Goal: Task Accomplishment & Management: Manage account settings

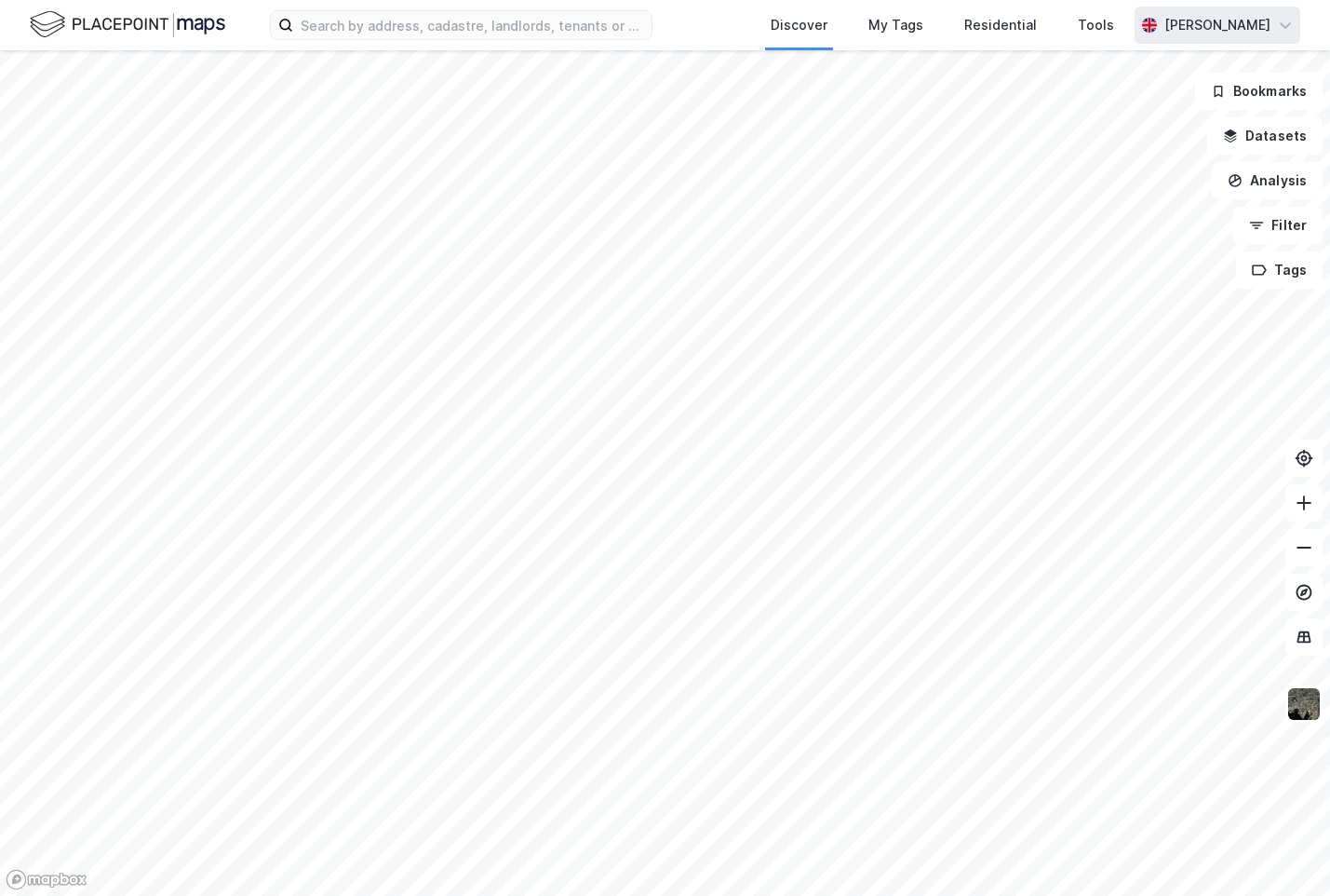
click at [1236, 10] on div "[PERSON_NAME]" at bounding box center [1218, 25] width 165 height 37
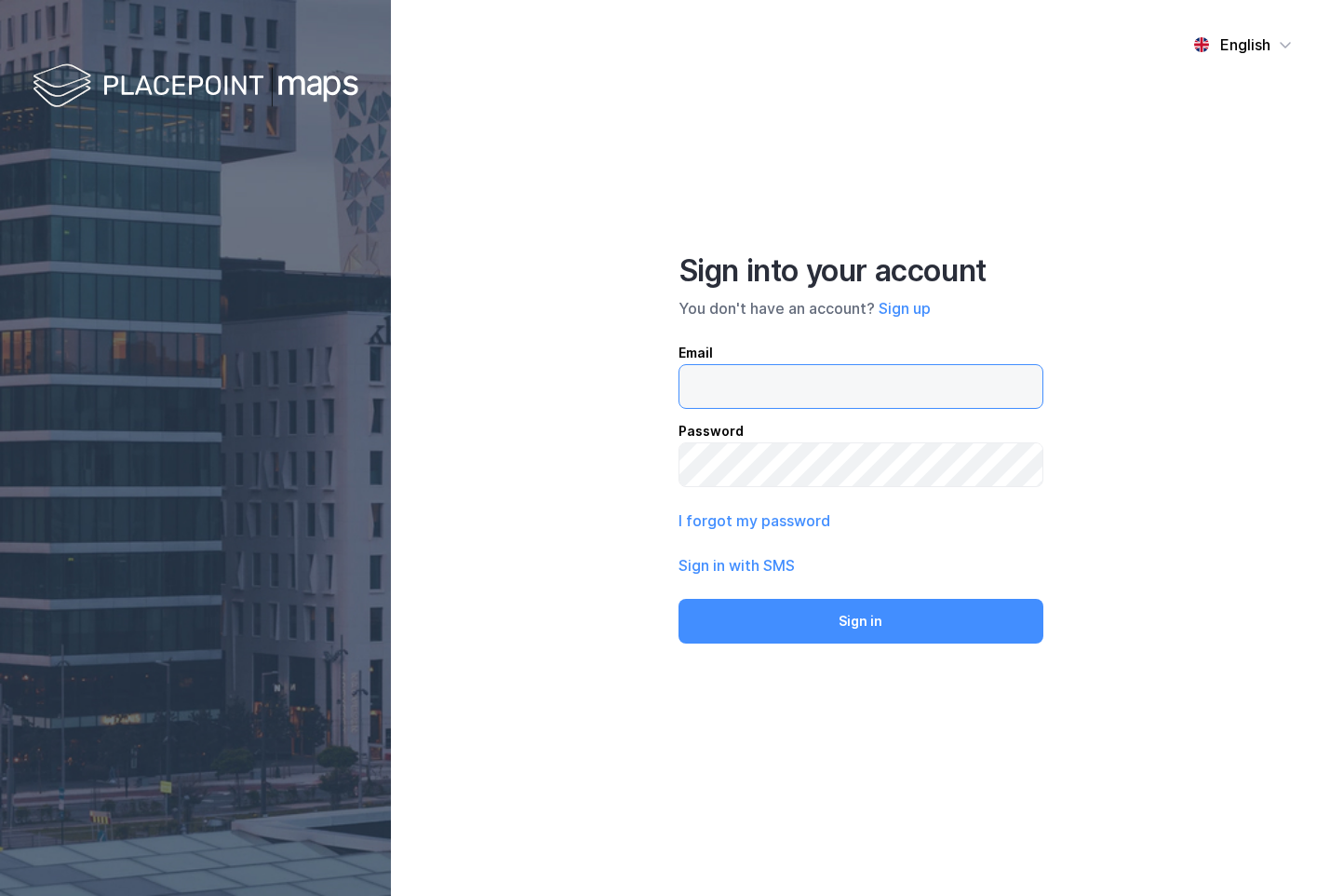
type input "[PERSON_NAME][EMAIL_ADDRESS][DOMAIN_NAME]"
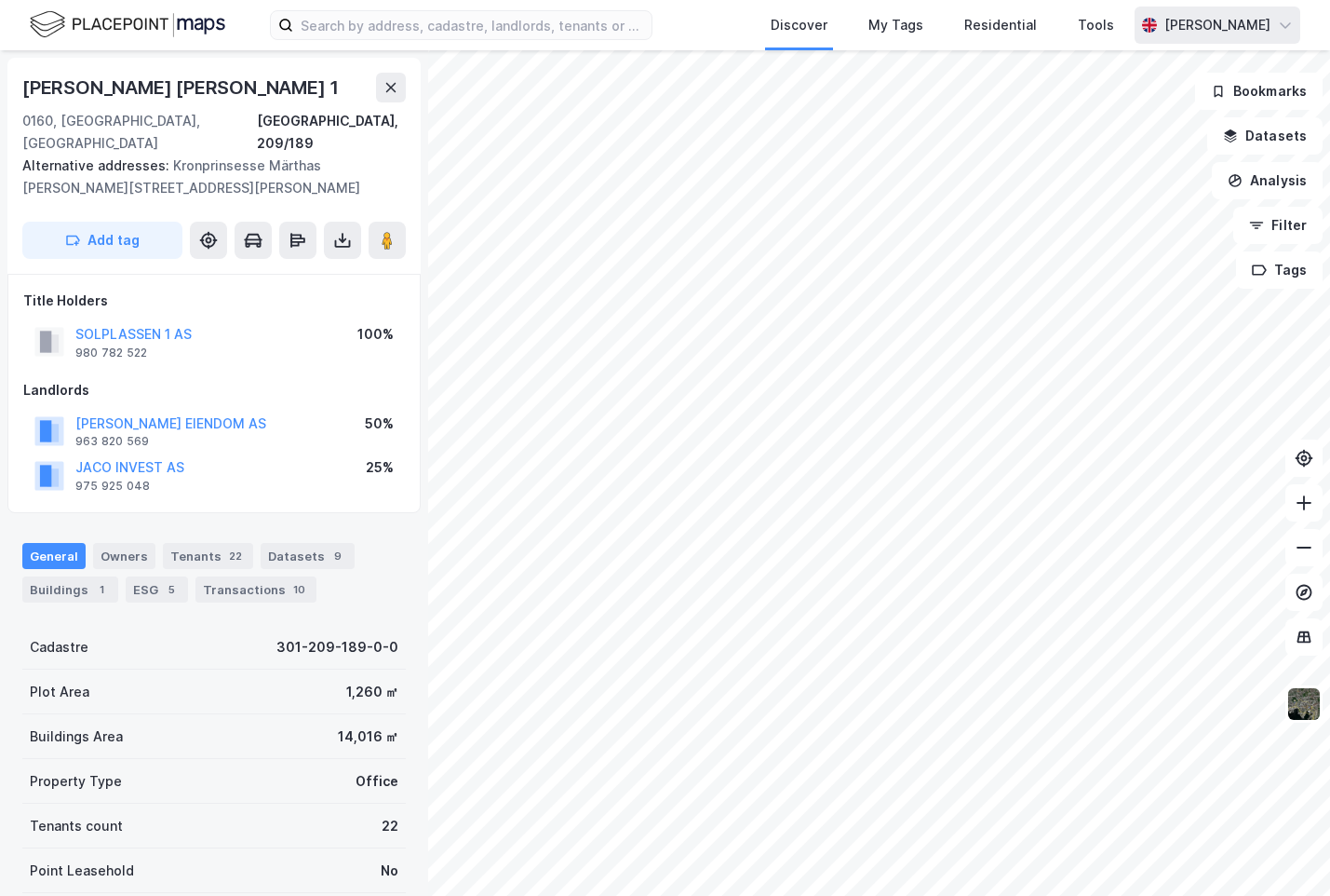
click at [1244, 24] on div "[PERSON_NAME]" at bounding box center [1218, 25] width 107 height 22
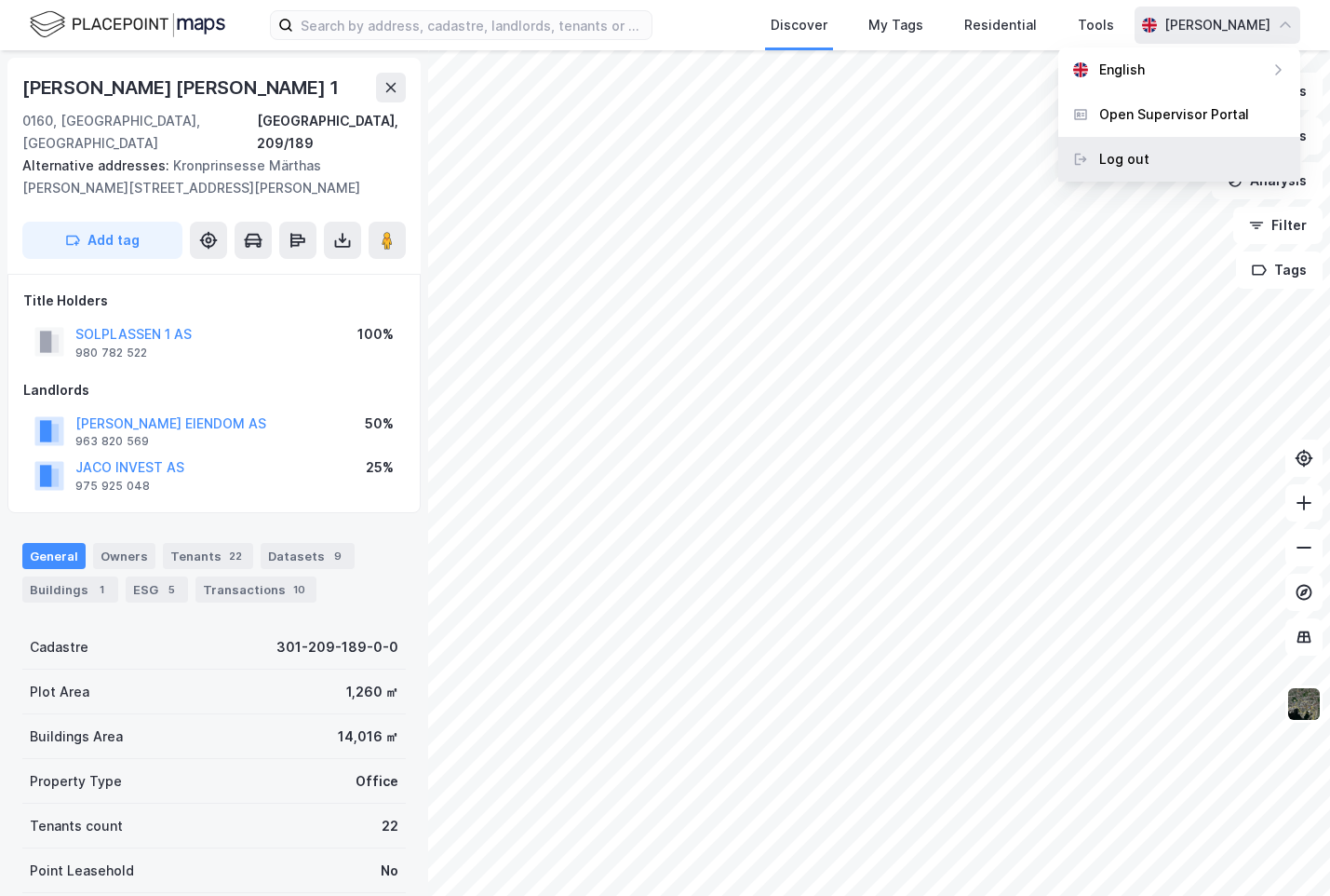
click at [1195, 153] on div "Log out" at bounding box center [1179, 158] width 242 height 45
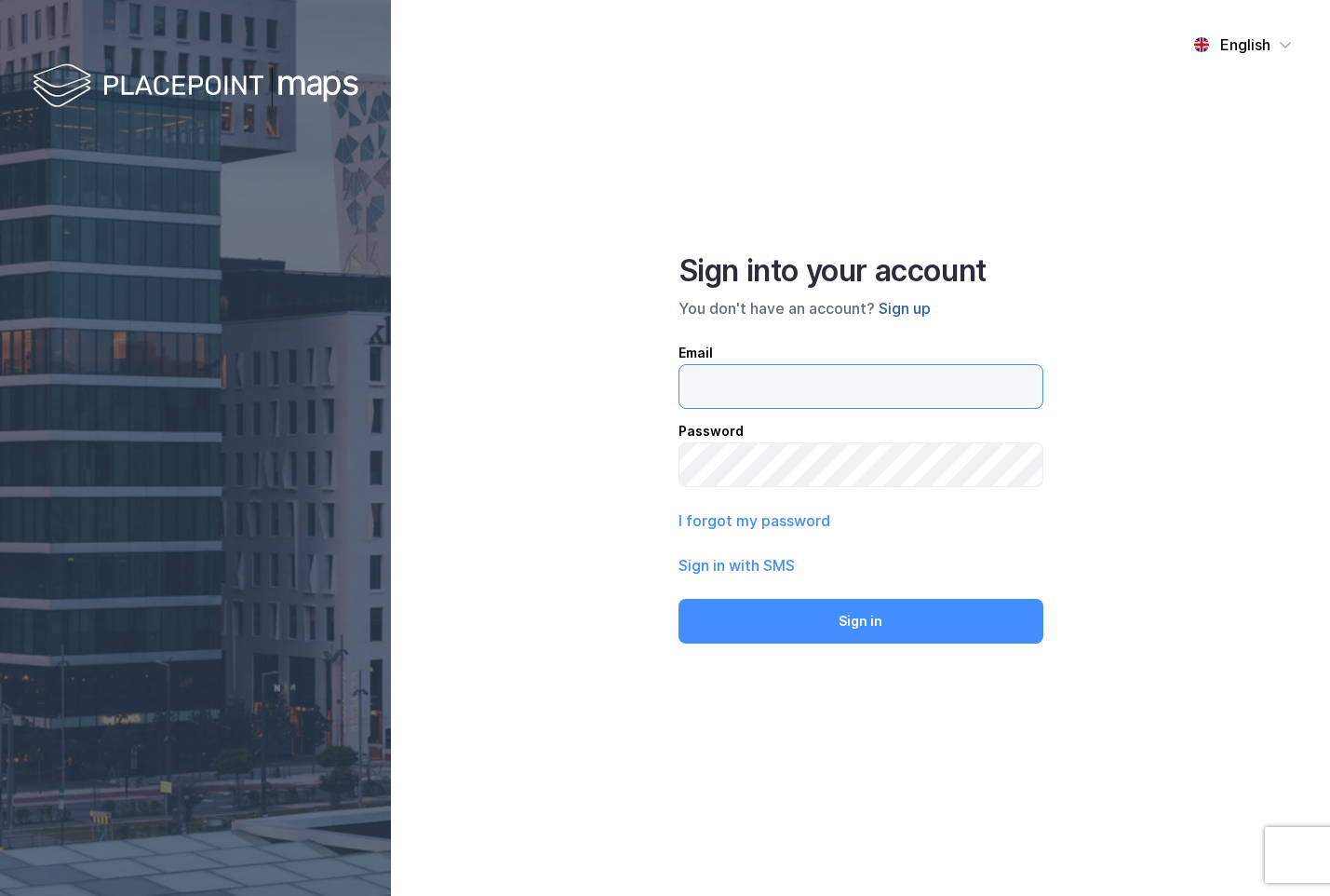
type input "frede@newsecmaps.com"
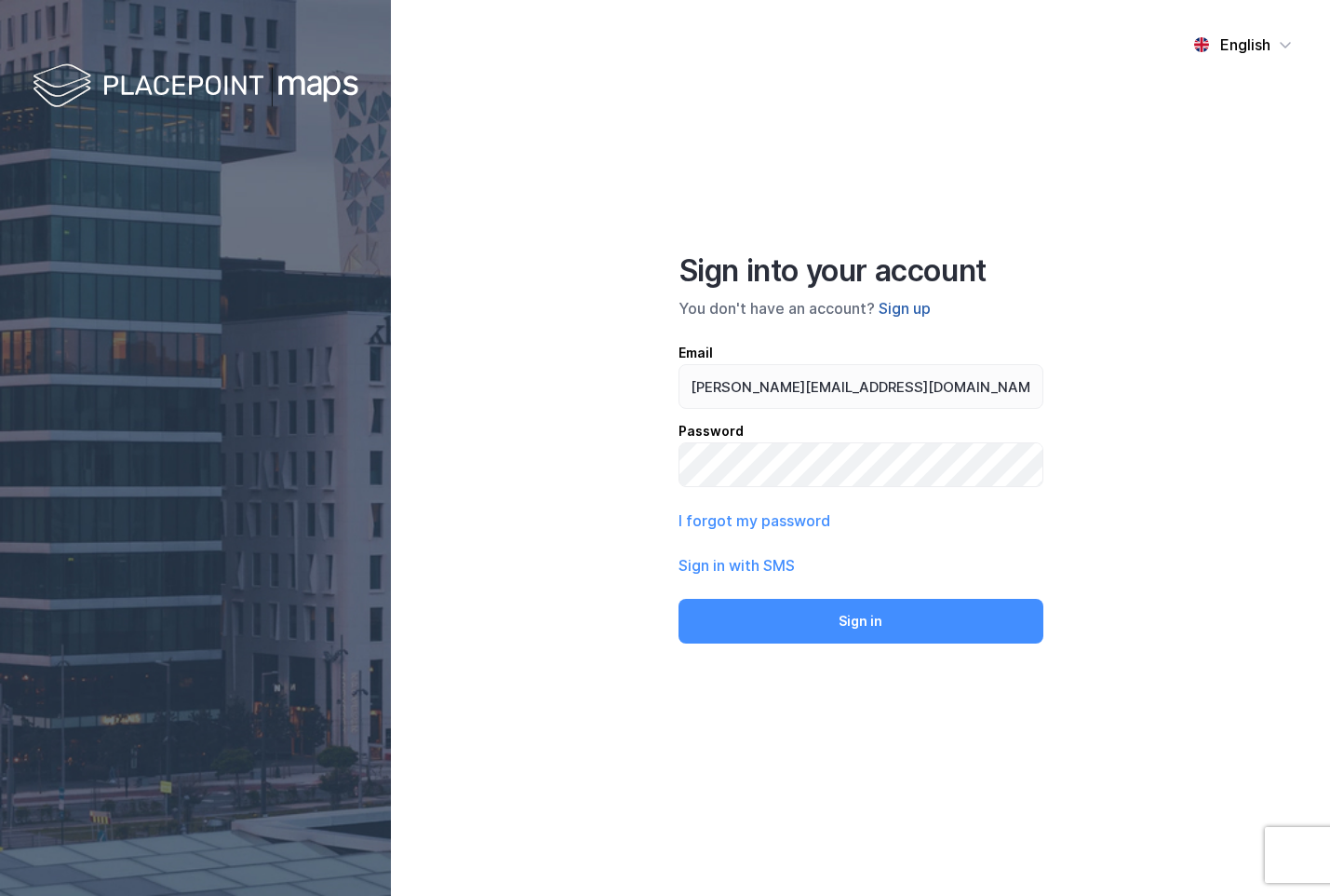
click at [924, 311] on button "Sign up" at bounding box center [905, 308] width 52 height 22
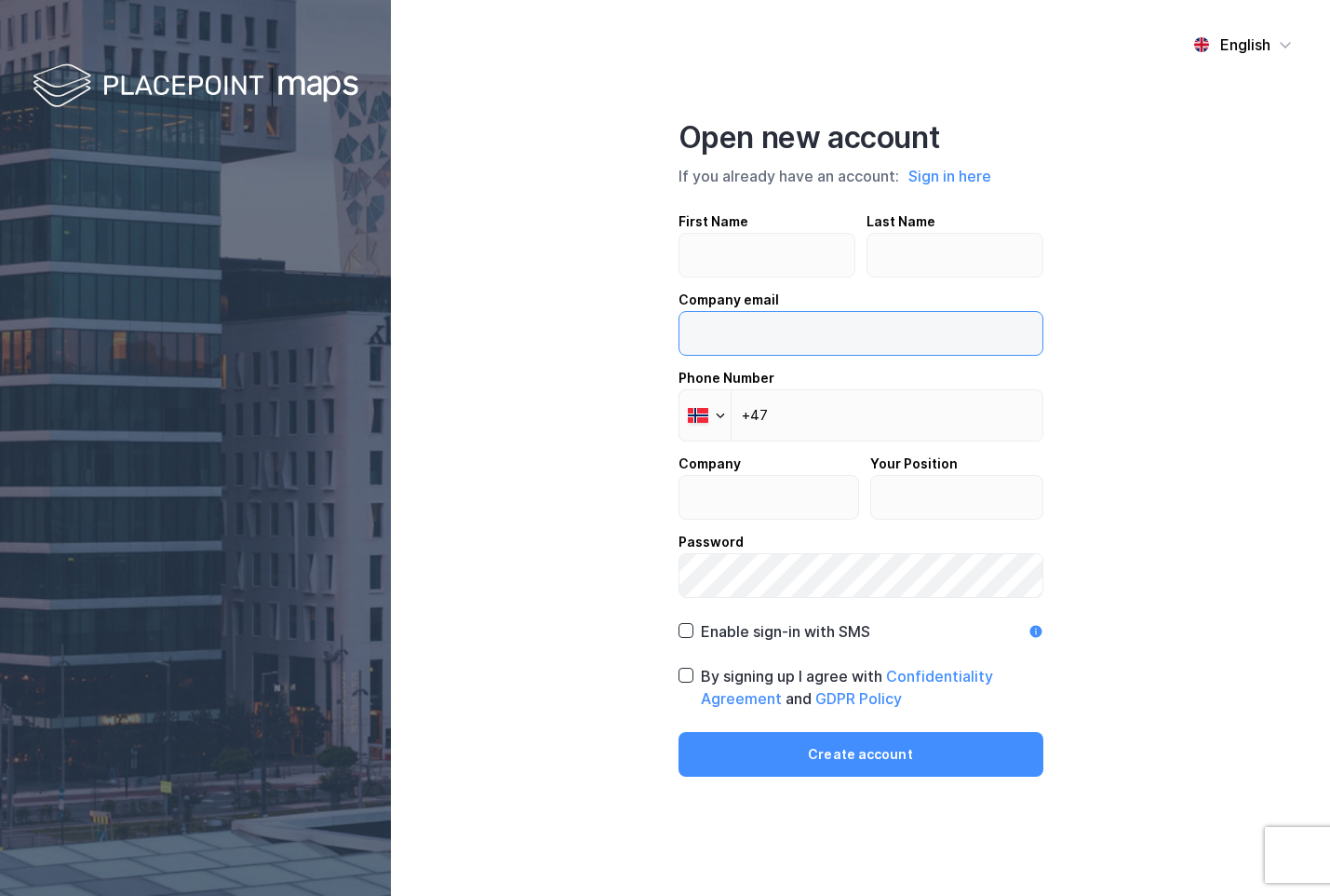
type input "[PERSON_NAME][EMAIL_ADDRESS][DOMAIN_NAME]"
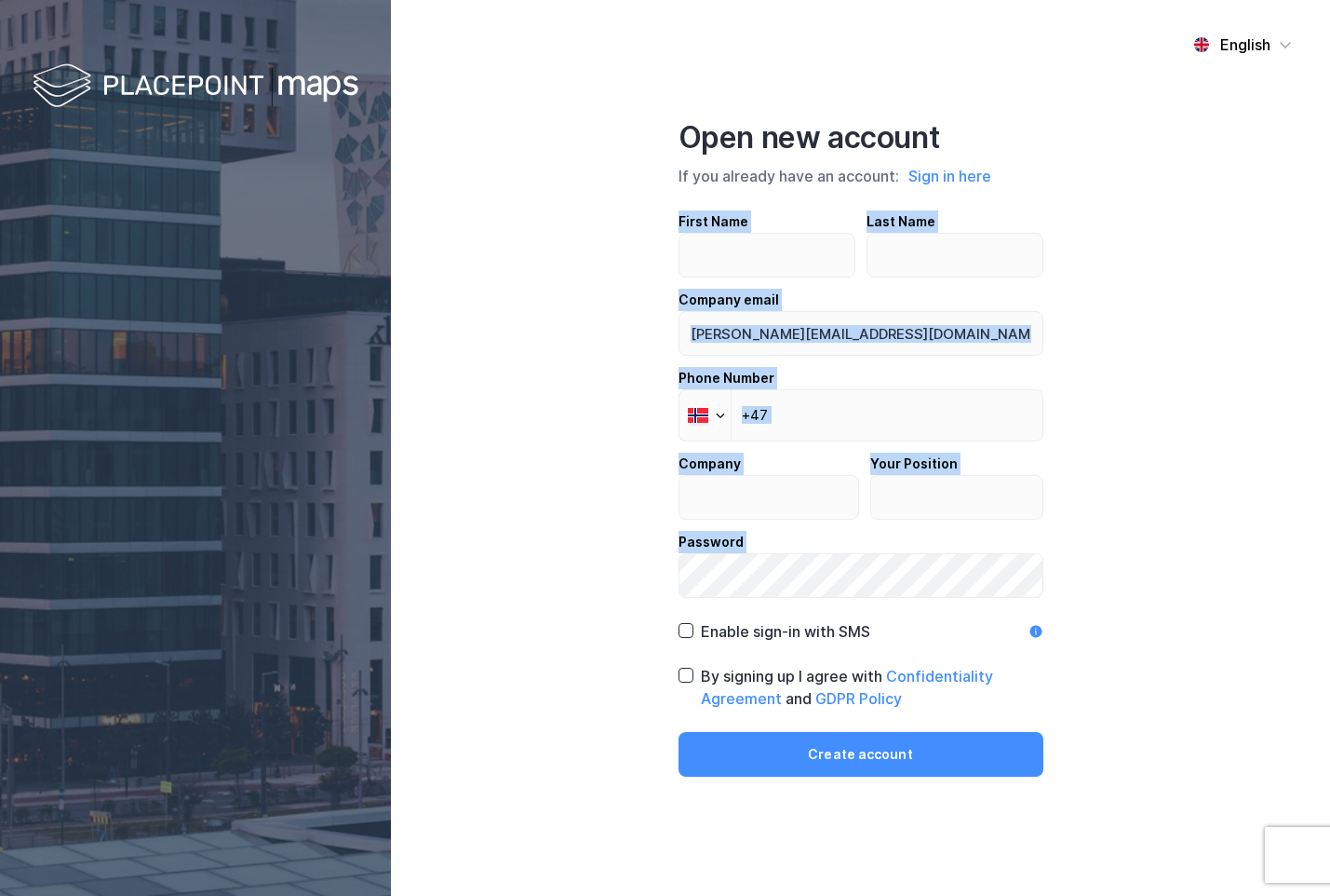
drag, startPoint x: 597, startPoint y: 195, endPoint x: 1105, endPoint y: 617, distance: 660.4
click at [1105, 617] on div "English Open new account If you already have an account: Sign in here First Nam…" at bounding box center [861, 448] width 940 height 896
click at [1134, 572] on div "English Open new account If you already have an account: Sign in here First Nam…" at bounding box center [861, 448] width 940 height 896
drag, startPoint x: 1160, startPoint y: 576, endPoint x: 655, endPoint y: 192, distance: 634.4
click at [655, 192] on div "English Open new account If you already have an account: Sign in here First Nam…" at bounding box center [861, 448] width 940 height 896
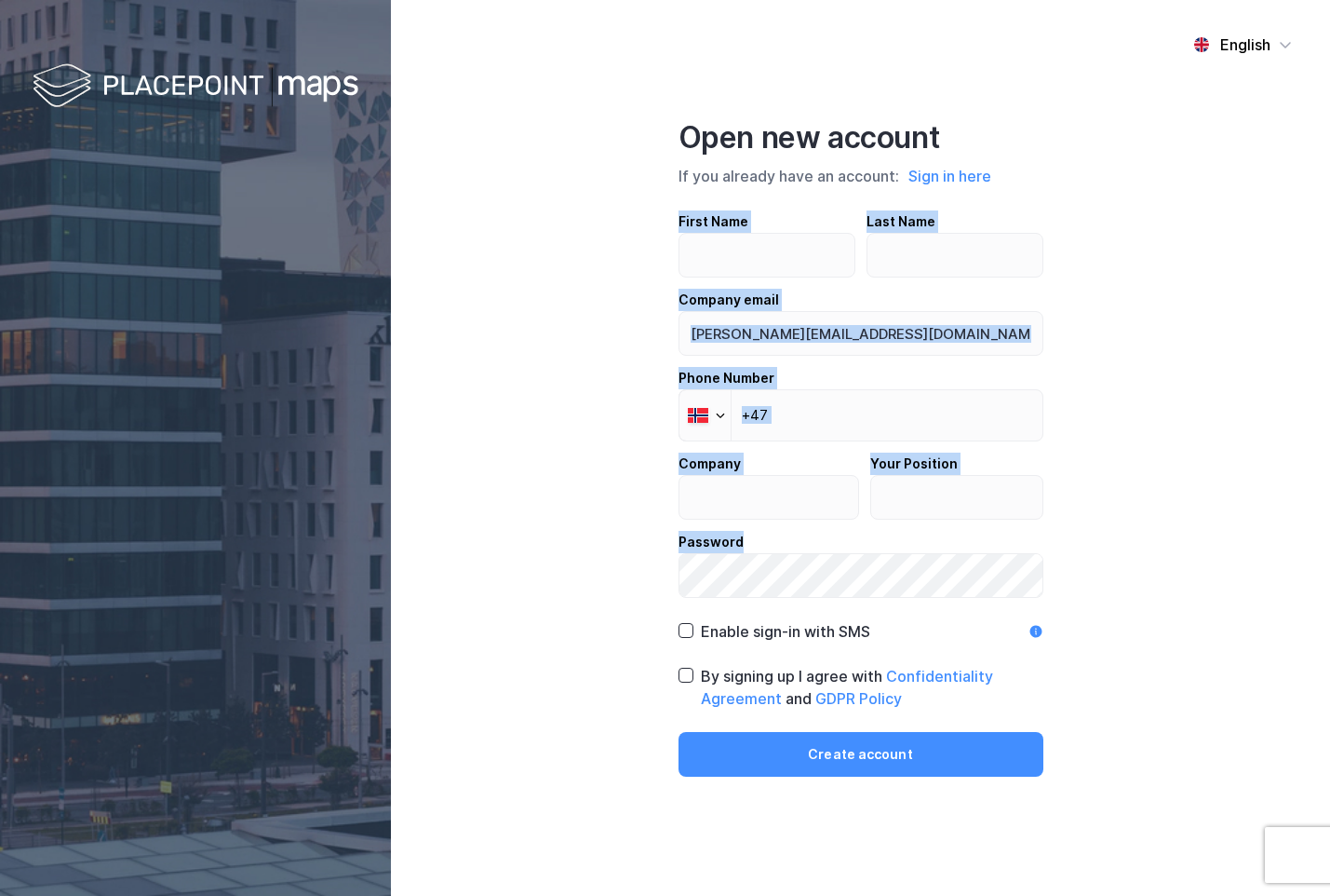
click at [655, 192] on div "English Open new account If you already have an account: Sign in here First Nam…" at bounding box center [861, 448] width 940 height 896
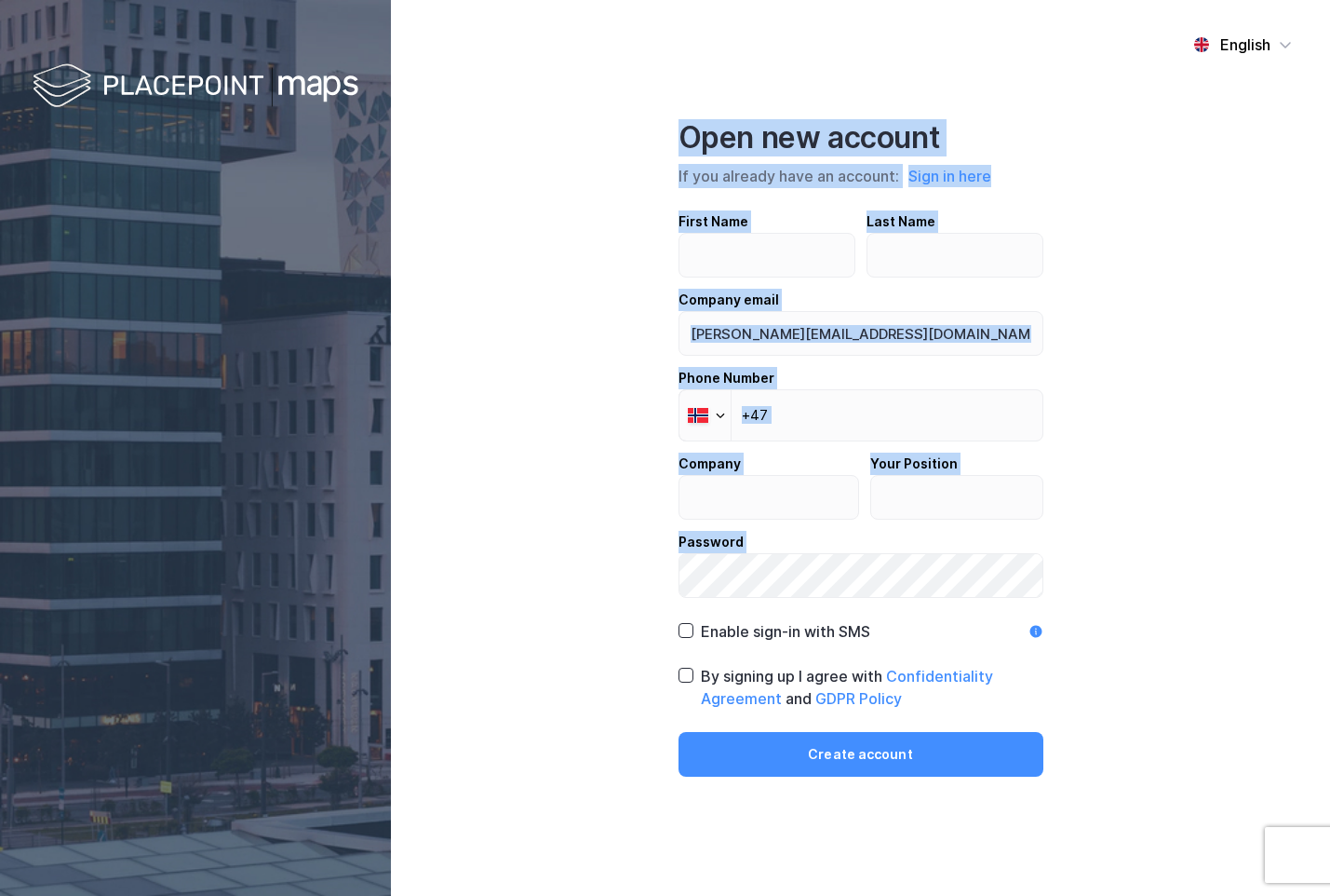
drag, startPoint x: 490, startPoint y: 122, endPoint x: 1127, endPoint y: 645, distance: 824.2
click at [1127, 645] on div "English Open new account If you already have an account: Sign in here First Nam…" at bounding box center [861, 448] width 940 height 896
click at [1153, 614] on div "English Open new account If you already have an account: Sign in here First Nam…" at bounding box center [861, 448] width 940 height 896
drag, startPoint x: 1179, startPoint y: 606, endPoint x: 577, endPoint y: 109, distance: 780.6
click at [577, 109] on div "English Open new account If you already have an account: Sign in here First Nam…" at bounding box center [861, 448] width 940 height 896
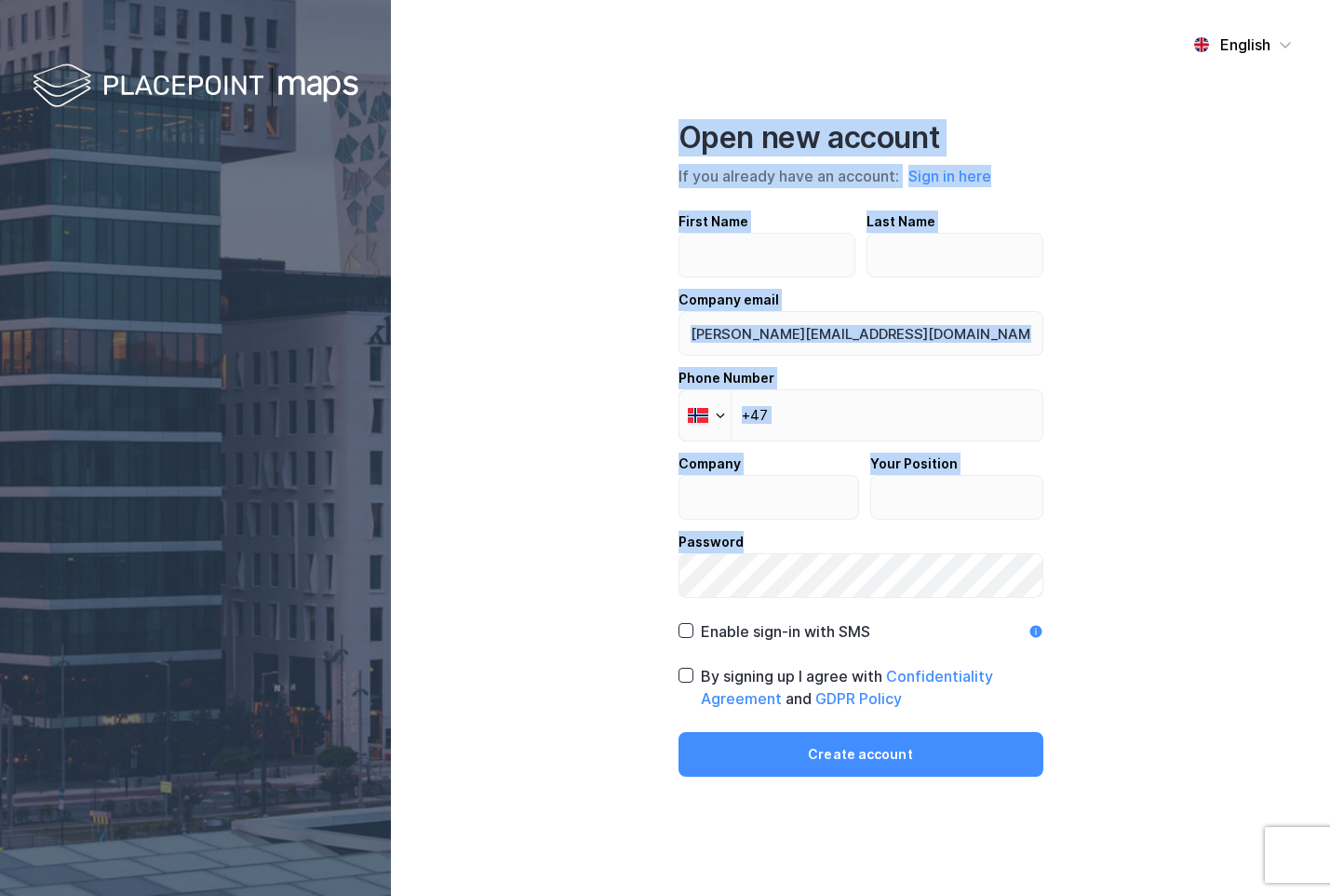
click at [612, 146] on div "English Open new account If you already have an account: Sign in here First Nam…" at bounding box center [861, 448] width 940 height 896
drag, startPoint x: 868, startPoint y: 309, endPoint x: 1213, endPoint y: 501, distance: 394.8
click at [1213, 501] on div "English Open new account If you already have an account: Sign in here First Nam…" at bounding box center [861, 448] width 940 height 896
click at [568, 27] on div "English Open new account If you already have an account: Sign in here First Nam…" at bounding box center [861, 448] width 940 height 896
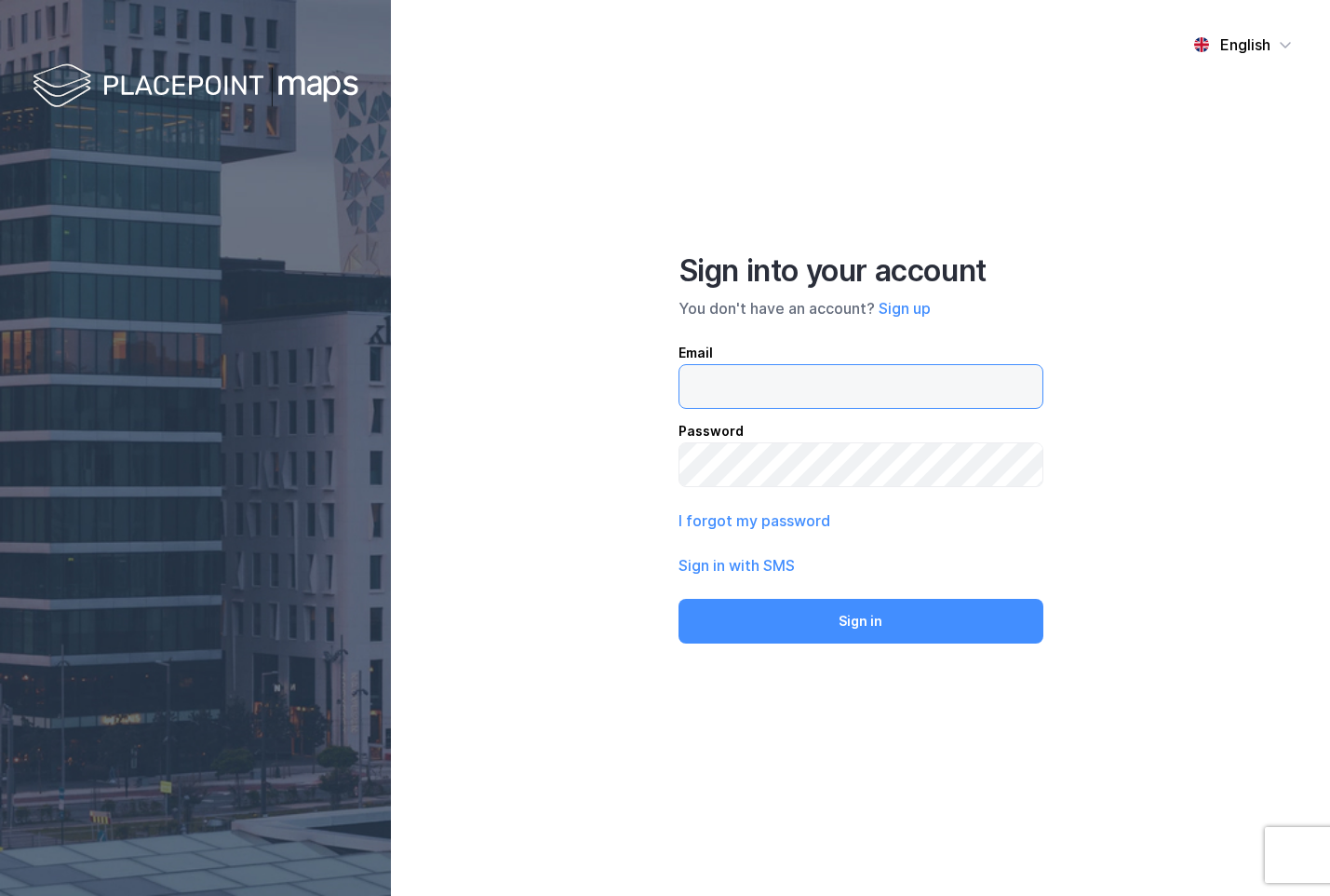
type input "[PERSON_NAME][EMAIL_ADDRESS][DOMAIN_NAME]"
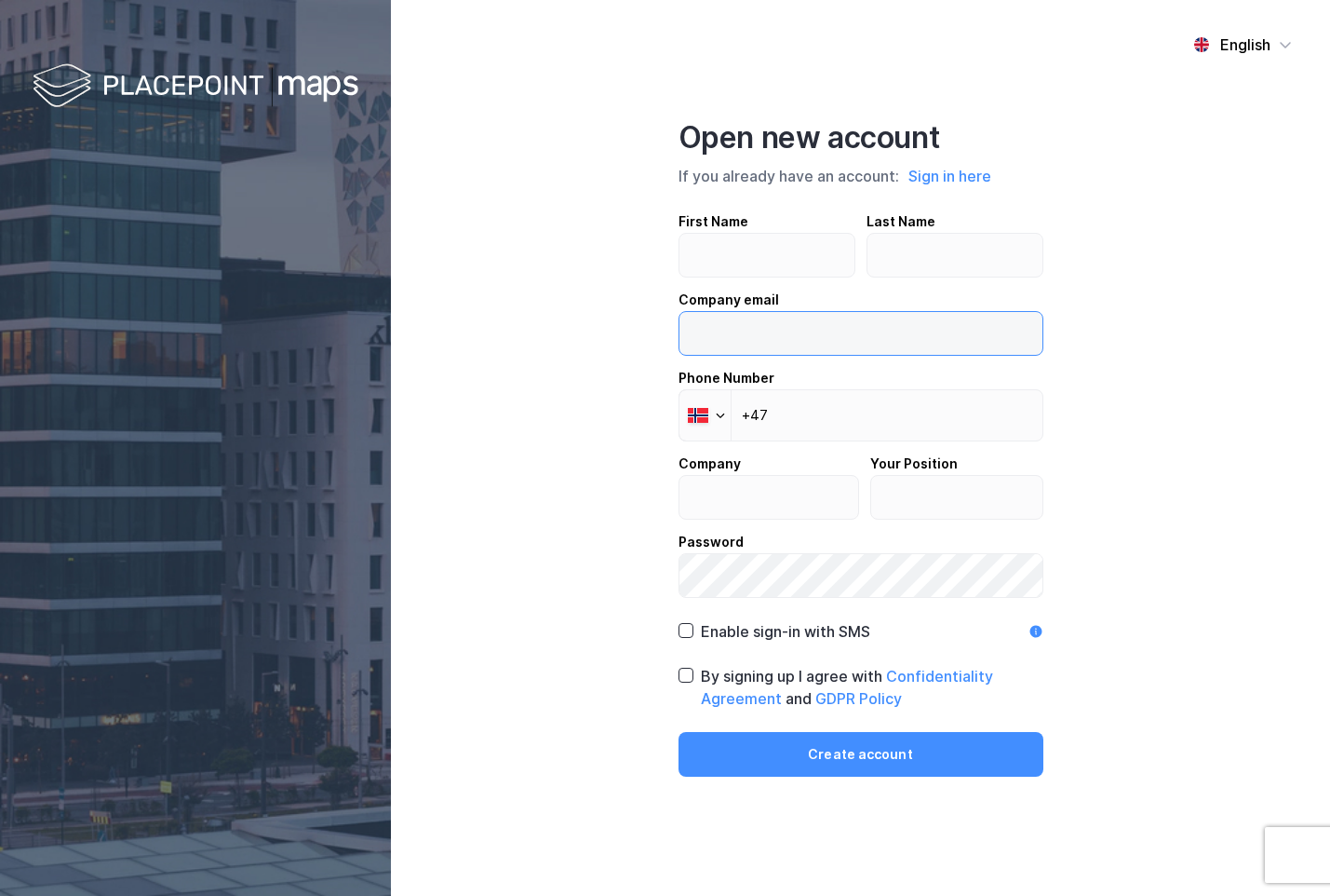
type input "[PERSON_NAME][EMAIL_ADDRESS][DOMAIN_NAME]"
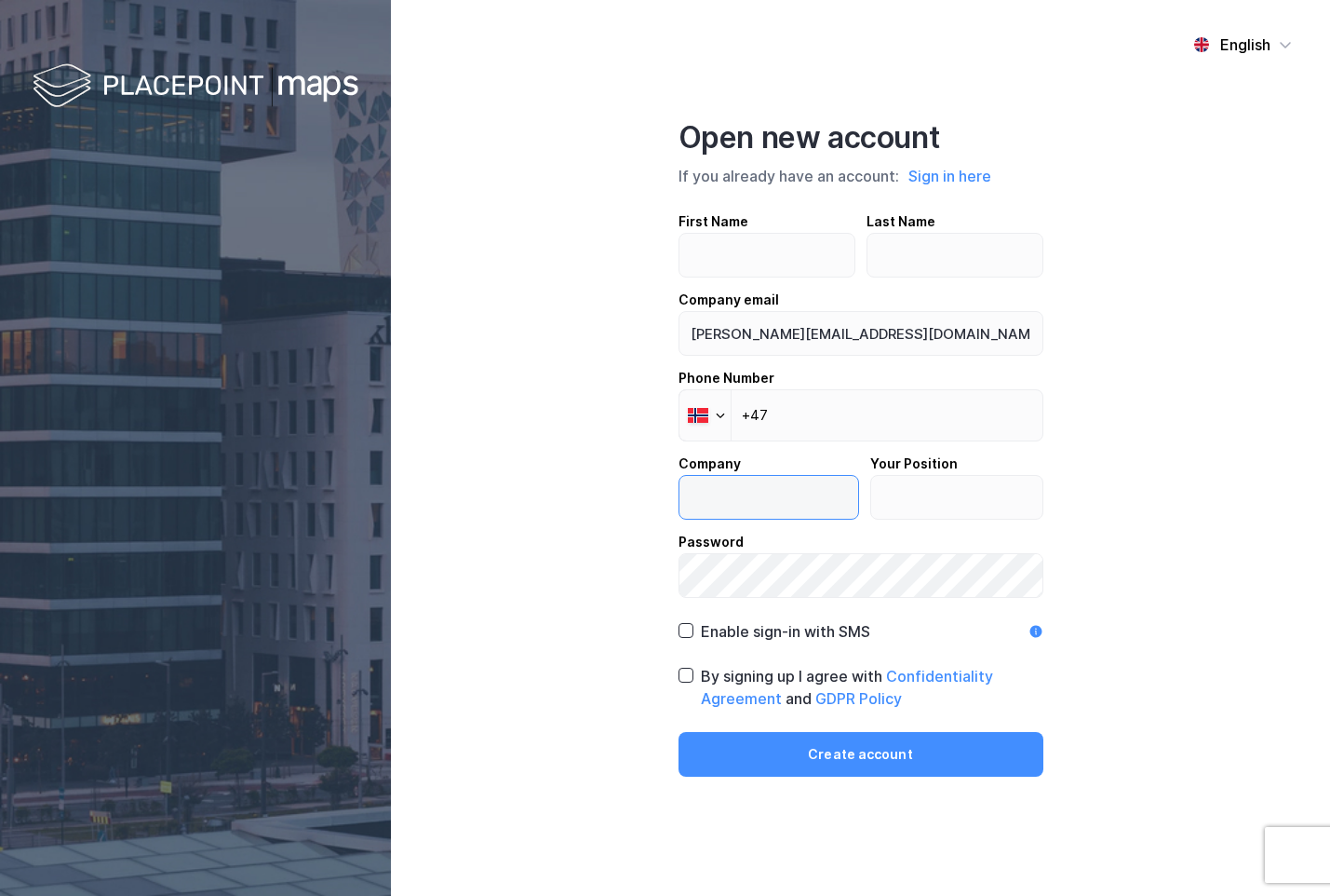
click at [768, 509] on input "text" at bounding box center [770, 497] width 179 height 43
click at [581, 185] on div "English Open new account If you already have an account: Sign in here First Nam…" at bounding box center [861, 448] width 940 height 896
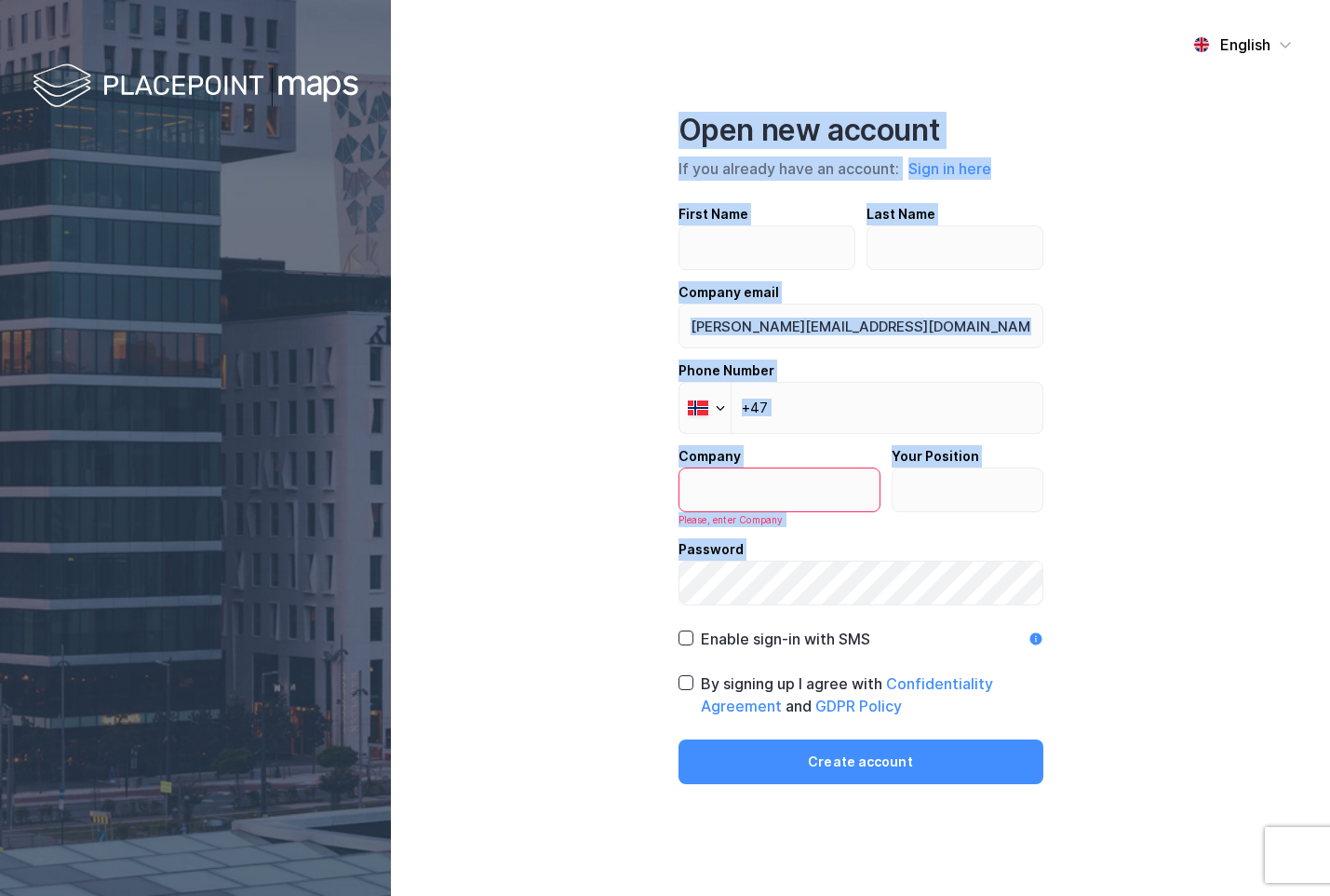
drag, startPoint x: 583, startPoint y: 74, endPoint x: 1131, endPoint y: 753, distance: 872.6
click at [1131, 753] on div "English Open new account If you already have an account: Sign in here First Nam…" at bounding box center [861, 448] width 940 height 896
click at [1133, 756] on div "English Open new account If you already have an account: Sign in here First Nam…" at bounding box center [861, 448] width 940 height 896
drag, startPoint x: 1150, startPoint y: 785, endPoint x: 694, endPoint y: 92, distance: 829.6
click at [694, 92] on div "English Open new account If you already have an account: Sign in here First Nam…" at bounding box center [861, 448] width 940 height 896
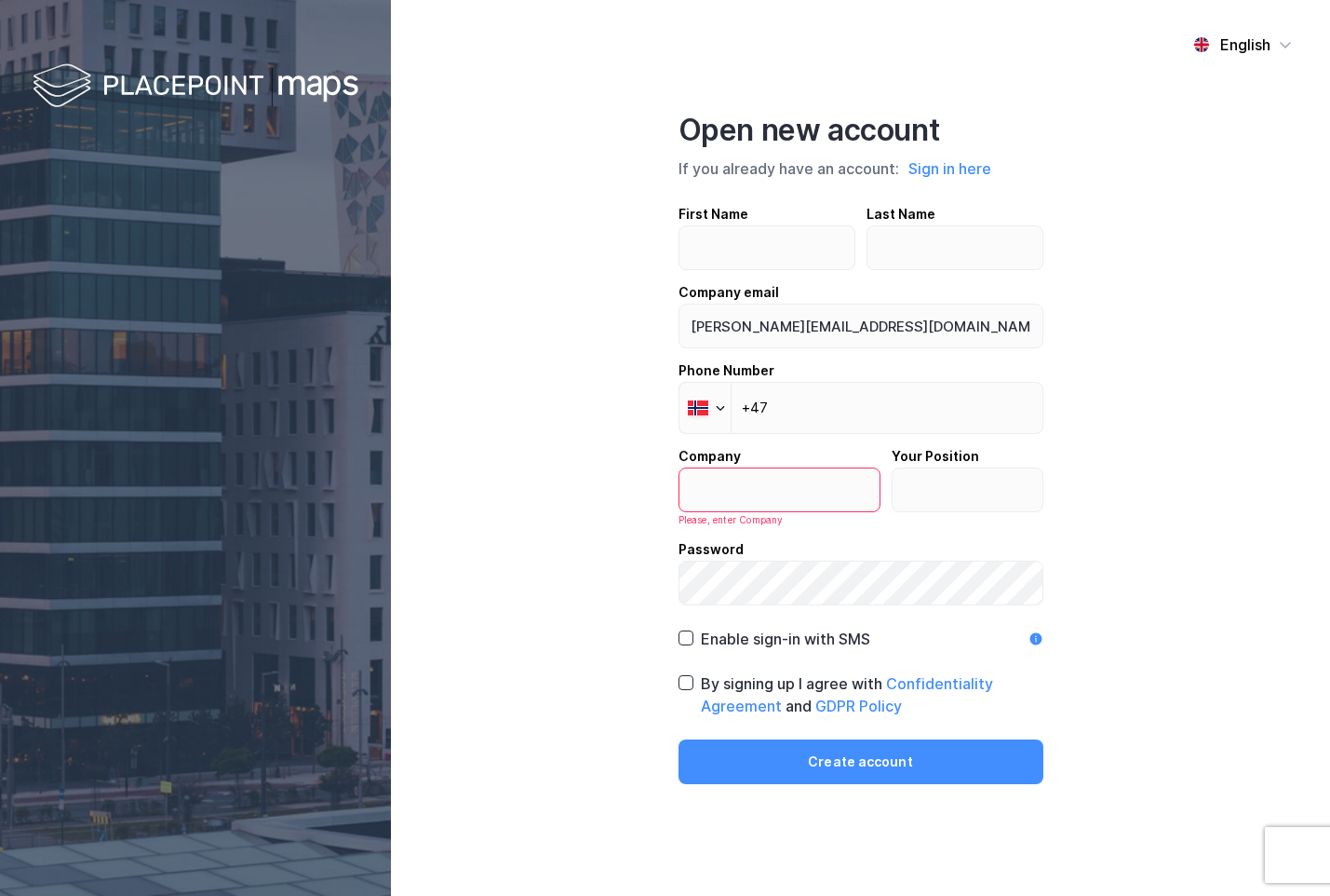
click at [594, 107] on div "English Open new account If you already have an account: Sign in here First Nam…" at bounding box center [861, 448] width 940 height 896
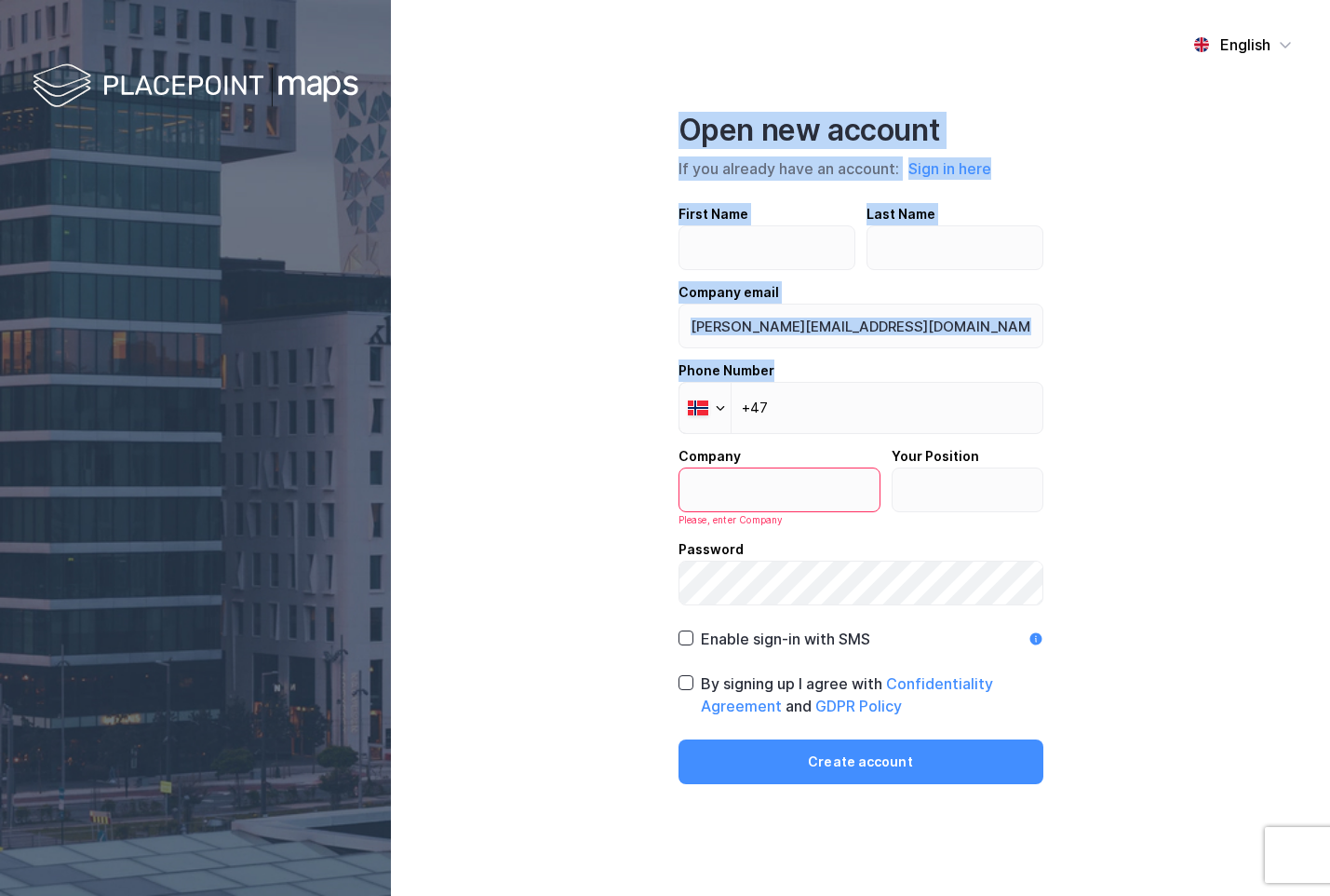
drag, startPoint x: 638, startPoint y: 150, endPoint x: 995, endPoint y: 440, distance: 459.9
click at [996, 459] on div "English Open new account If you already have an account: Sign in here First Nam…" at bounding box center [861, 448] width 940 height 896
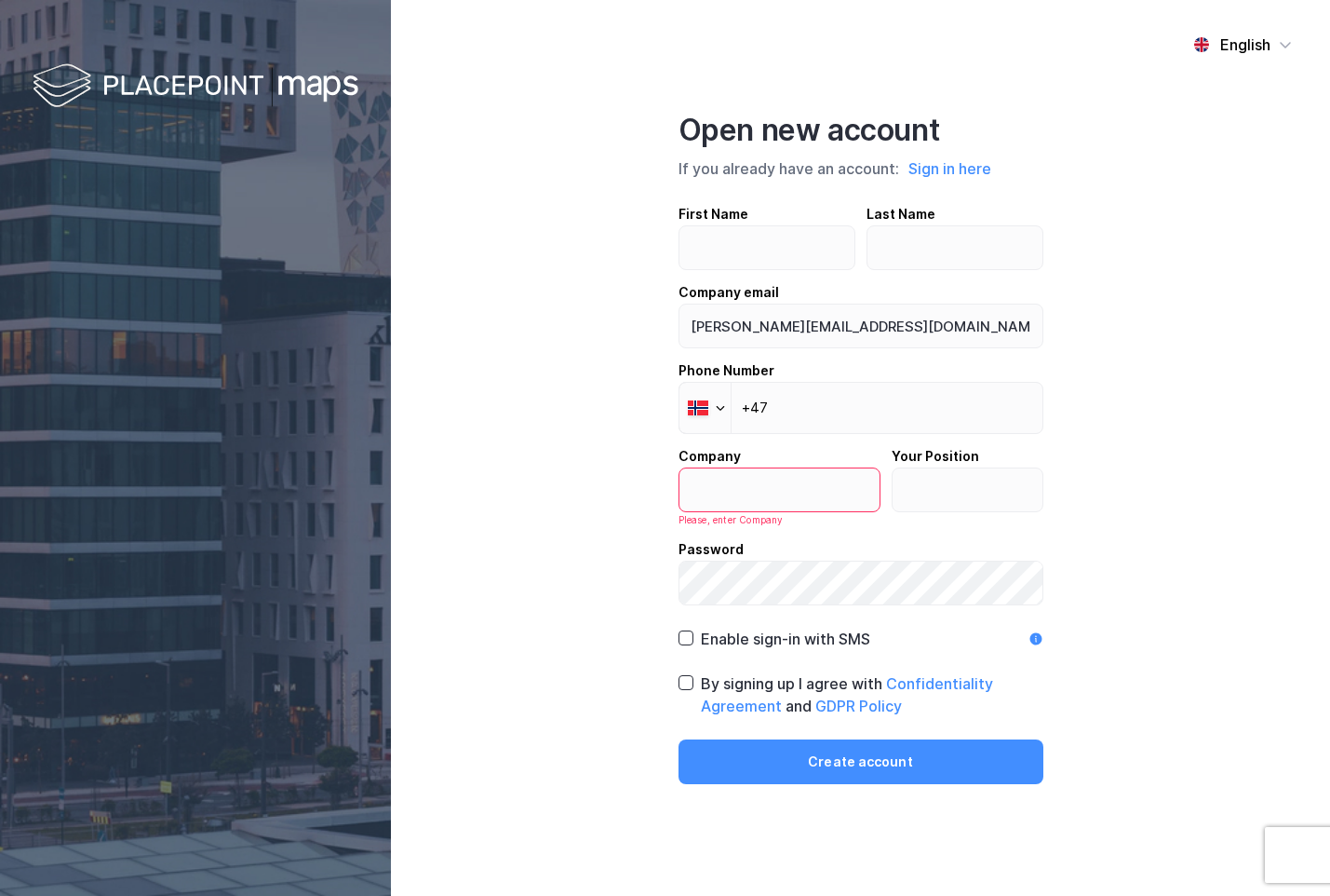
drag, startPoint x: 541, startPoint y: 1, endPoint x: 412, endPoint y: 13, distance: 129.6
click at [541, 1] on div "English Open new account If you already have an account: Sign in here First Nam…" at bounding box center [861, 448] width 940 height 896
click at [151, 132] on div at bounding box center [195, 448] width 391 height 896
click at [74, 81] on img at bounding box center [195, 87] width 326 height 55
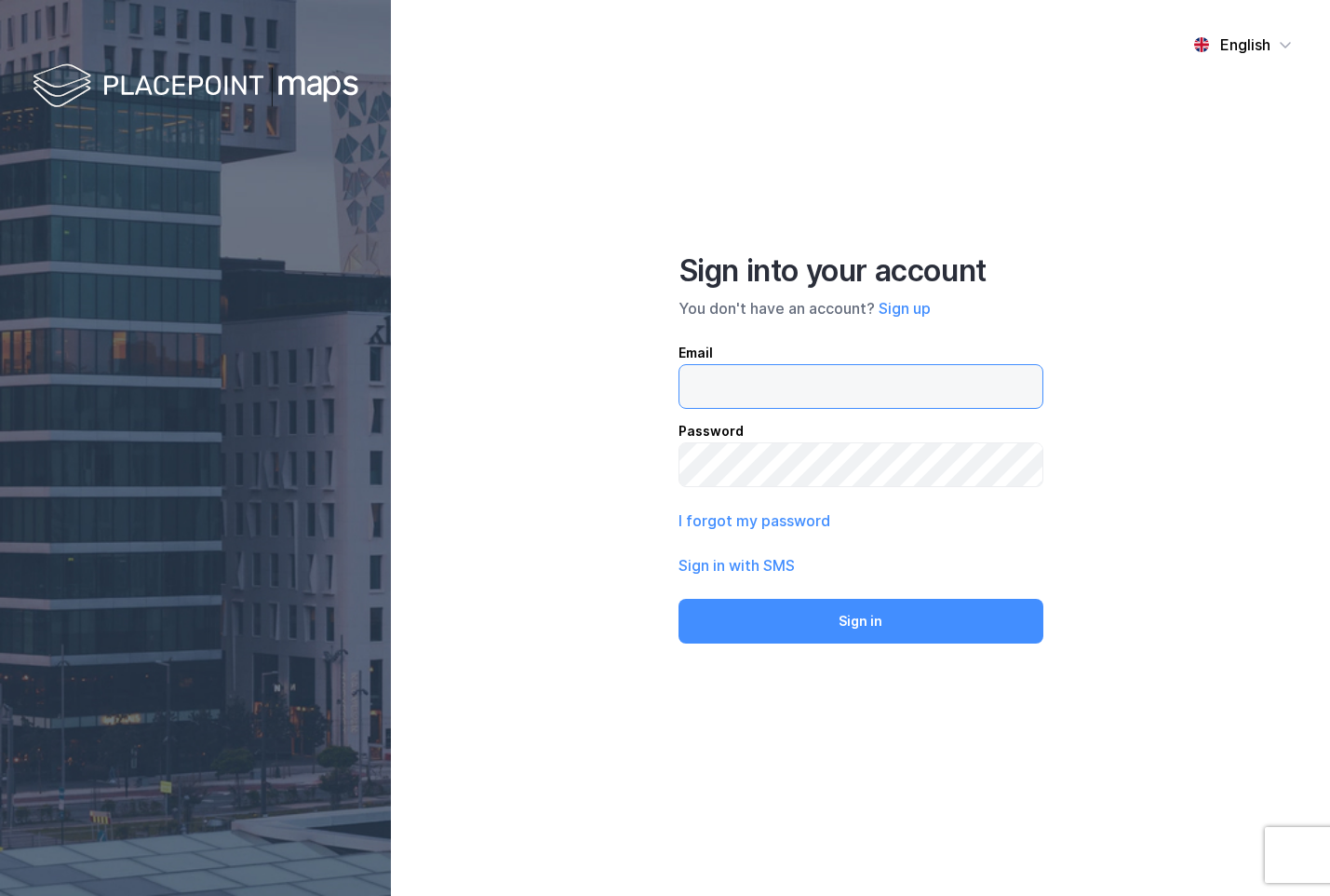
type input "[PERSON_NAME][EMAIL_ADDRESS][DOMAIN_NAME]"
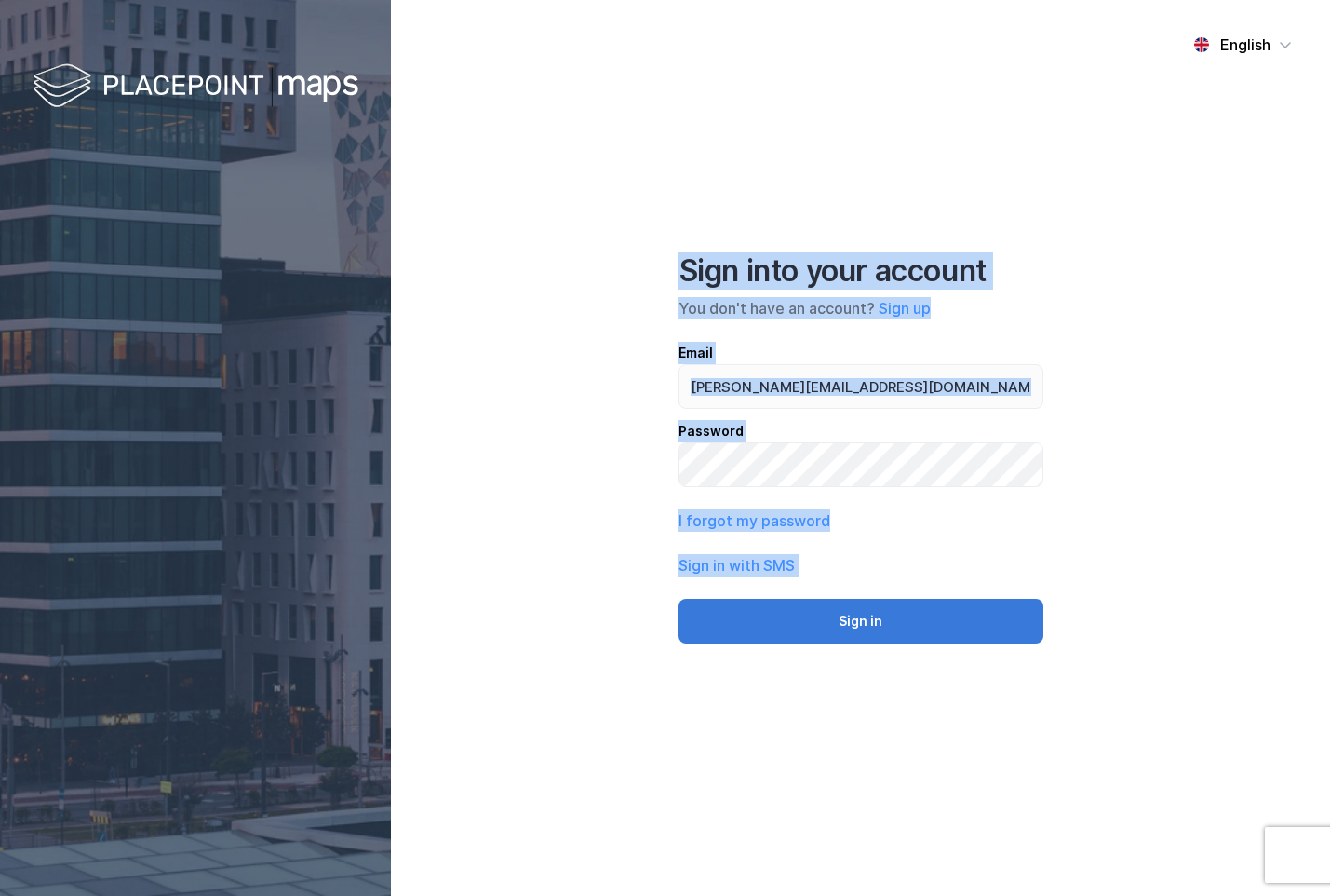
drag, startPoint x: 565, startPoint y: 229, endPoint x: 953, endPoint y: 613, distance: 545.9
click at [952, 613] on div "English Sign into your account You don't have an account? Sign up Email frede@n…" at bounding box center [861, 448] width 940 height 896
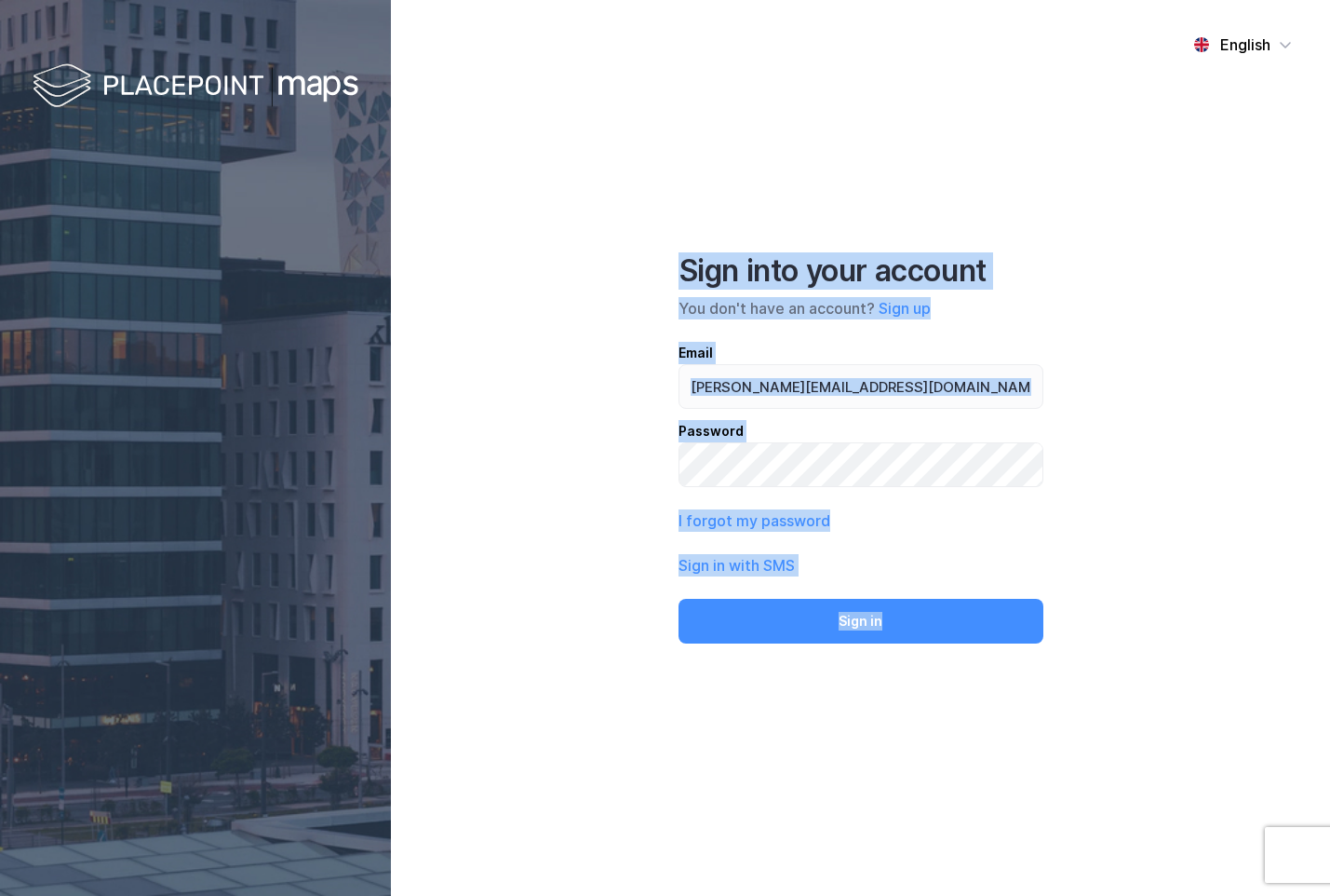
click at [581, 345] on div "English Sign into your account You don't have an account? Sign up Email frede@n…" at bounding box center [861, 448] width 940 height 896
drag, startPoint x: 585, startPoint y: 247, endPoint x: 886, endPoint y: 486, distance: 384.3
click at [884, 487] on div "English Sign into your account You don't have an account? Sign up Email frede@n…" at bounding box center [861, 448] width 940 height 896
click at [925, 159] on div "English Sign into your account You don't have an account? Sign up Email frede@n…" at bounding box center [861, 448] width 940 height 896
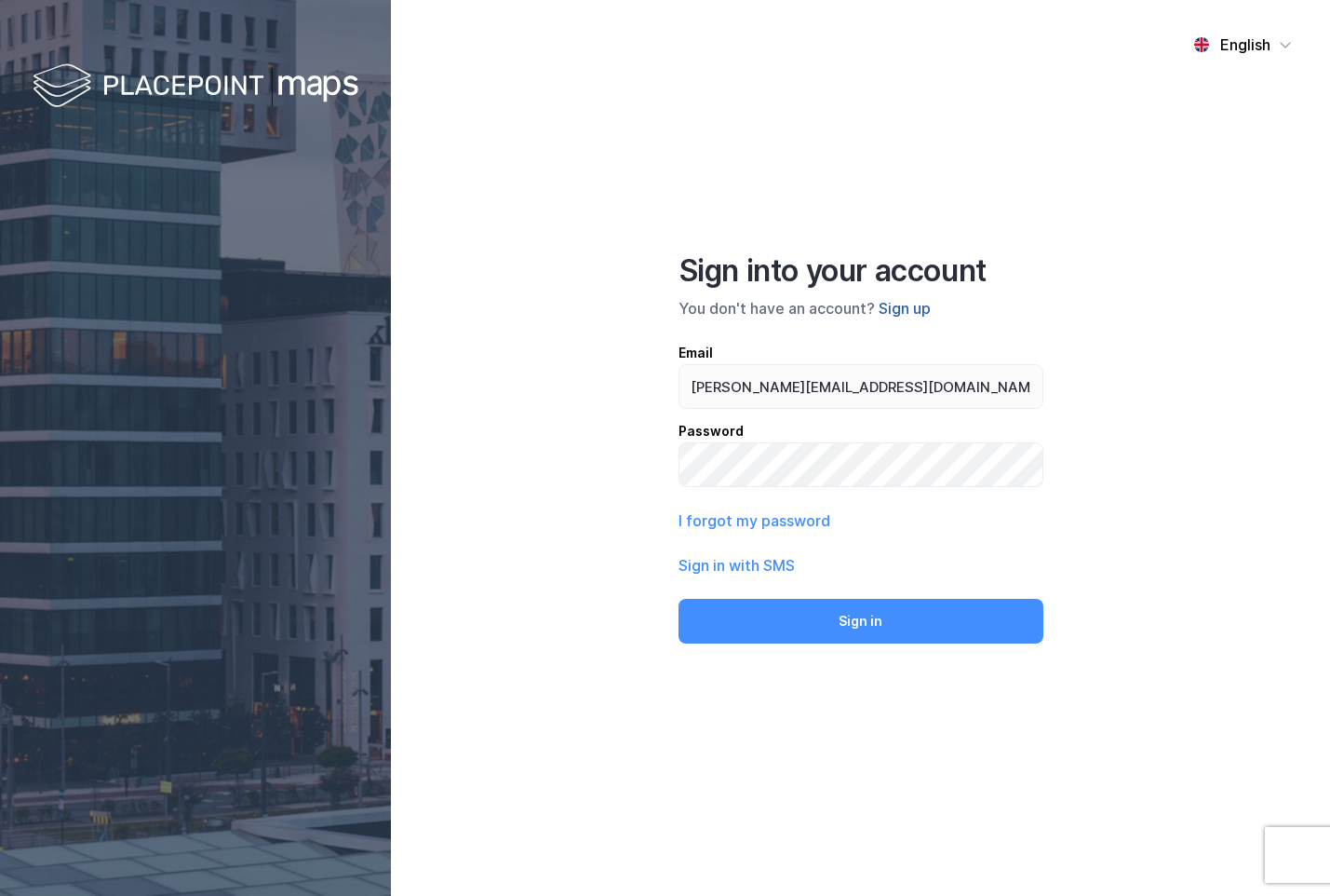
click at [909, 314] on button "Sign up" at bounding box center [905, 308] width 52 height 22
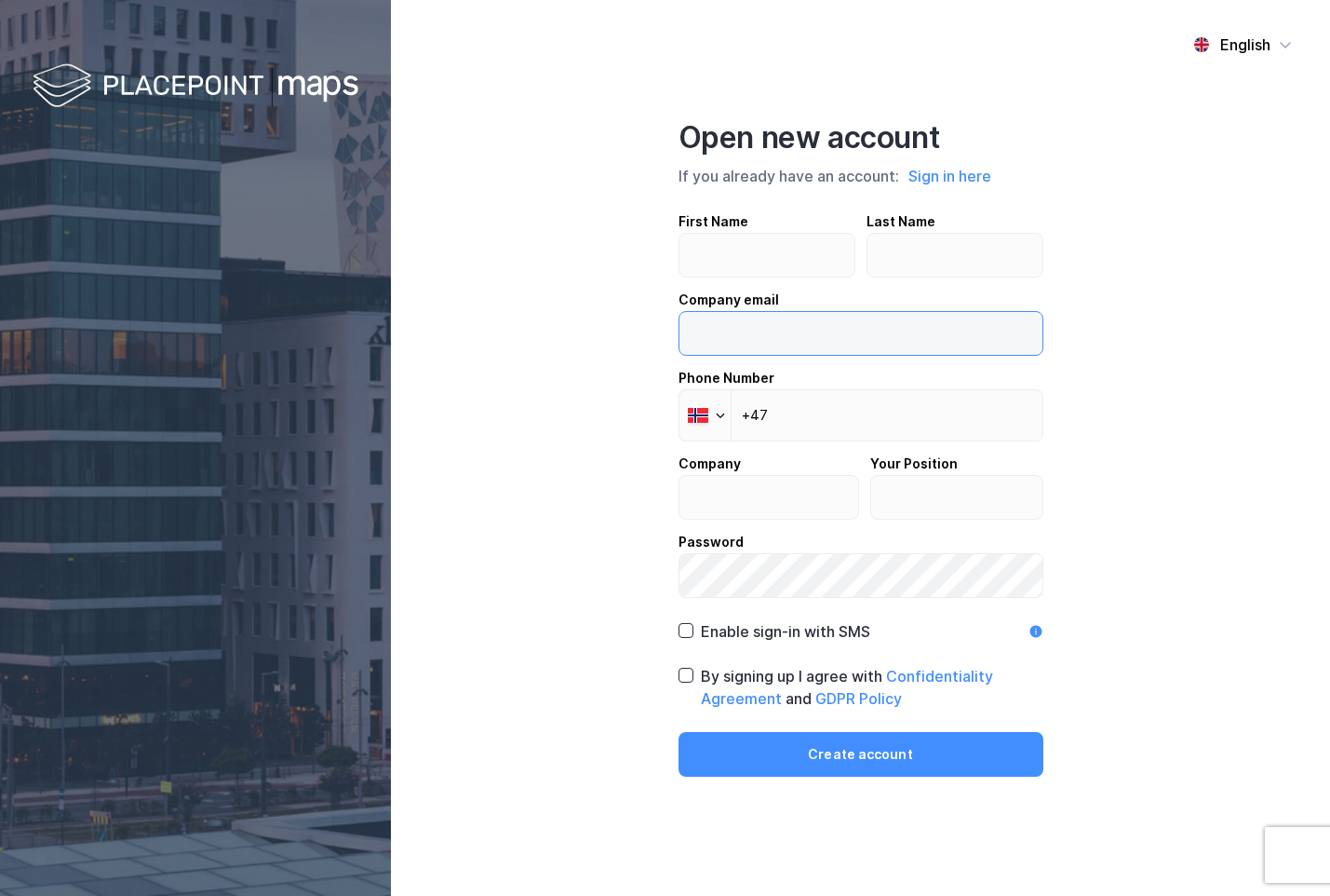
type input "[PERSON_NAME][EMAIL_ADDRESS][DOMAIN_NAME]"
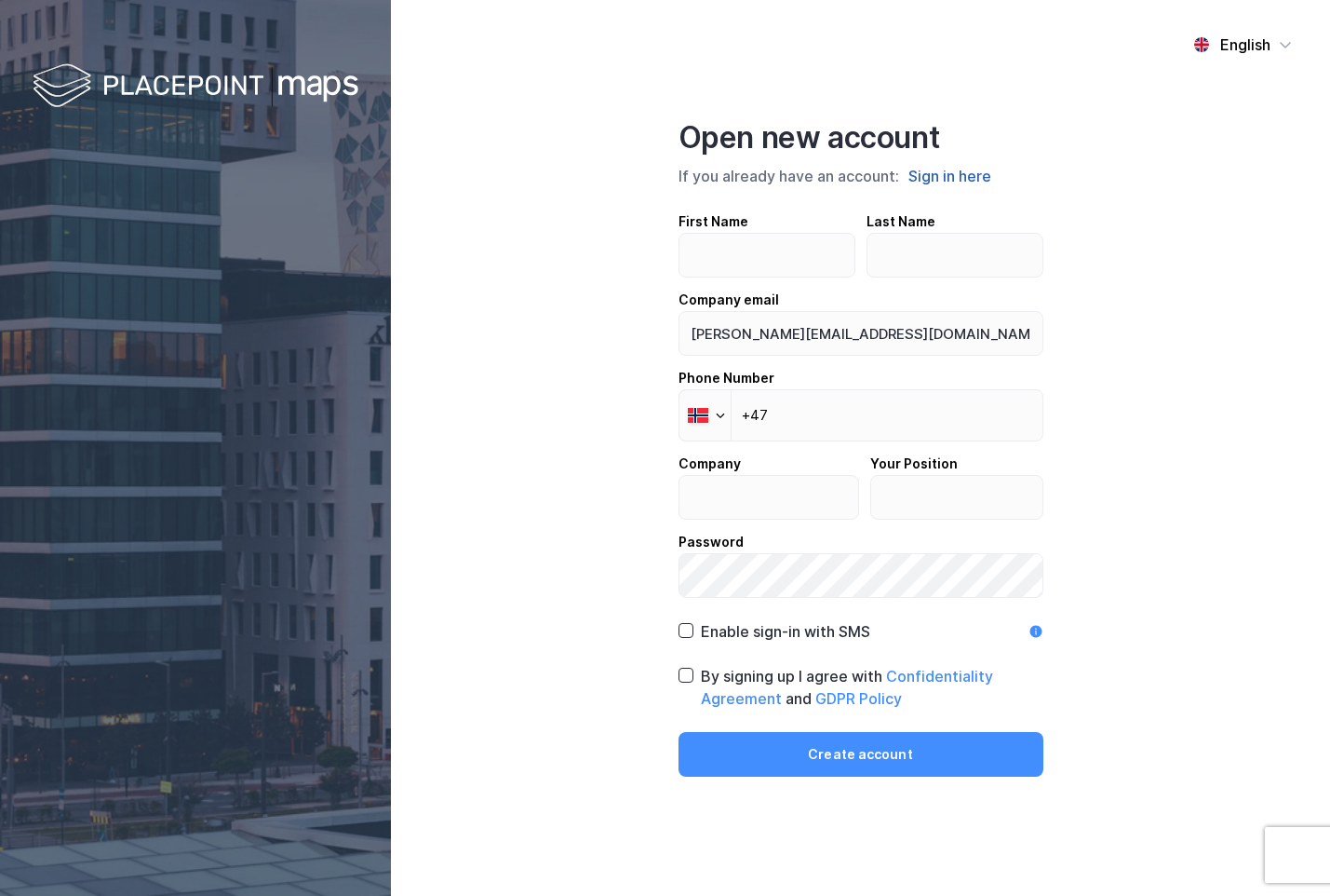
click at [953, 174] on button "Sign in here" at bounding box center [950, 176] width 94 height 24
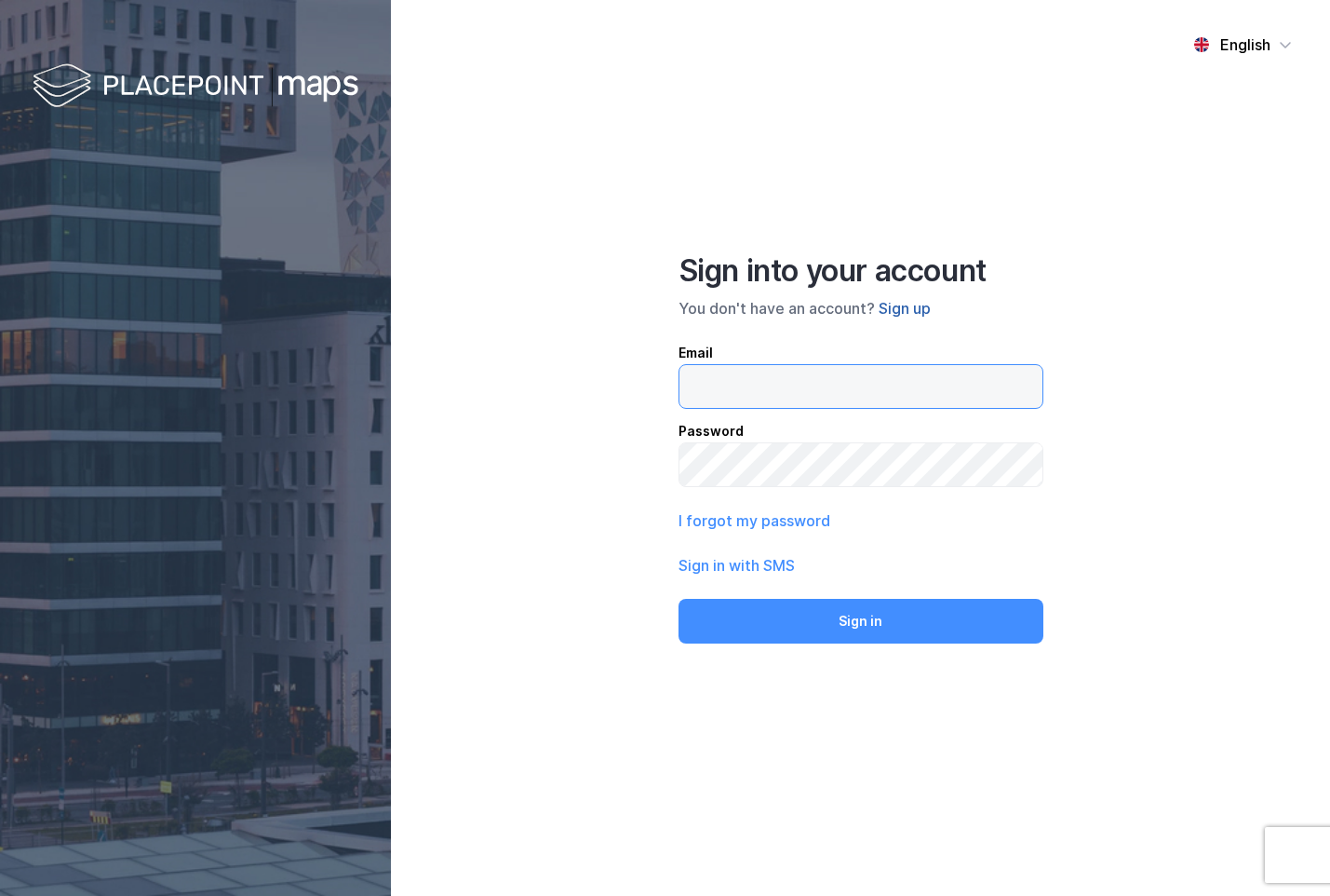
type input "[PERSON_NAME][EMAIL_ADDRESS][DOMAIN_NAME]"
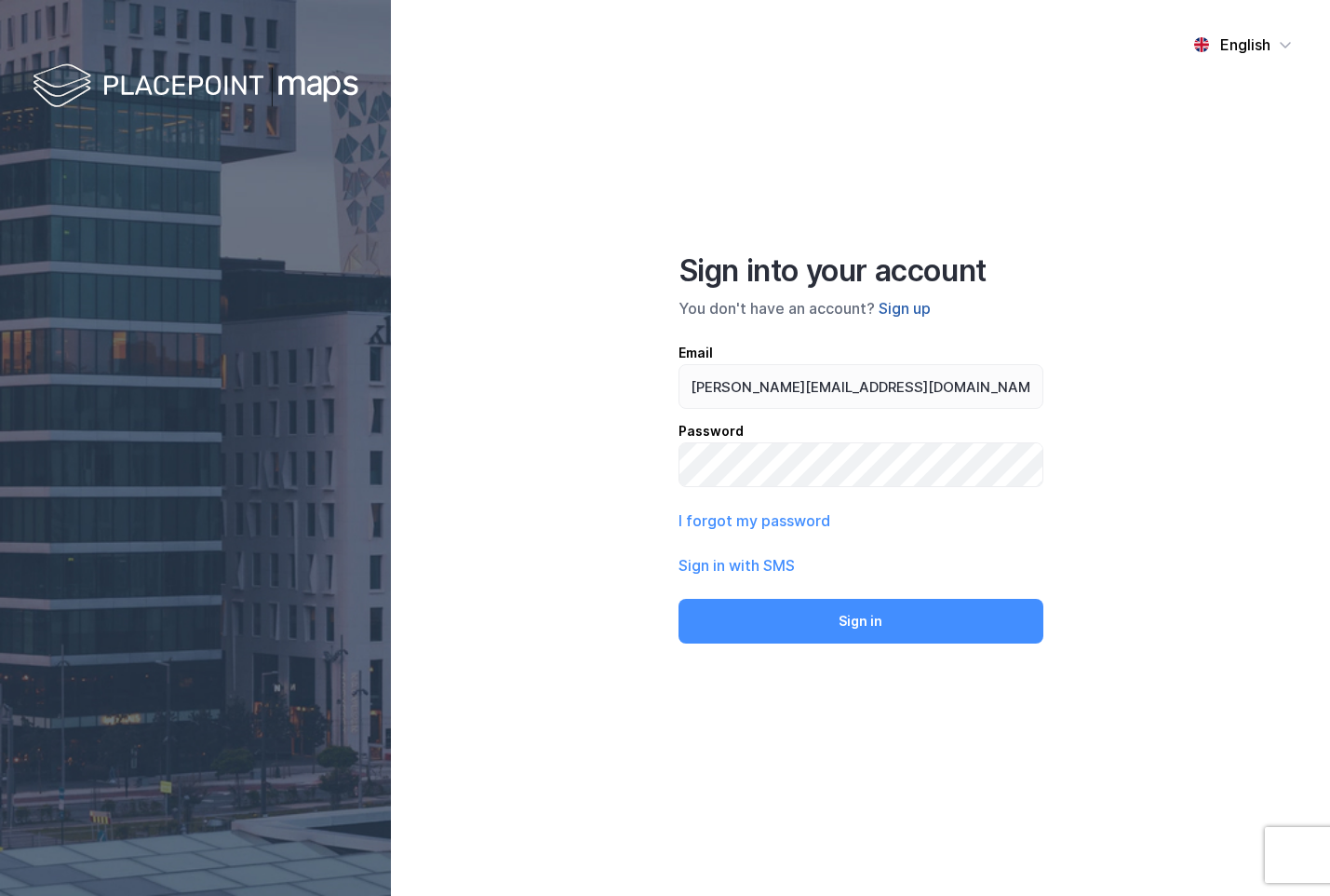
click at [903, 301] on button "Sign up" at bounding box center [905, 308] width 52 height 22
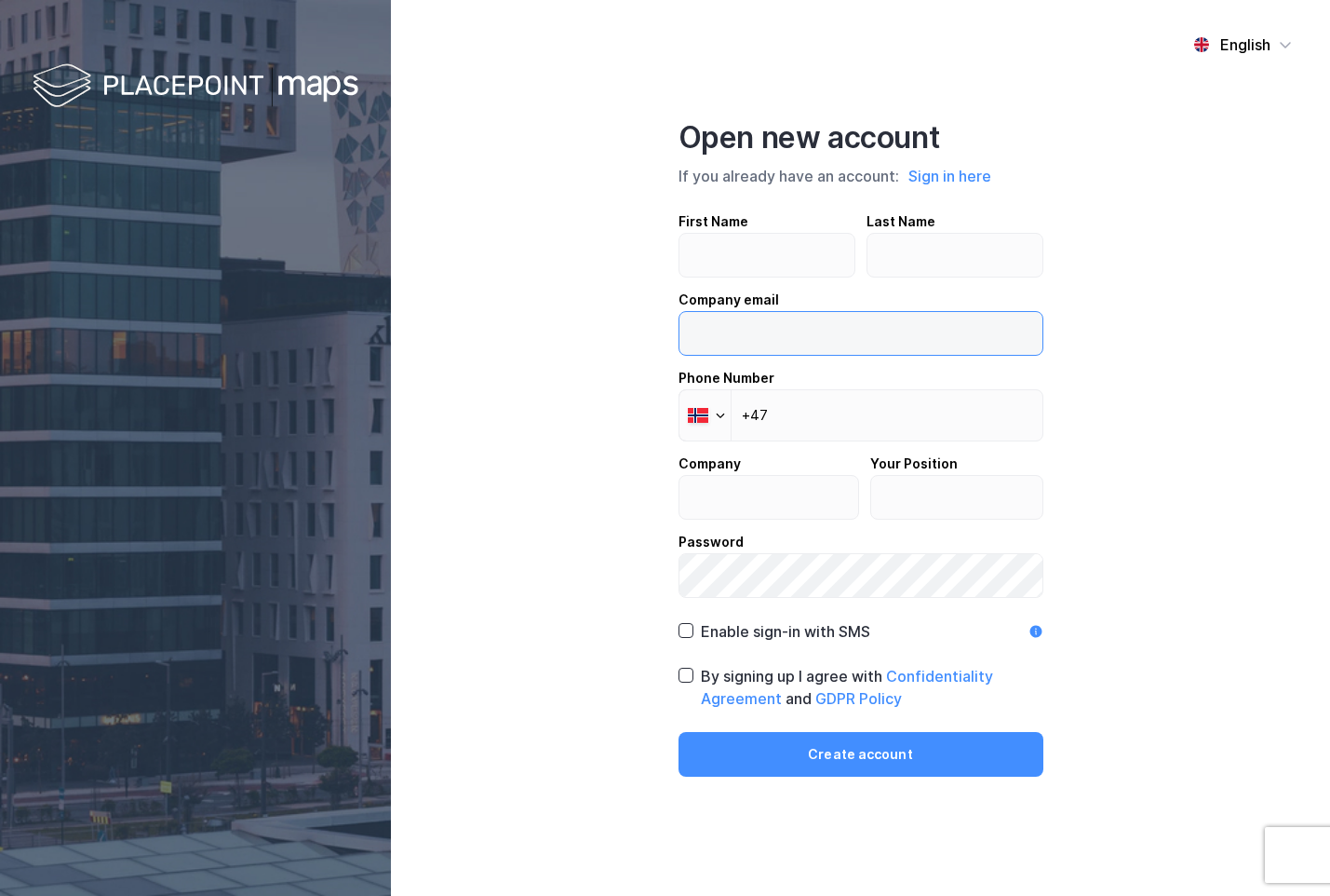
type input "[PERSON_NAME][EMAIL_ADDRESS][DOMAIN_NAME]"
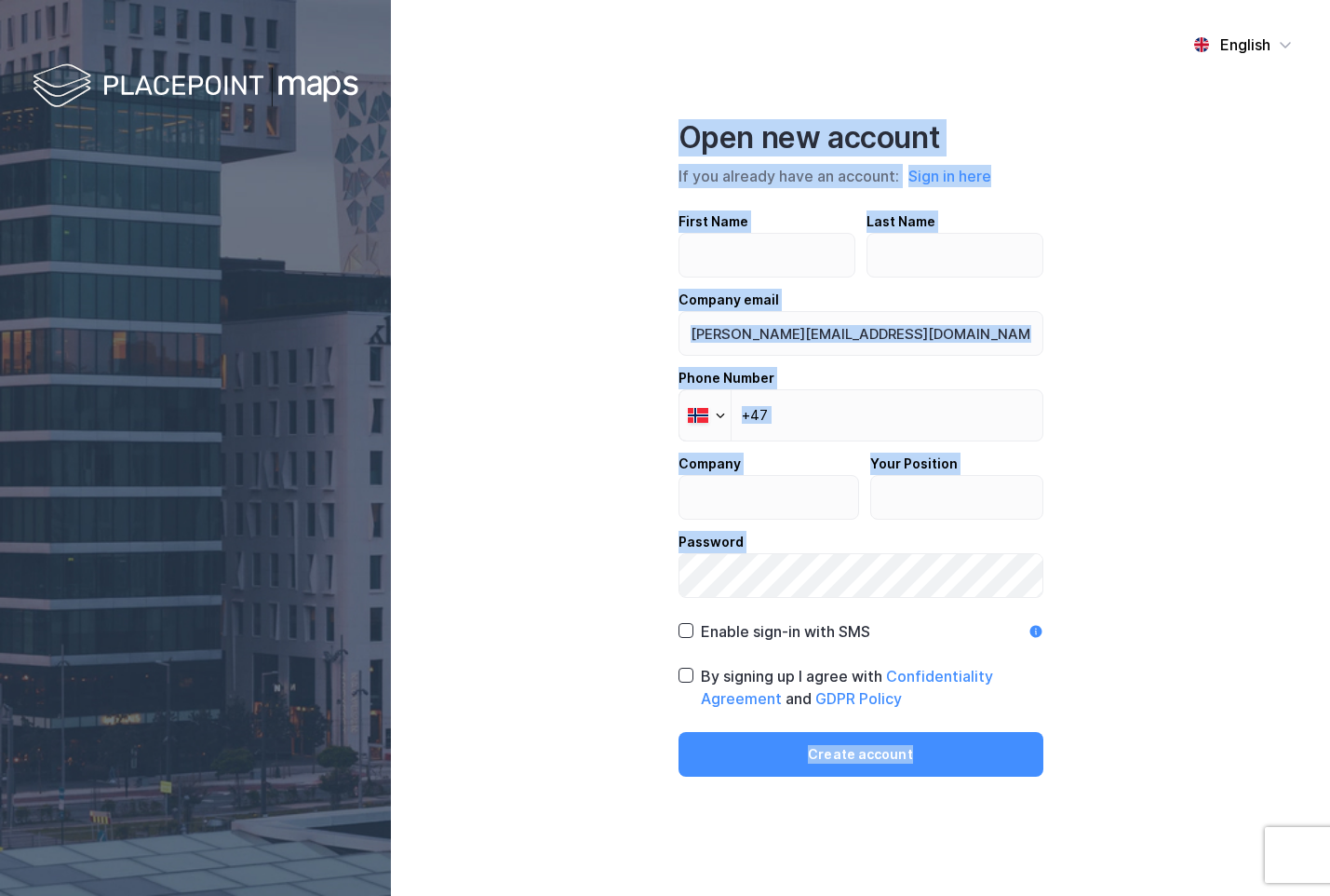
drag, startPoint x: 706, startPoint y: 197, endPoint x: 1155, endPoint y: 776, distance: 732.7
click at [1155, 776] on div "English Open new account If you already have an account: Sign in here First Nam…" at bounding box center [861, 448] width 940 height 896
drag, startPoint x: 1148, startPoint y: 772, endPoint x: 645, endPoint y: 93, distance: 845.0
click at [637, 64] on div "English Open new account If you already have an account: Sign in here First Nam…" at bounding box center [861, 448] width 940 height 896
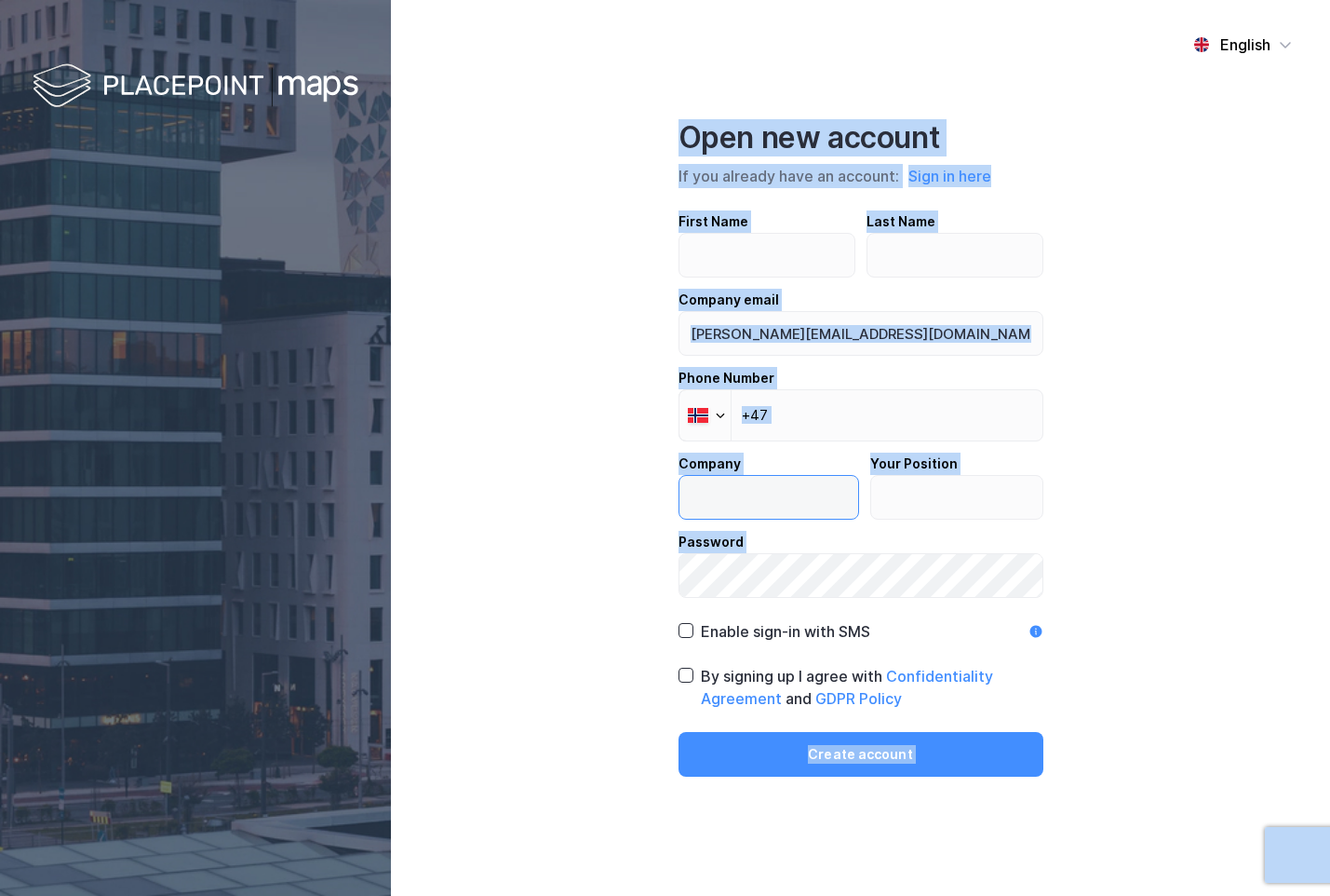
click at [693, 481] on input "text" at bounding box center [770, 497] width 179 height 43
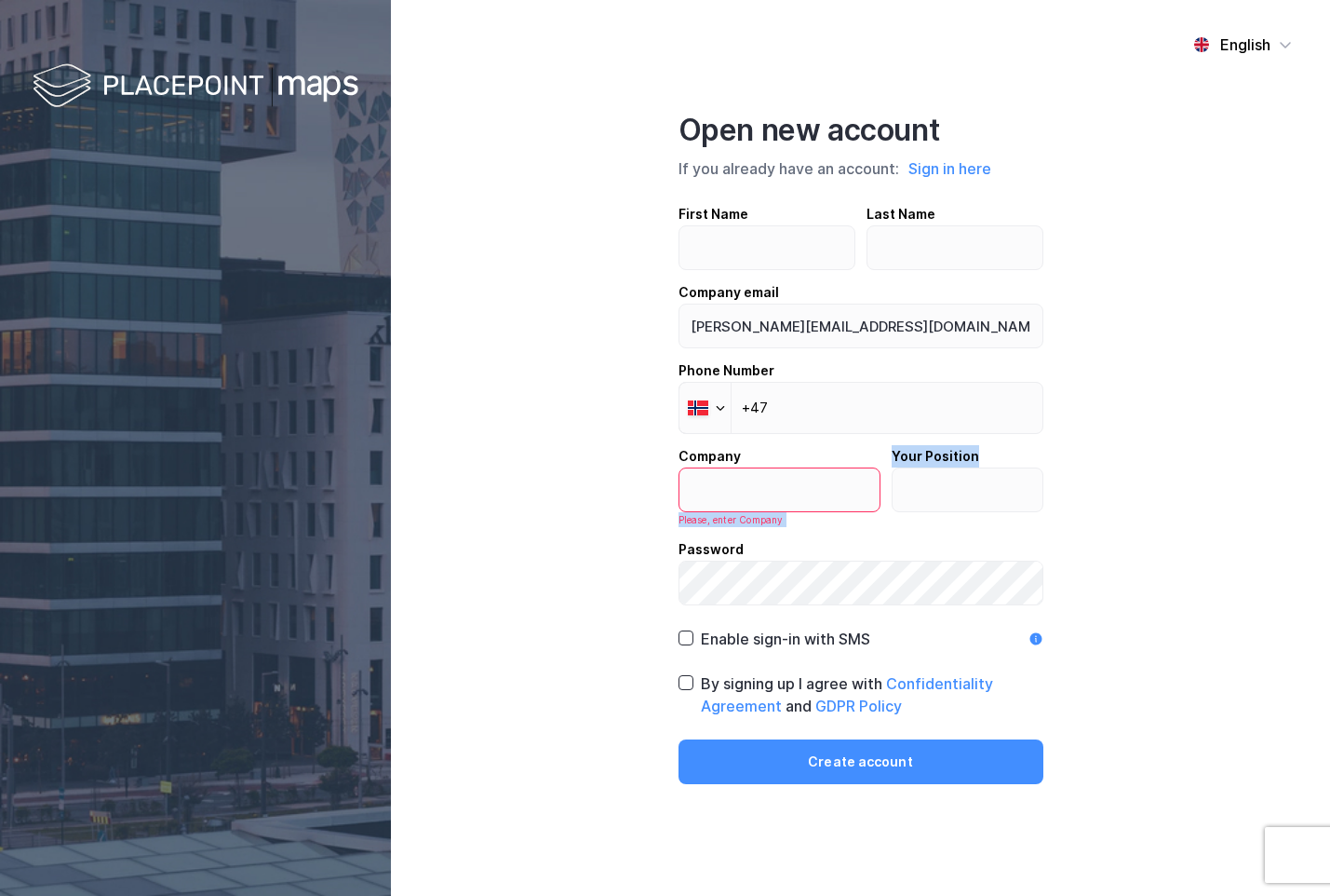
drag, startPoint x: 588, startPoint y: 467, endPoint x: 1083, endPoint y: 508, distance: 496.7
click at [1083, 508] on div "English Open new account If you already have an account: Sign in here First Nam…" at bounding box center [861, 448] width 940 height 896
click at [967, 171] on button "Sign in here" at bounding box center [950, 168] width 94 height 24
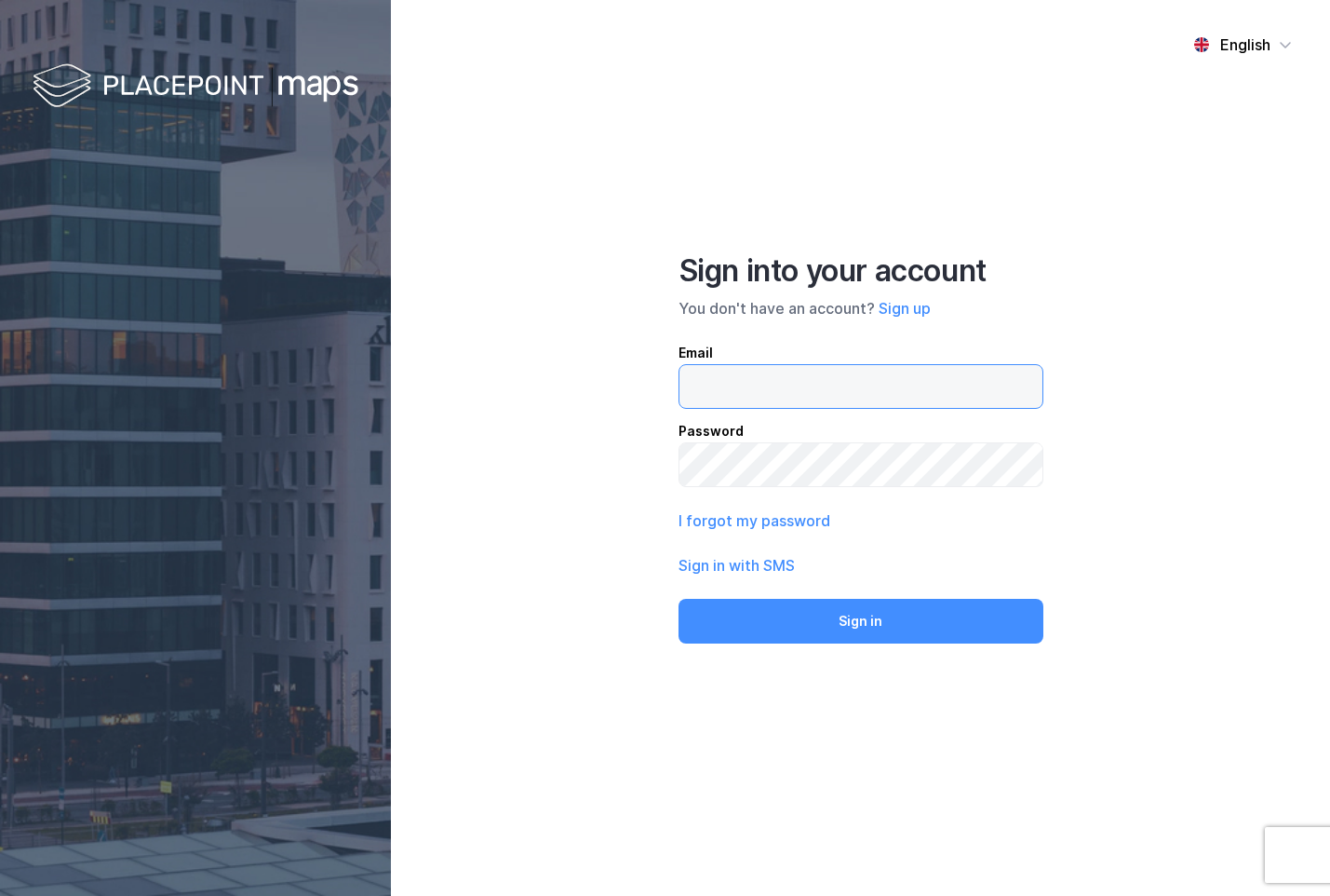
type input "[PERSON_NAME][EMAIL_ADDRESS][DOMAIN_NAME]"
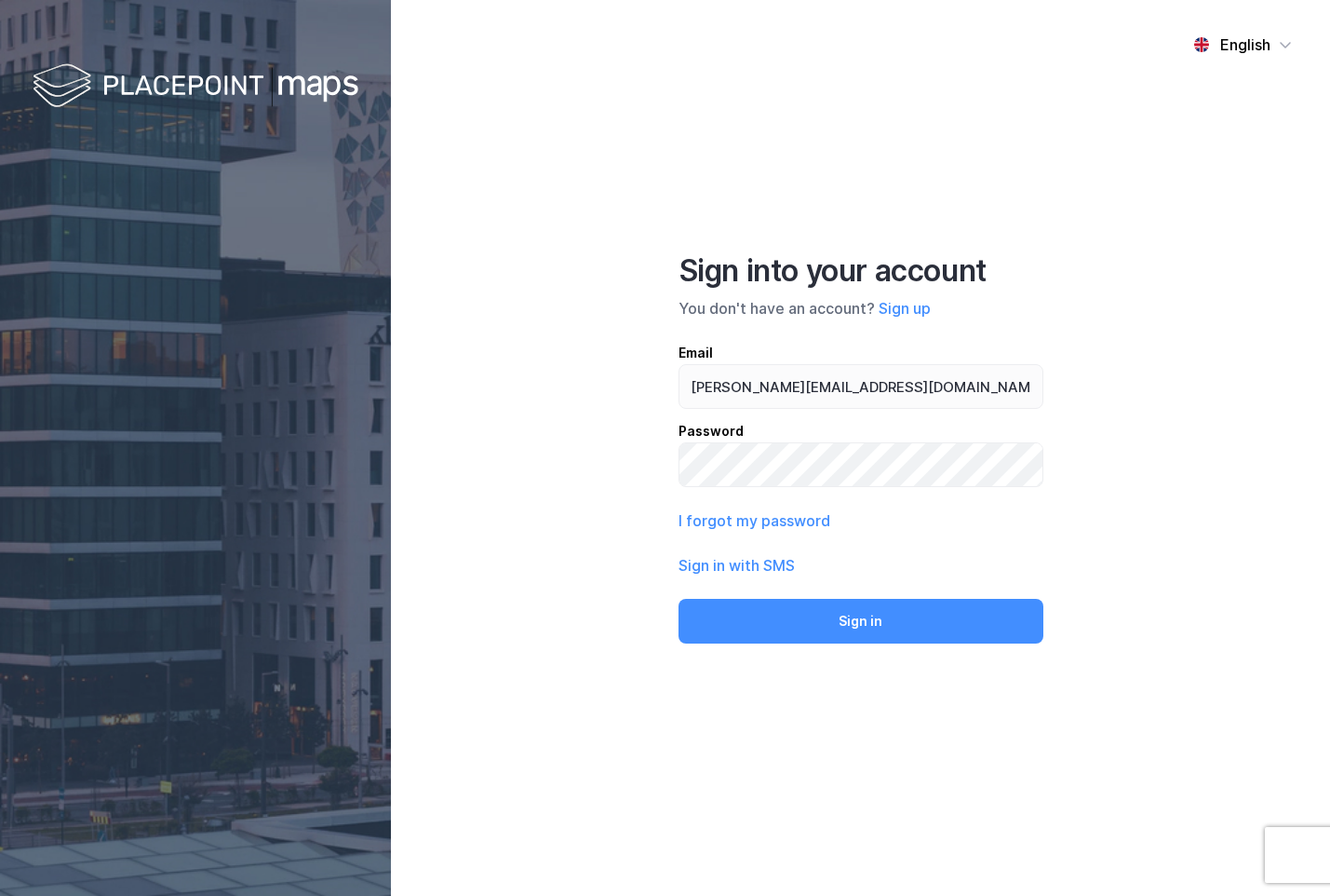
click at [779, 330] on div "Sign into your account You don't have an account? Sign up Email frede@newsecmap…" at bounding box center [861, 447] width 365 height 391
click at [831, 618] on button "Sign in" at bounding box center [861, 620] width 365 height 45
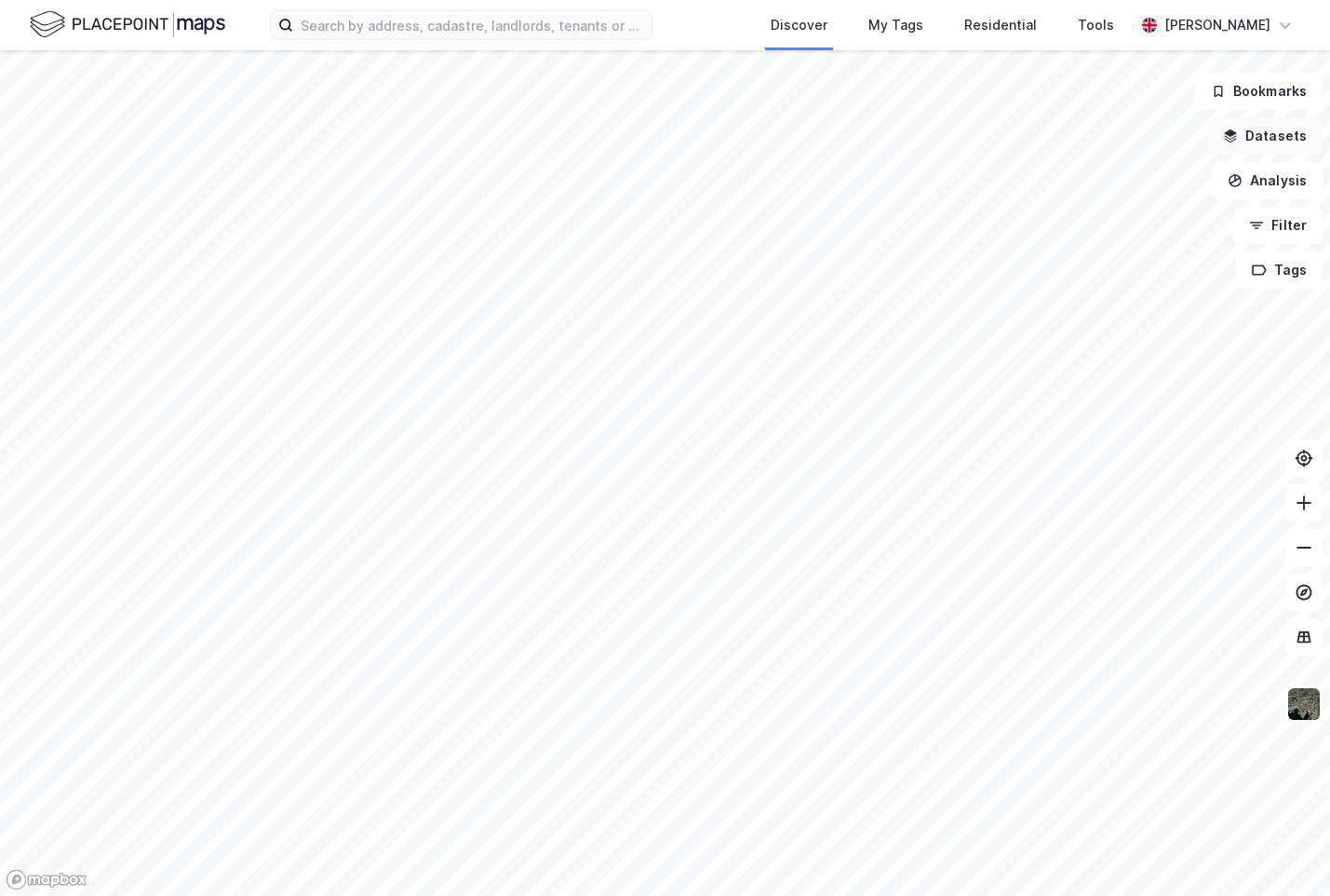
click at [1286, 144] on button "Datasets" at bounding box center [1265, 135] width 115 height 37
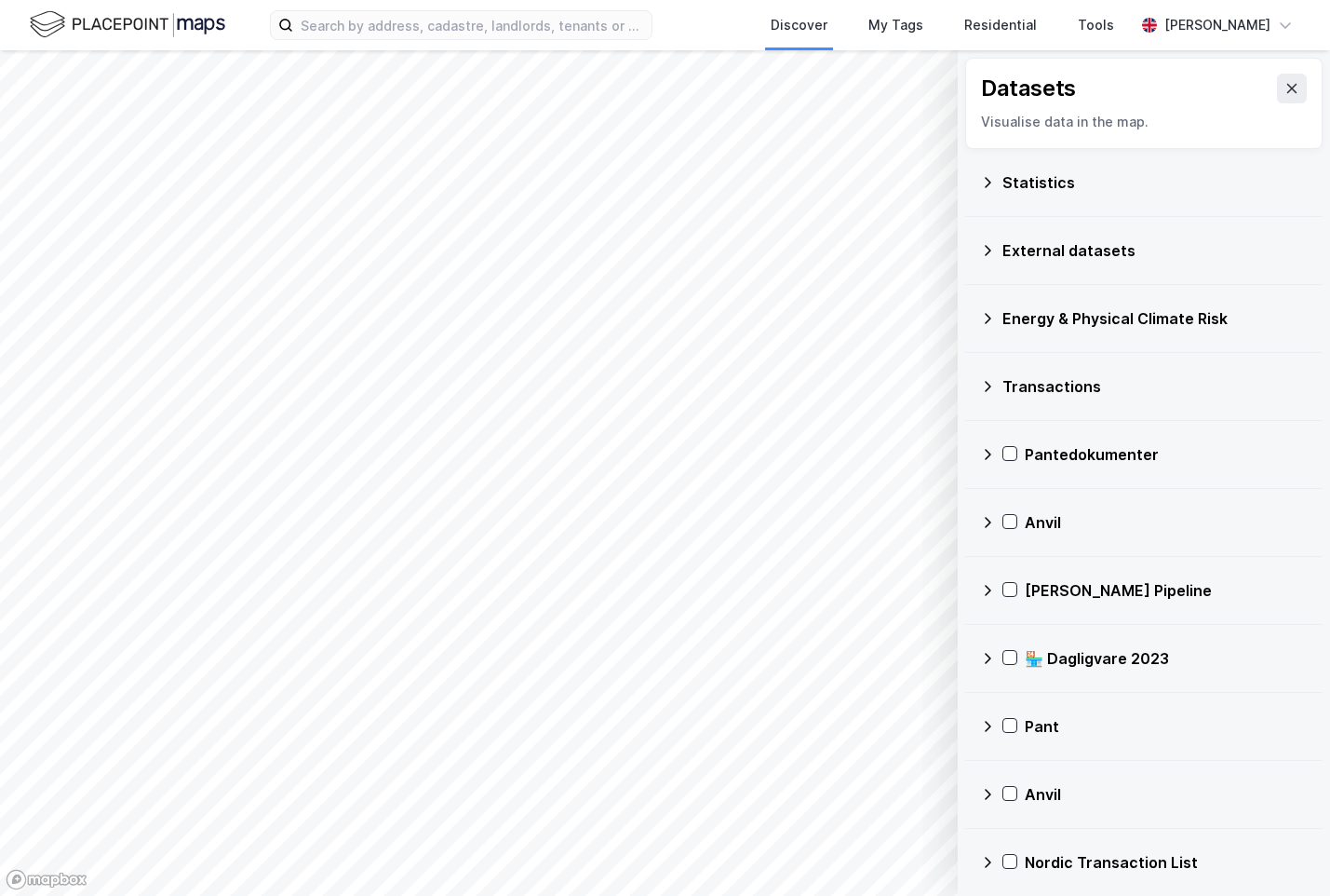
click at [1045, 176] on div "Statistics" at bounding box center [1155, 182] width 306 height 22
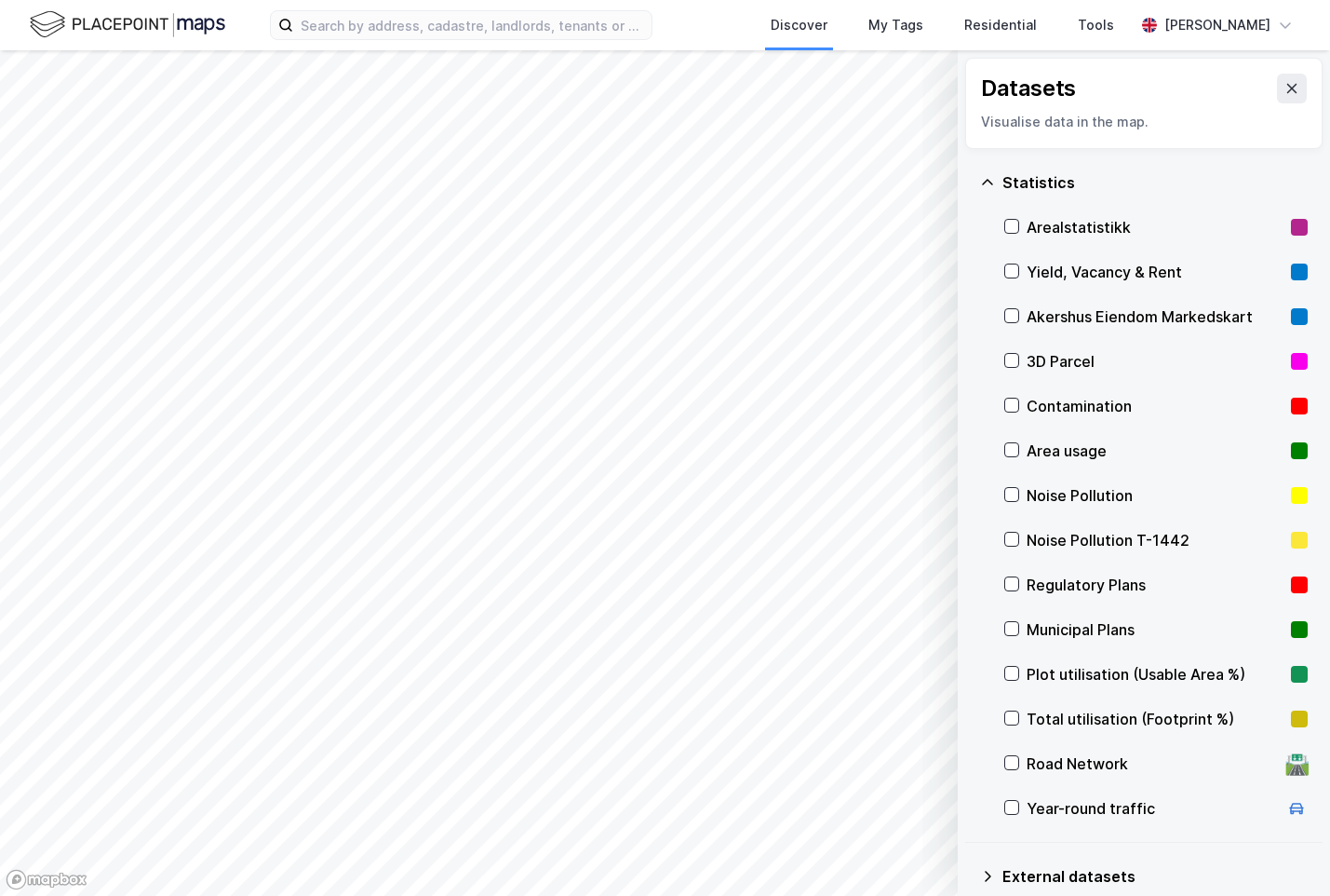
click at [1045, 176] on div "Statistics" at bounding box center [1155, 182] width 306 height 22
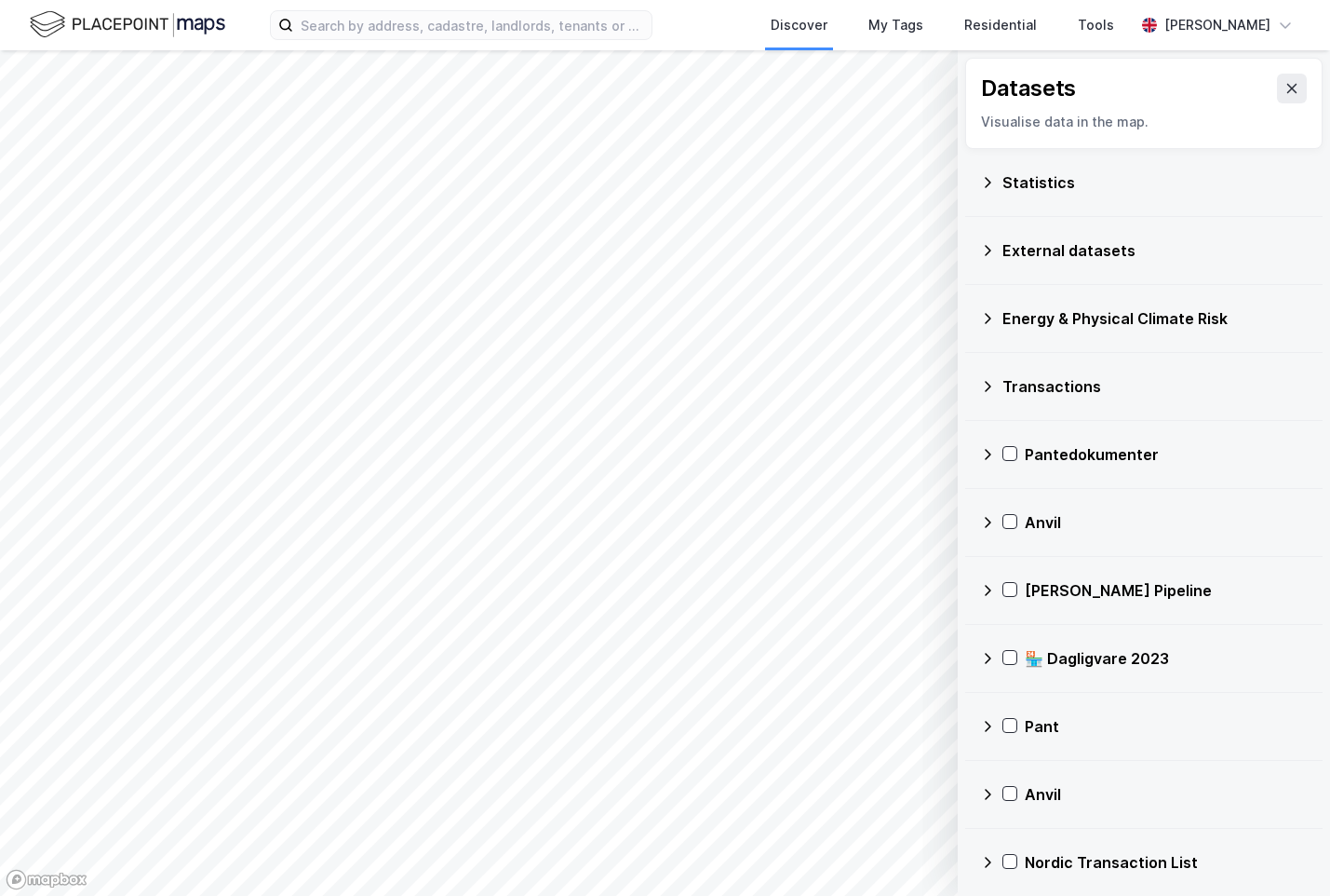
click at [1021, 188] on div "Statistics" at bounding box center [1155, 182] width 306 height 22
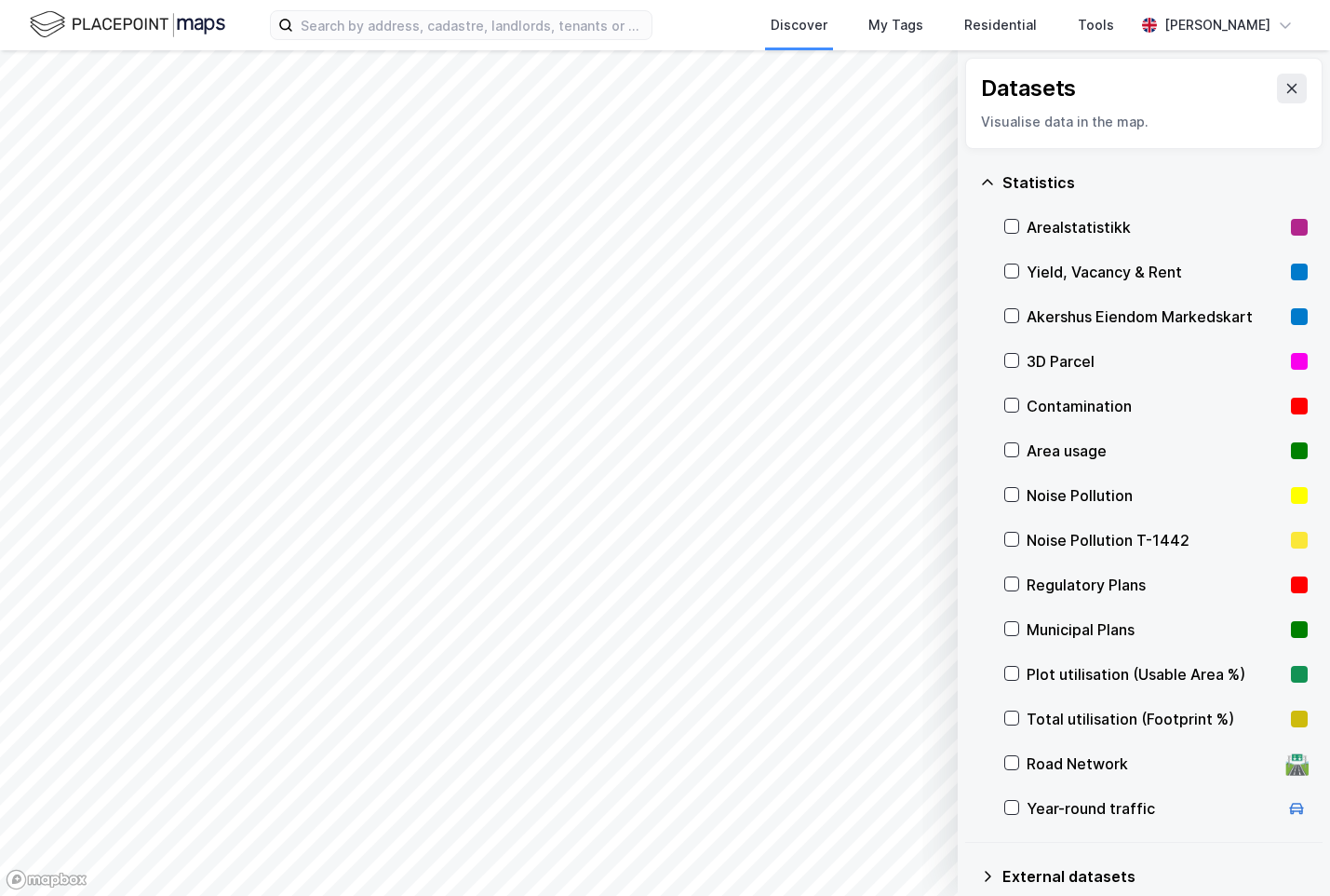
scroll to position [625, 0]
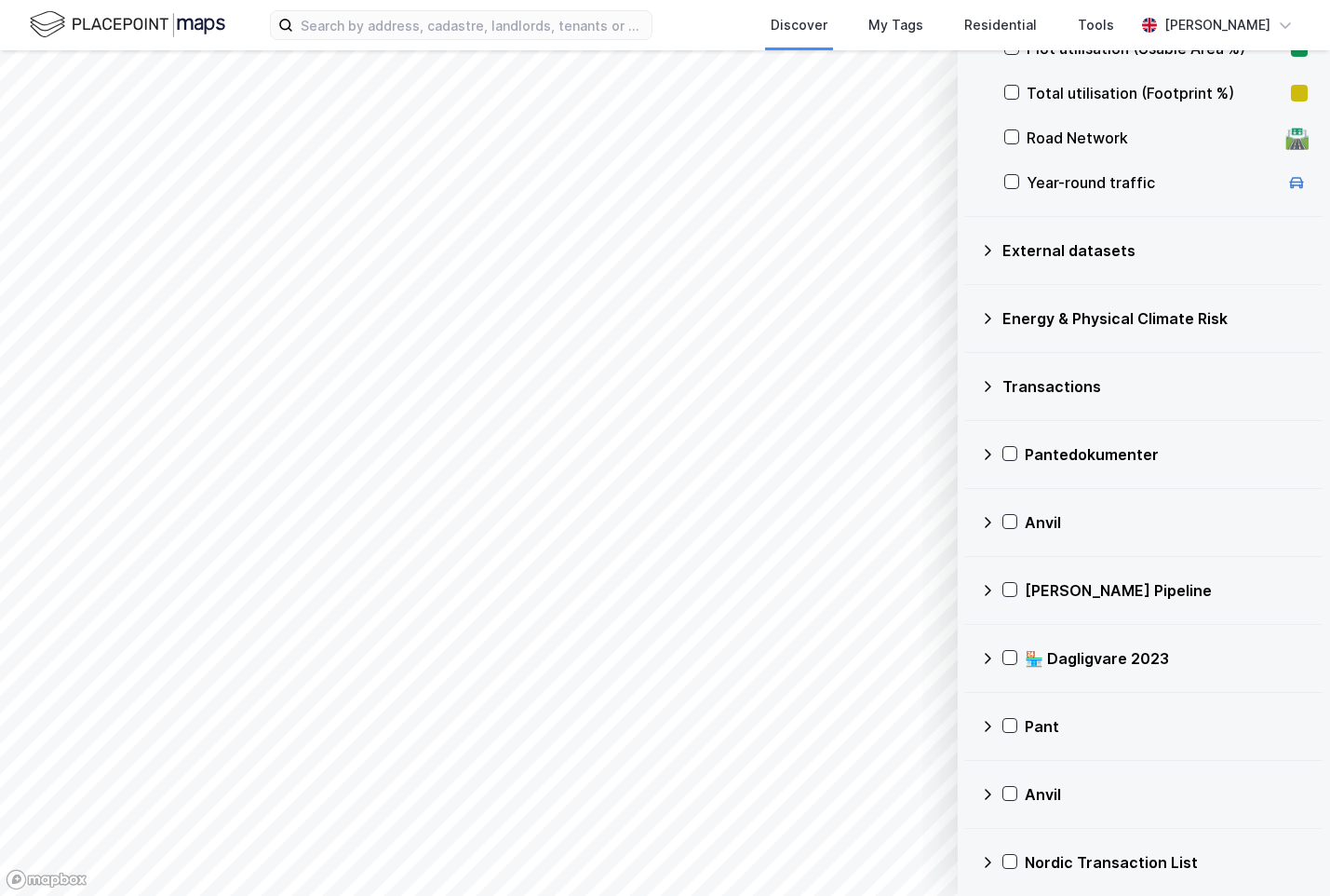
click at [1020, 315] on div "Energy & Physical Climate Risk" at bounding box center [1155, 319] width 306 height 22
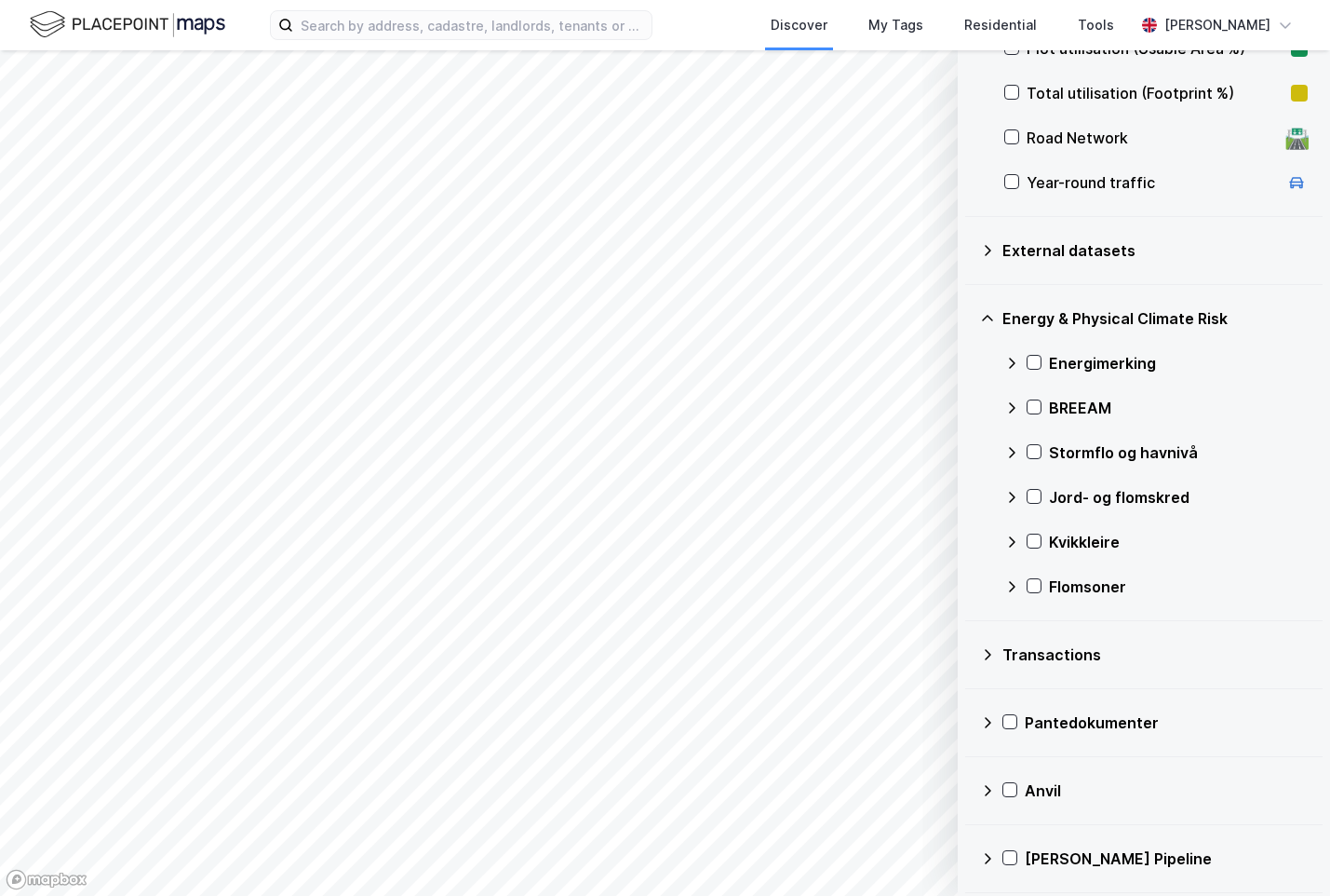
click at [1069, 364] on div "Energimerking" at bounding box center [1179, 362] width 259 height 22
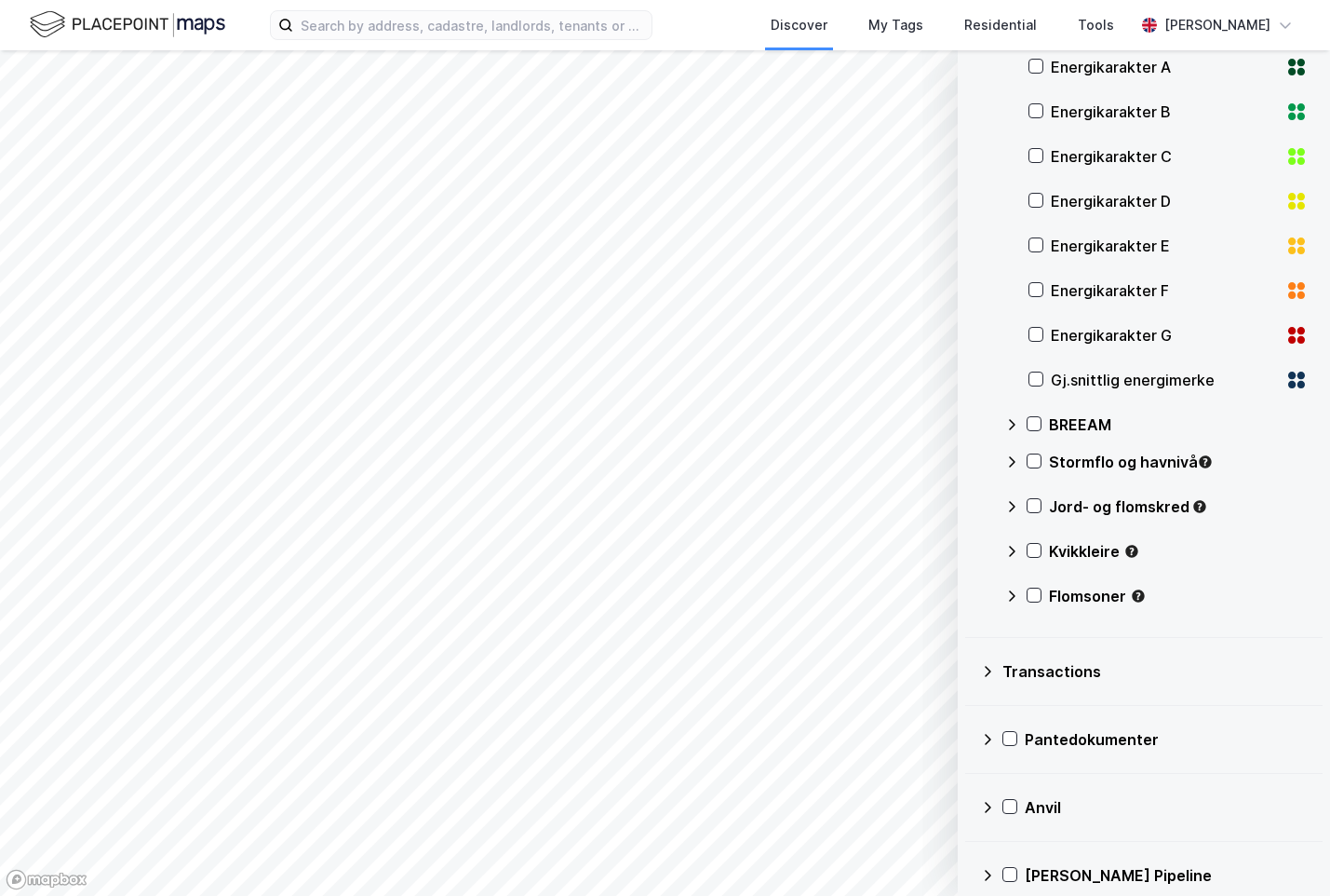
scroll to position [978, 0]
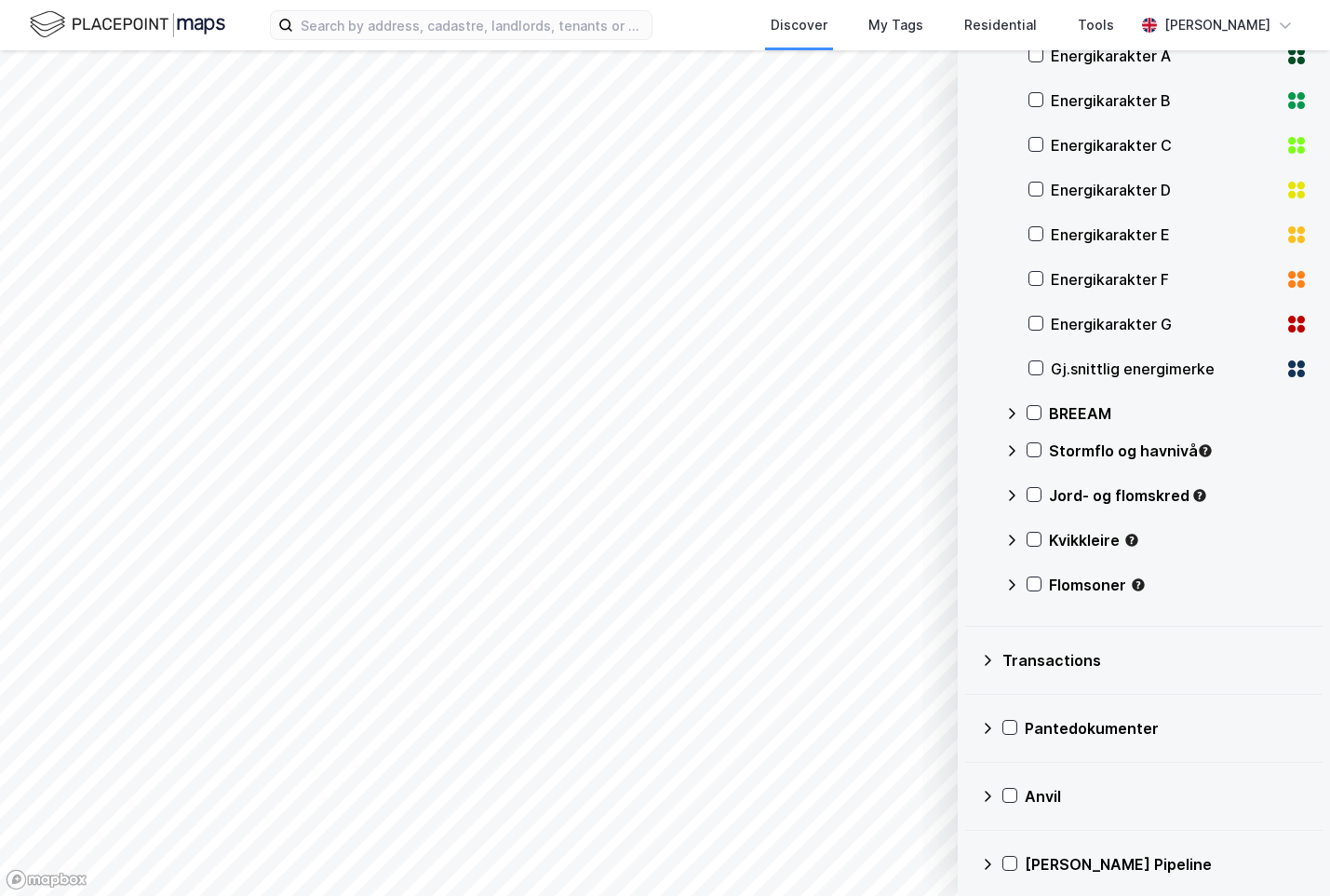
click at [1083, 421] on div "BREEAM" at bounding box center [1179, 413] width 259 height 22
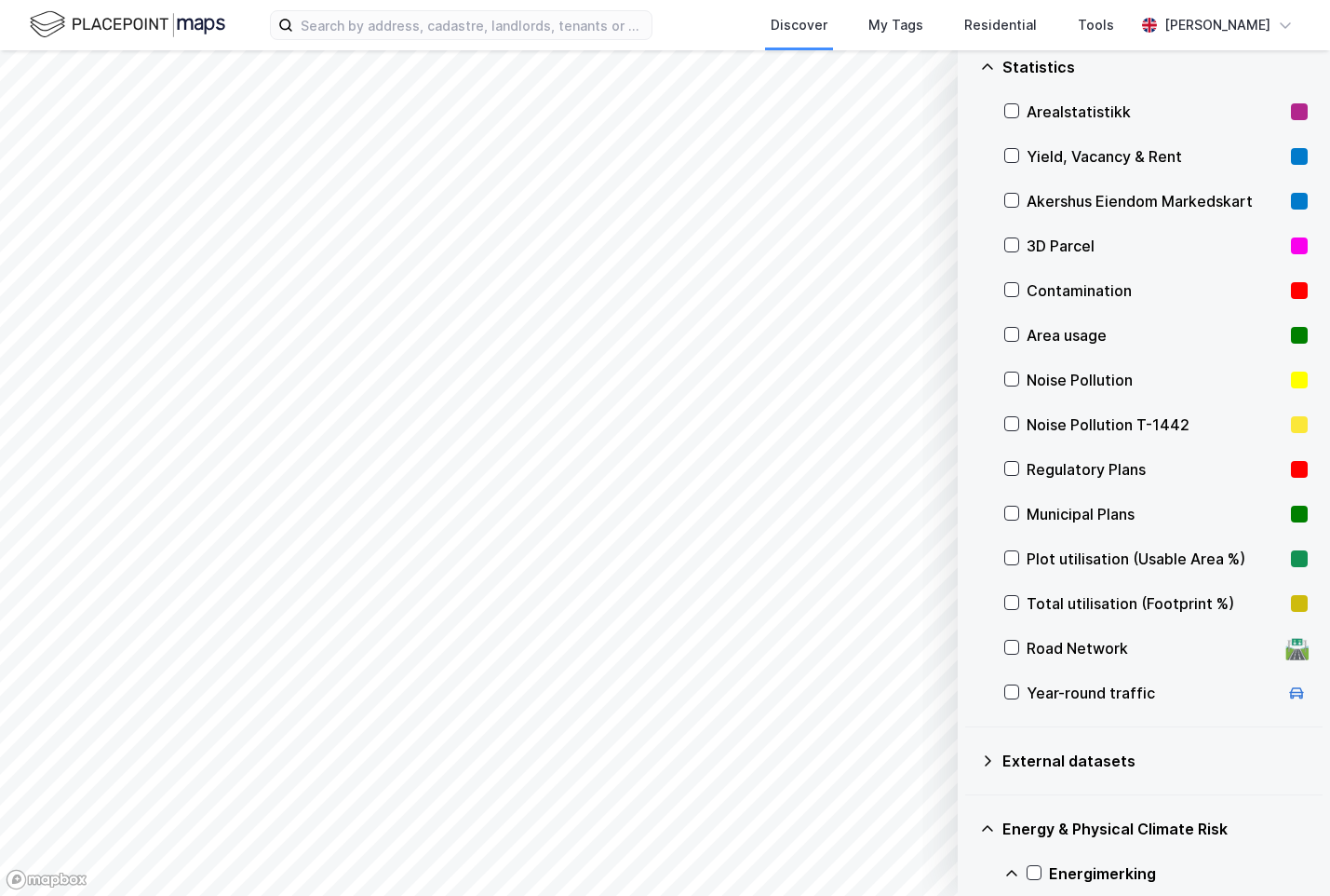
scroll to position [0, 0]
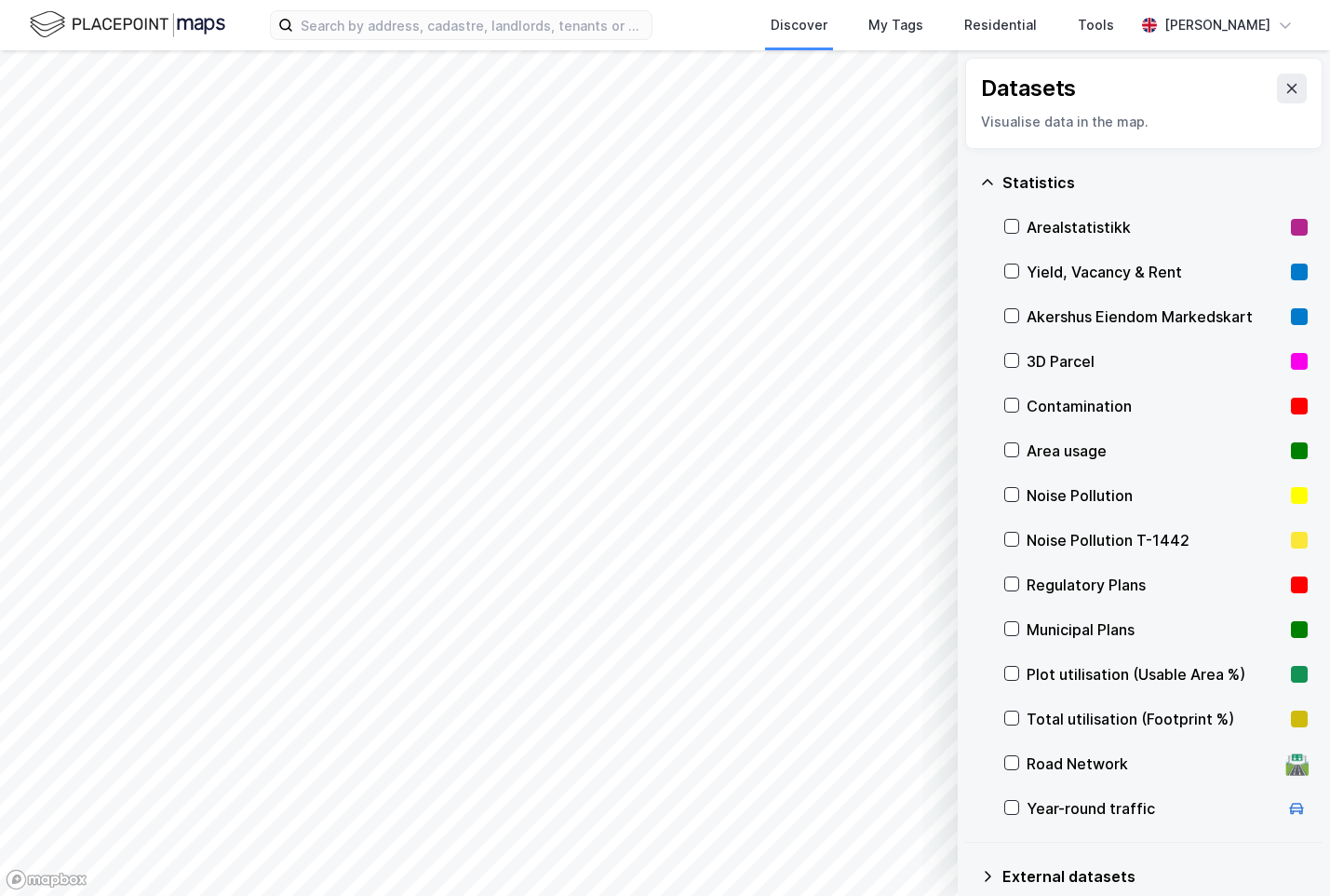
click at [1125, 267] on div "Yield, Vacancy & Rent" at bounding box center [1155, 272] width 257 height 22
click at [1114, 281] on div "Yield, Vacancy & Rent" at bounding box center [1155, 272] width 257 height 22
click at [1046, 185] on div "Statistics" at bounding box center [1155, 182] width 306 height 22
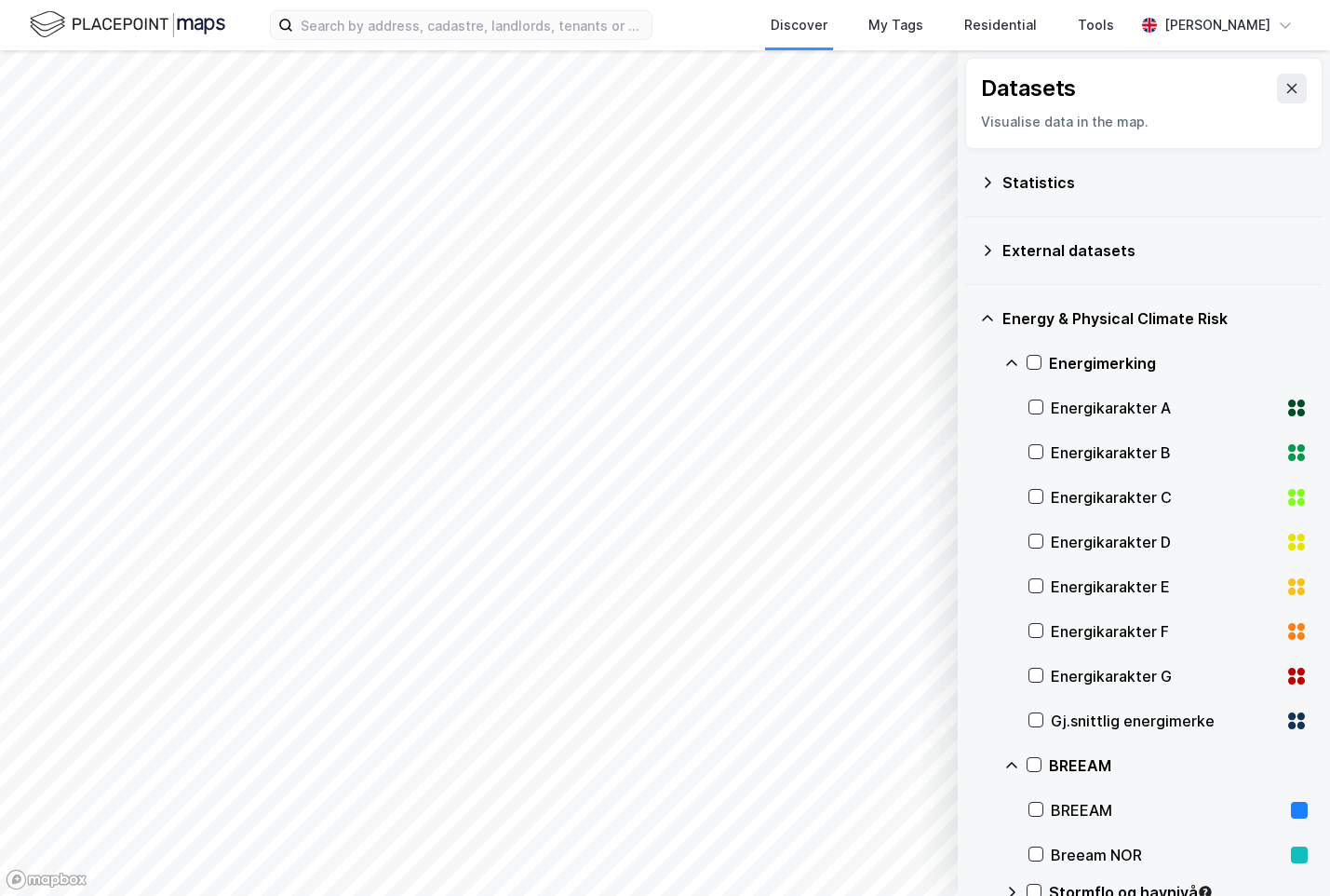
click at [1040, 317] on div "Energy & Physical Climate Risk" at bounding box center [1155, 319] width 306 height 22
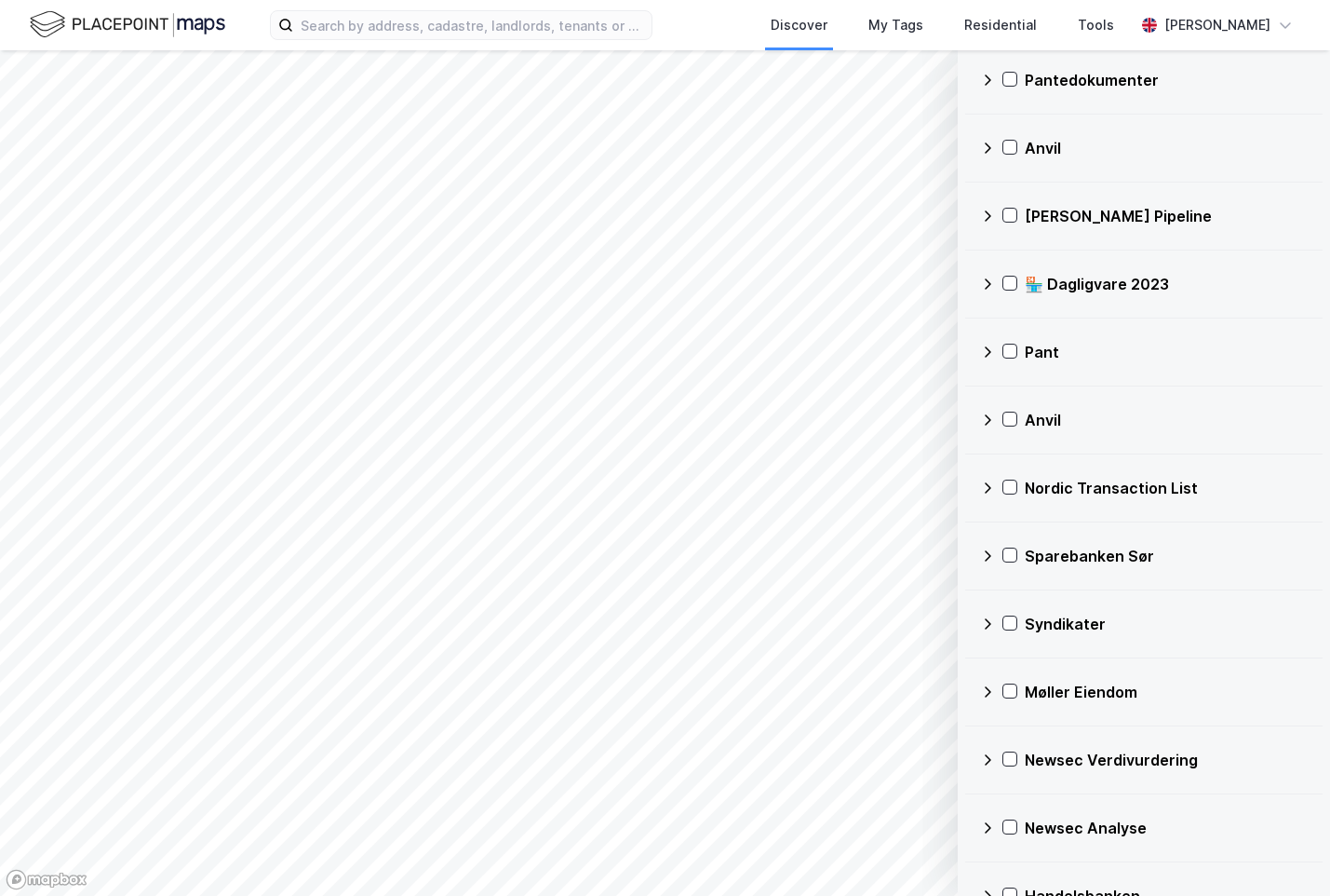
scroll to position [617, 0]
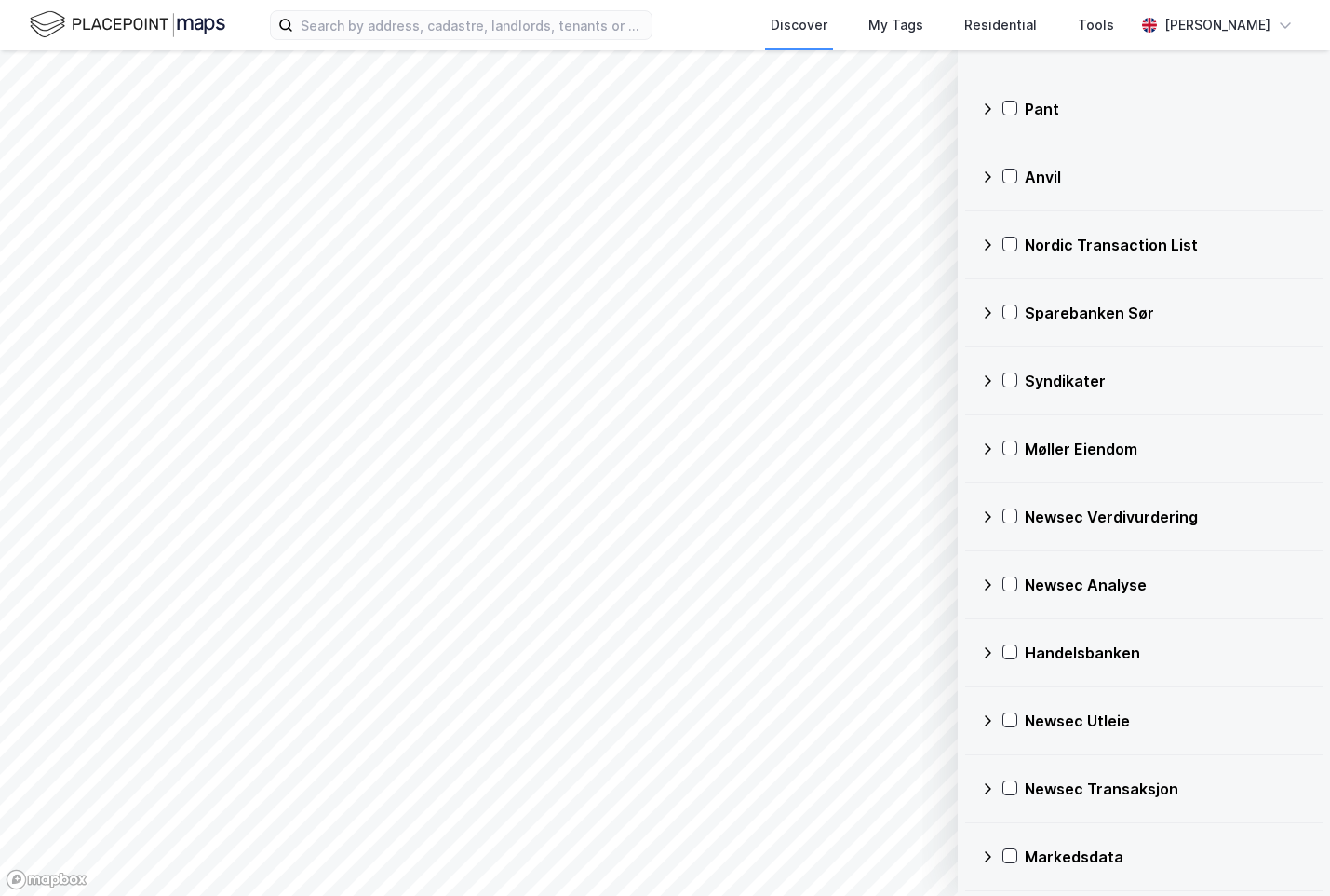
click at [1082, 529] on div "Newsec Verdivurdering" at bounding box center [1144, 517] width 328 height 45
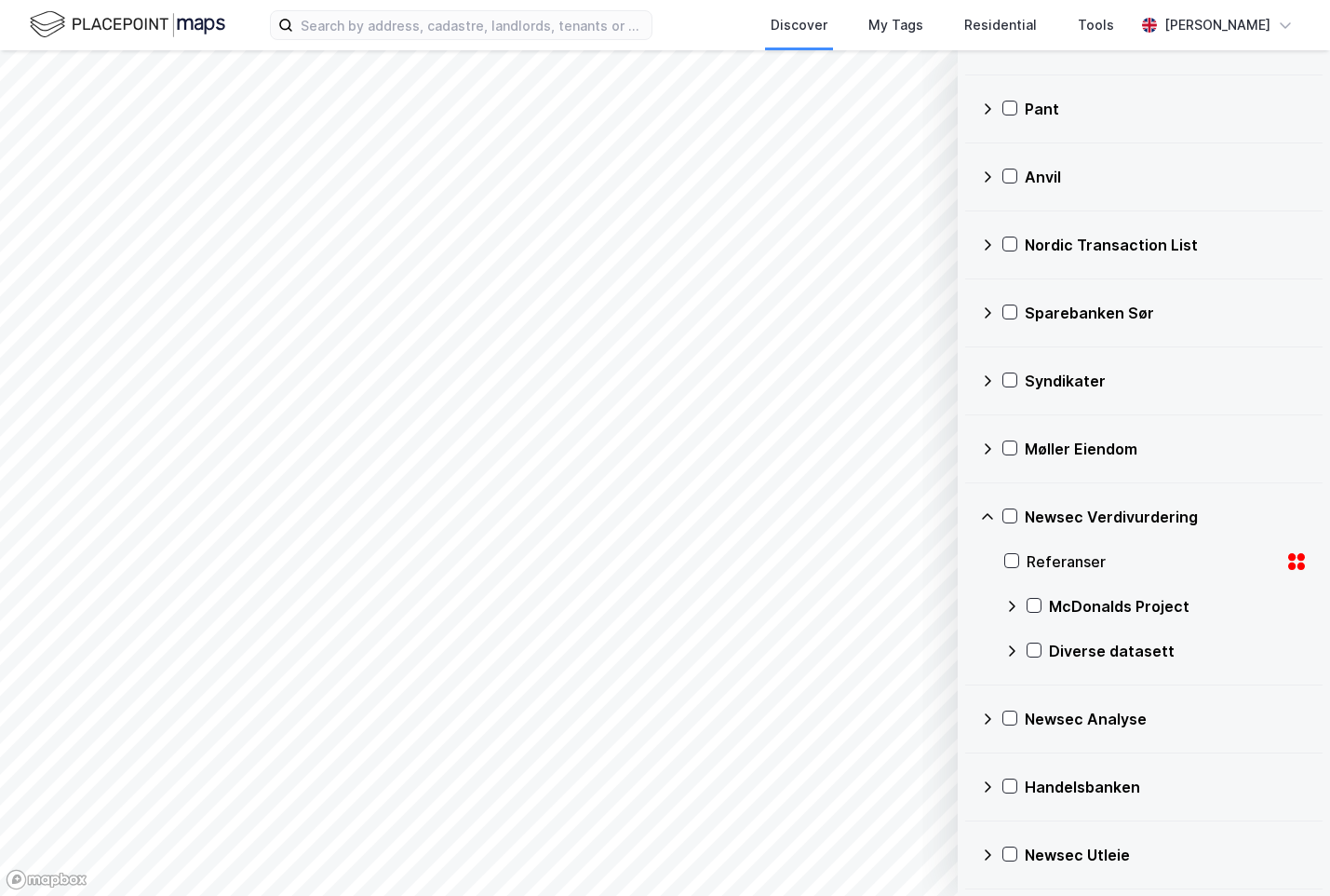
click at [1017, 610] on icon at bounding box center [1011, 605] width 15 height 15
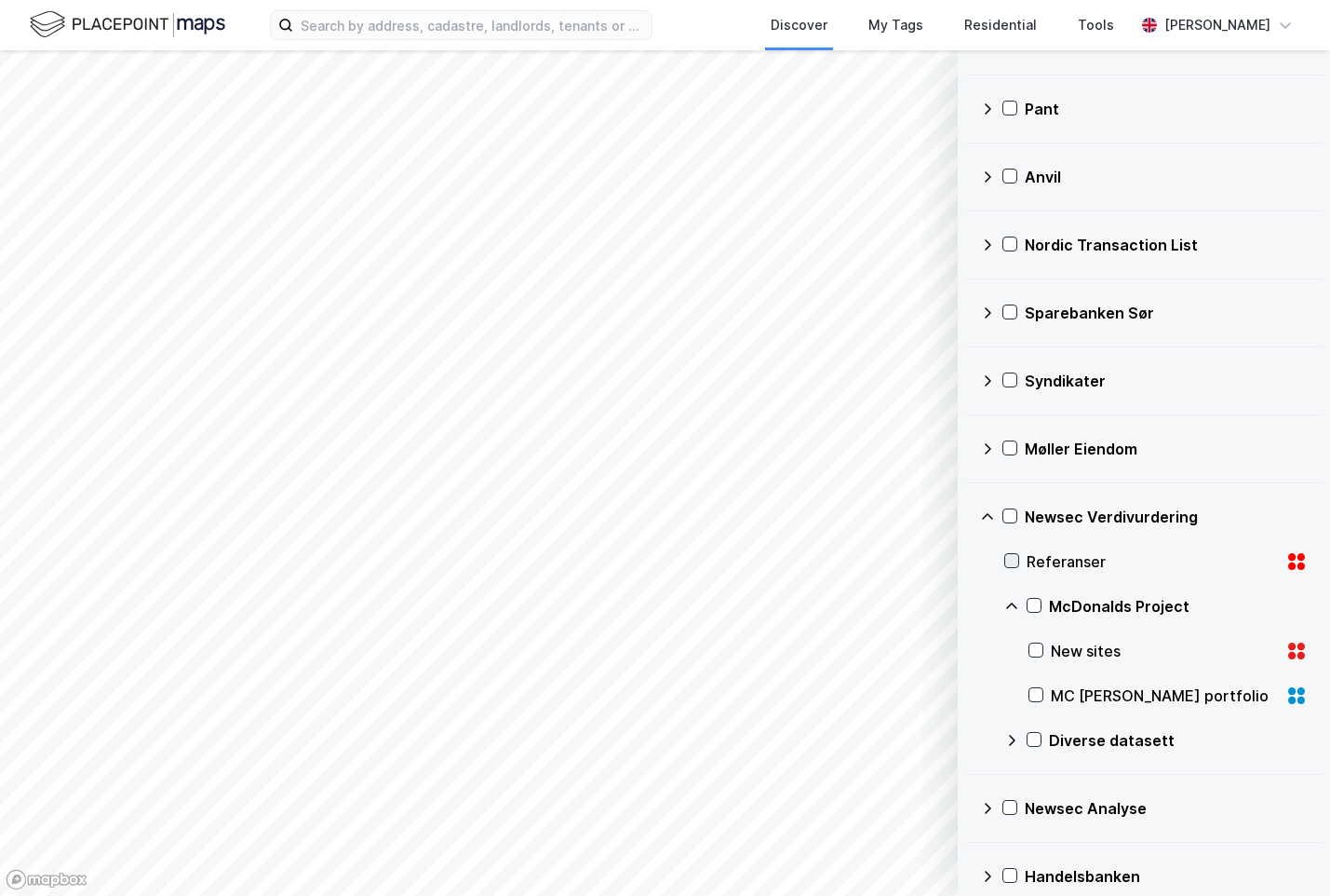
click at [1007, 554] on icon at bounding box center [1011, 560] width 13 height 13
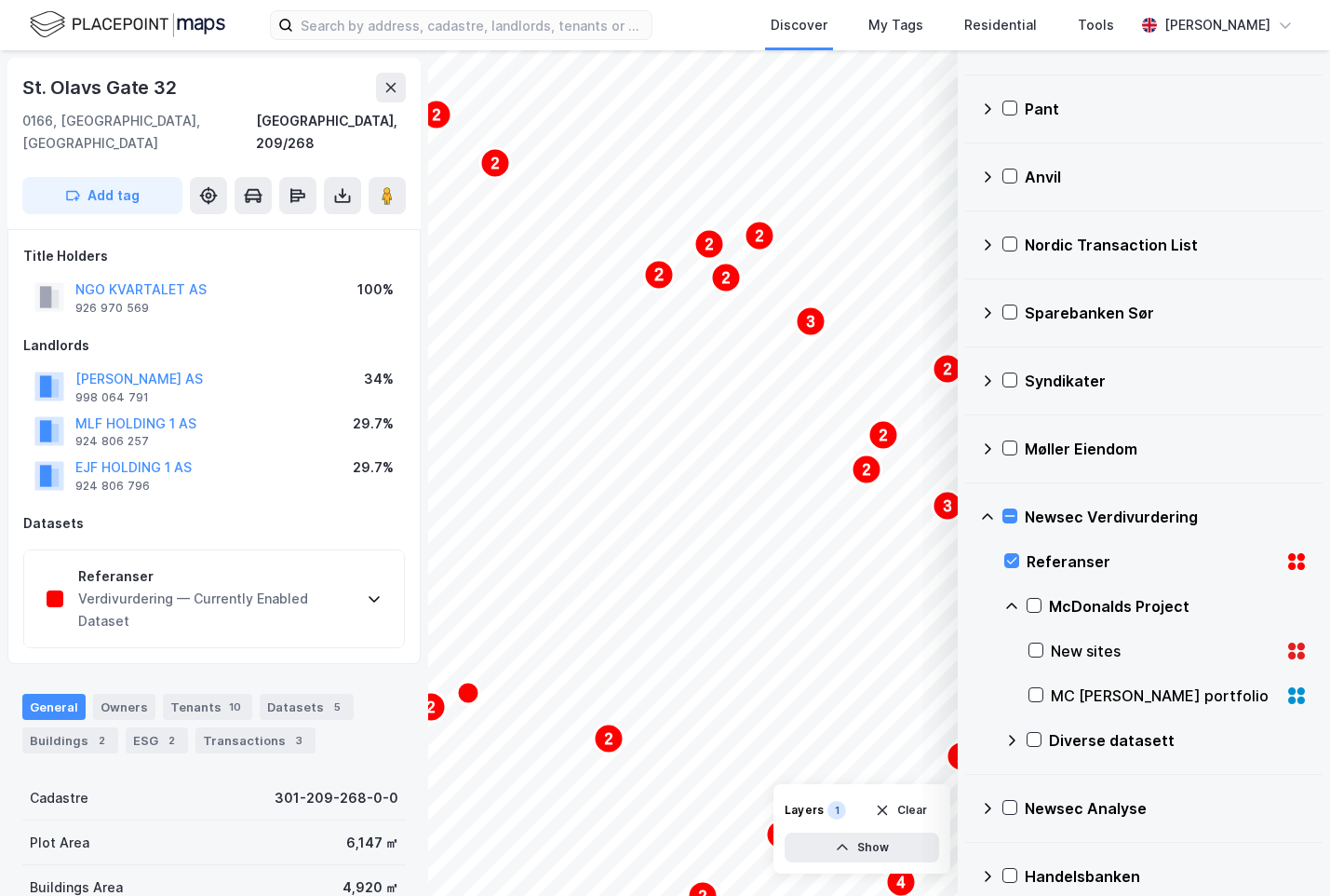
click at [285, 587] on div "Verdivurdering — Currently Enabled Dataset" at bounding box center [215, 609] width 274 height 45
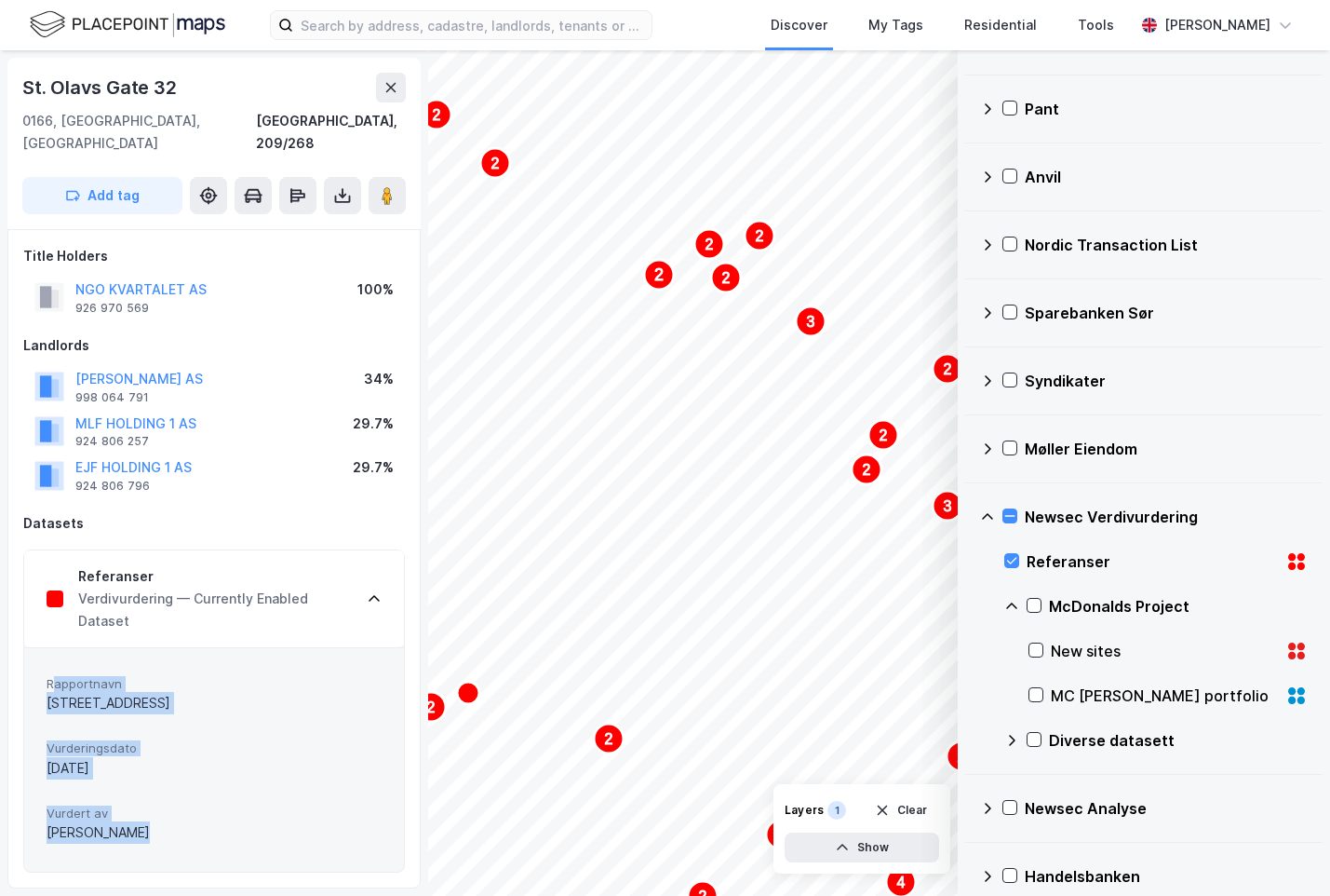
drag, startPoint x: 56, startPoint y: 659, endPoint x: 193, endPoint y: 812, distance: 205.4
click at [193, 812] on div "Rapportnavn St. Olavs gate 32 Vurderingsdato 05.03.2021 Vurdert av Martin Nyberg" at bounding box center [214, 760] width 335 height 179
drag, startPoint x: 194, startPoint y: 810, endPoint x: 159, endPoint y: 784, distance: 43.6
click at [171, 799] on div "Vurdert av Martin Nyberg" at bounding box center [214, 824] width 335 height 50
click at [159, 805] on span "Vurdert av" at bounding box center [214, 813] width 335 height 16
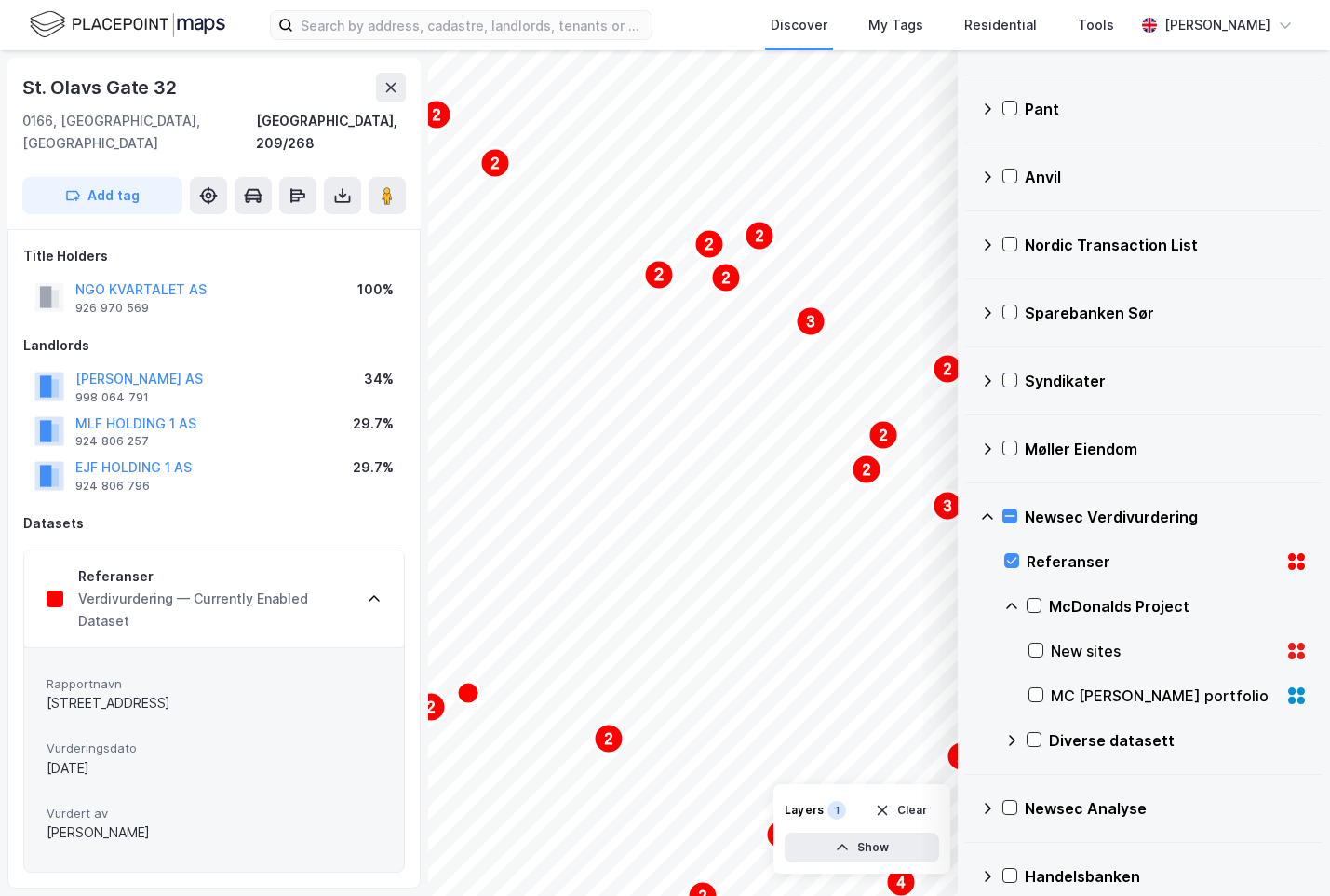
click at [207, 821] on div "[PERSON_NAME]" at bounding box center [214, 832] width 335 height 22
drag, startPoint x: 207, startPoint y: 806, endPoint x: 74, endPoint y: 657, distance: 199.7
click at [93, 670] on div "Rapportnavn St. Olavs gate 32 Vurderingsdato 05.03.2021 Vurdert av Martin Nyberg" at bounding box center [214, 760] width 335 height 179
click at [74, 676] on span "Rapportnavn" at bounding box center [214, 684] width 335 height 16
drag, startPoint x: 74, startPoint y: 657, endPoint x: 226, endPoint y: 839, distance: 237.1
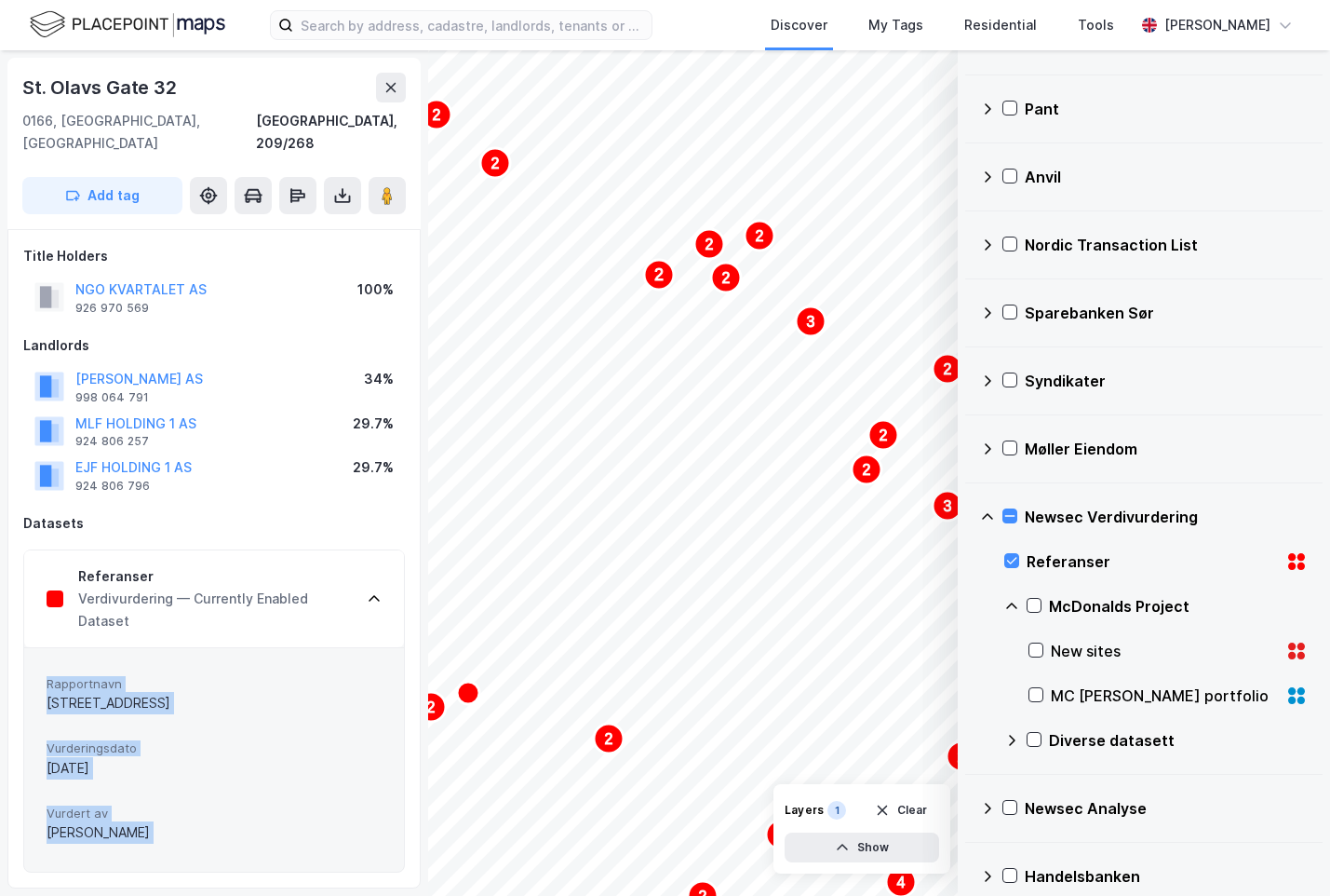
click at [226, 839] on div "Rapportnavn St. Olavs gate 32 Vurderingsdato 05.03.2021 Vurdert av Martin Nyberg" at bounding box center [214, 759] width 380 height 224
click at [227, 836] on div "Rapportnavn St. Olavs gate 32 Vurderingsdato 05.03.2021 Vurdert av Martin Nyberg" at bounding box center [214, 759] width 380 height 224
drag, startPoint x: 217, startPoint y: 826, endPoint x: 63, endPoint y: 640, distance: 241.5
click at [65, 647] on div "Rapportnavn St. Olavs gate 32 Vurderingsdato 05.03.2021 Vurdert av Martin Nyberg" at bounding box center [214, 759] width 380 height 224
drag, startPoint x: 154, startPoint y: 670, endPoint x: 192, endPoint y: 680, distance: 39.3
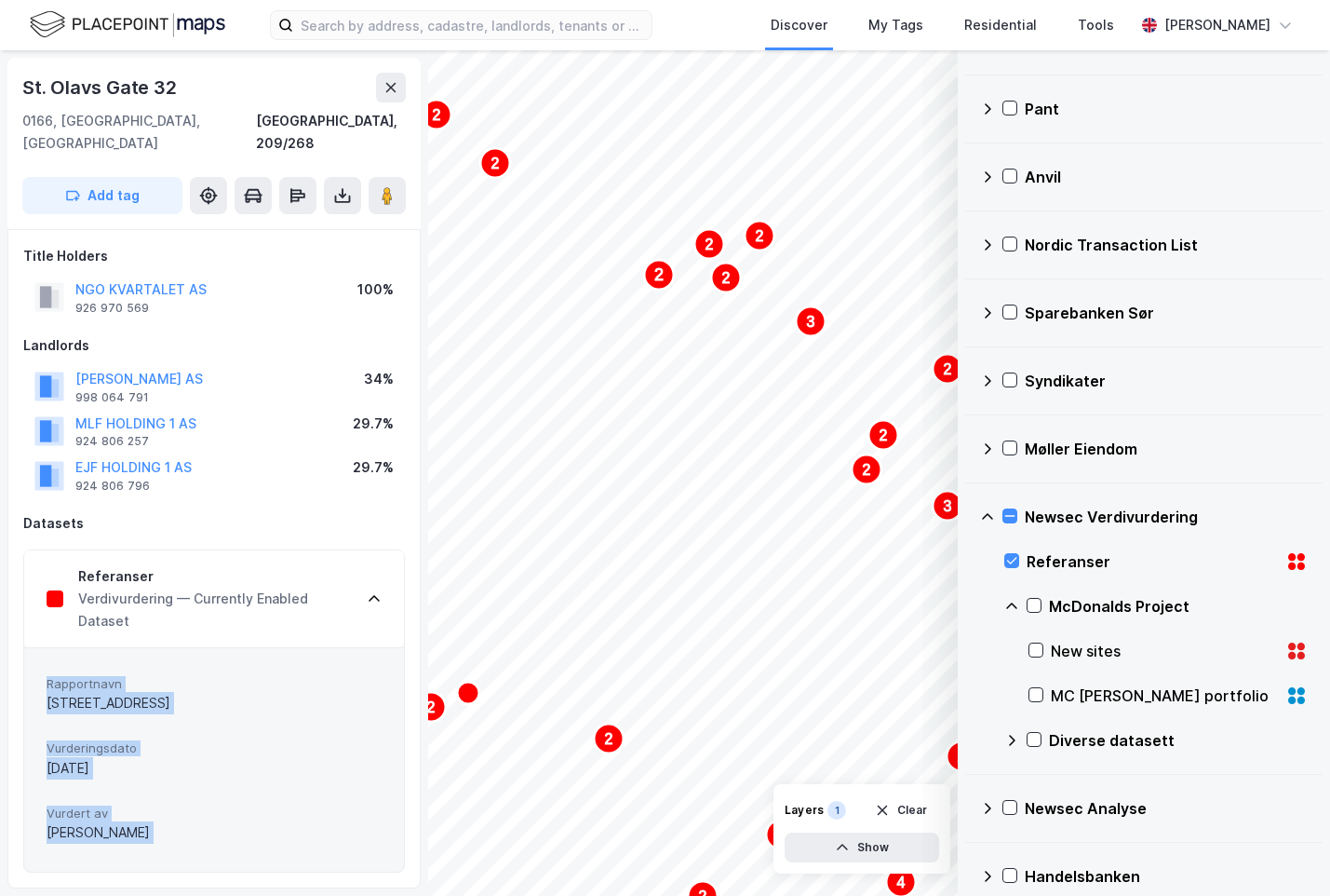
click at [155, 692] on div "St. Olavs gate 32" at bounding box center [214, 703] width 335 height 22
click at [1078, 553] on div "Referanser" at bounding box center [1152, 561] width 251 height 22
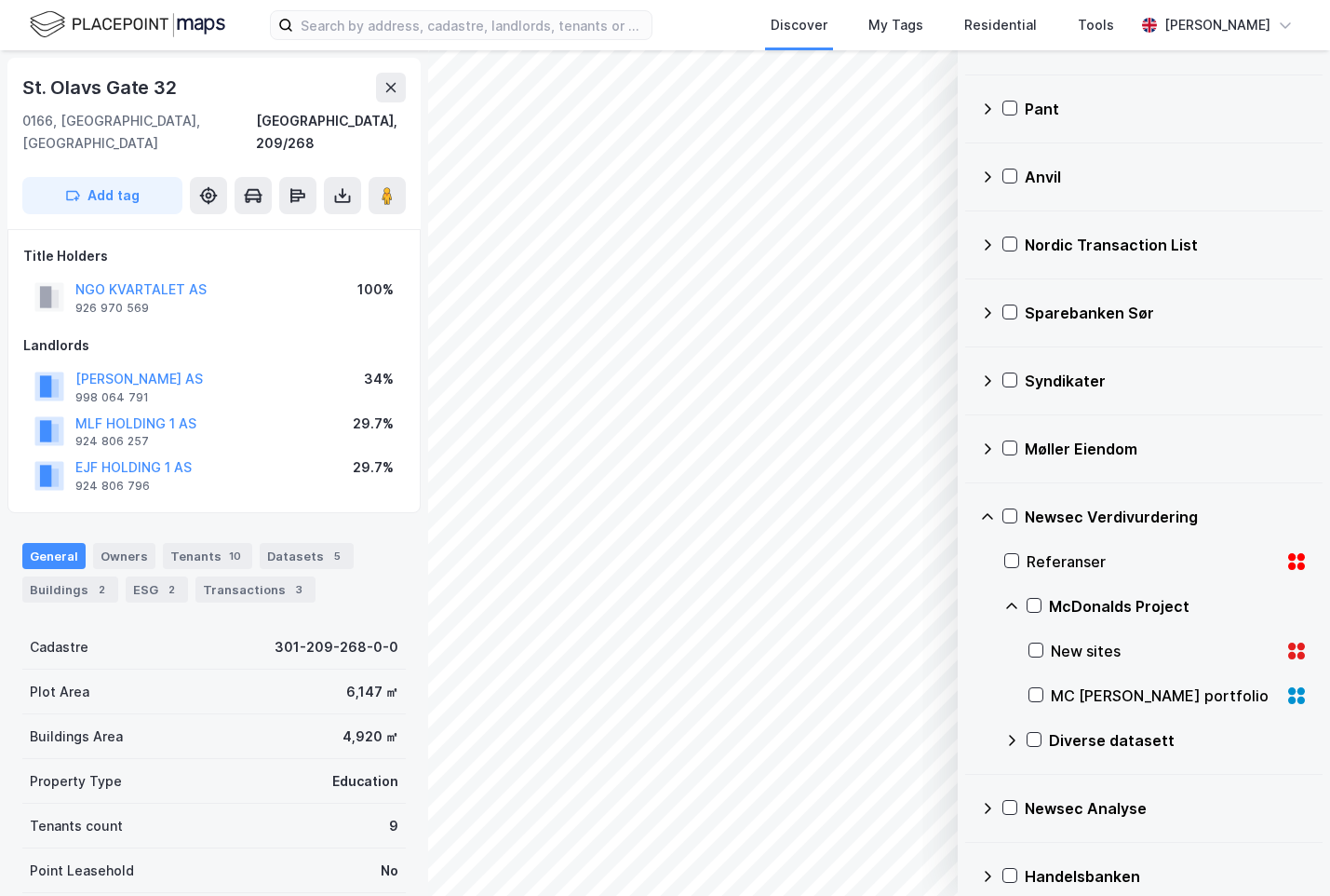
click at [985, 513] on icon at bounding box center [988, 517] width 15 height 15
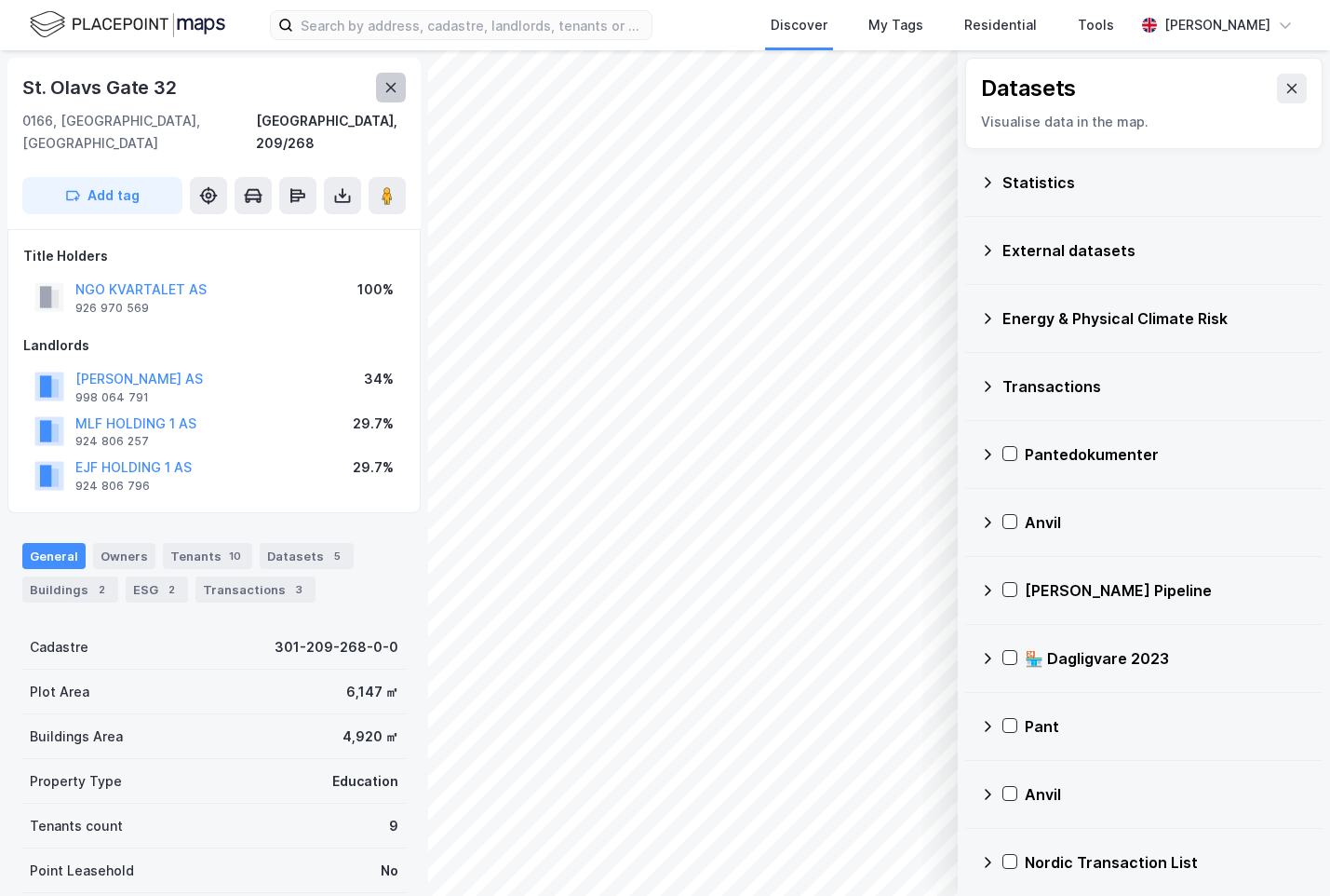
click at [395, 84] on icon at bounding box center [390, 87] width 15 height 15
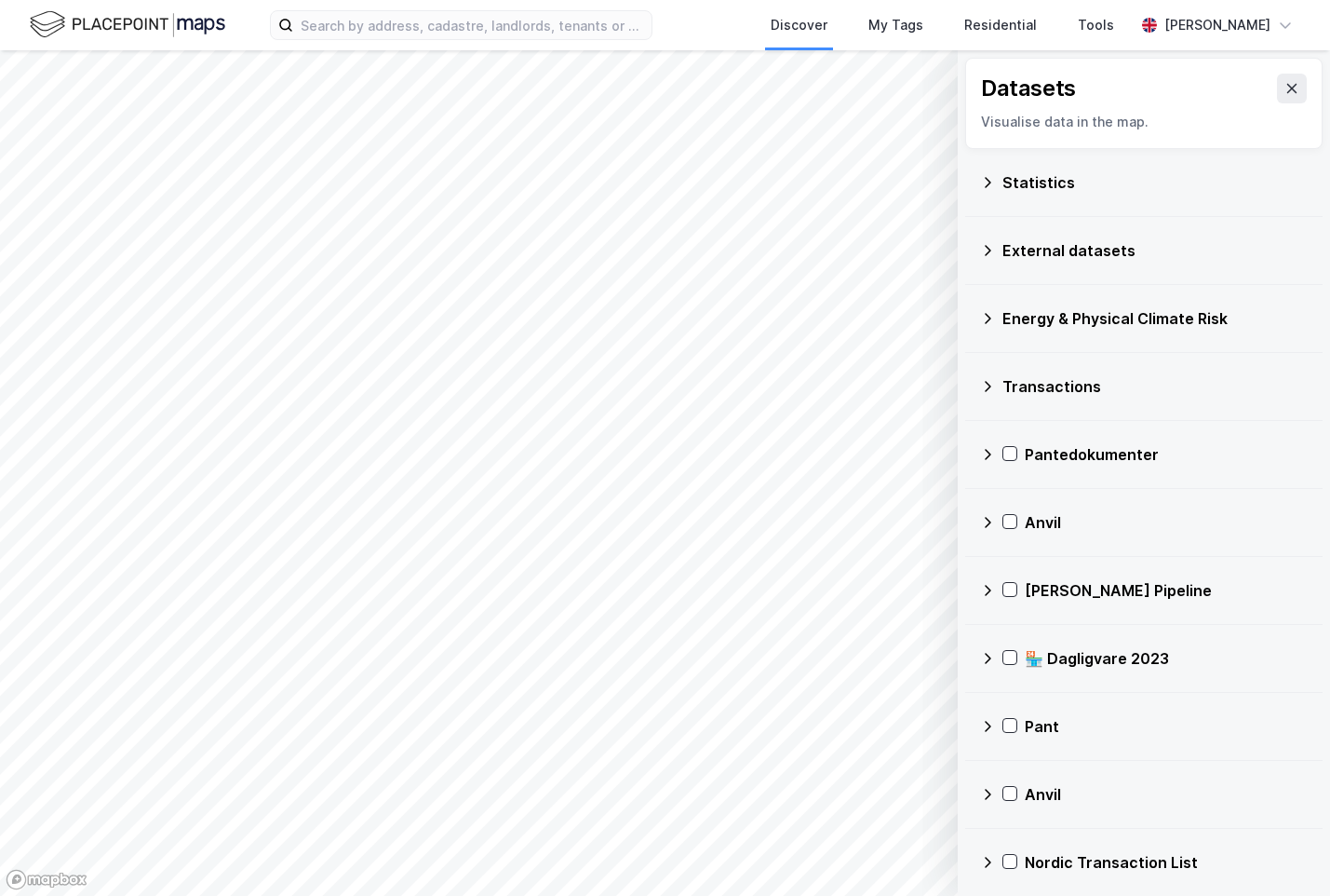
click at [1063, 190] on div "Statistics" at bounding box center [1155, 182] width 306 height 22
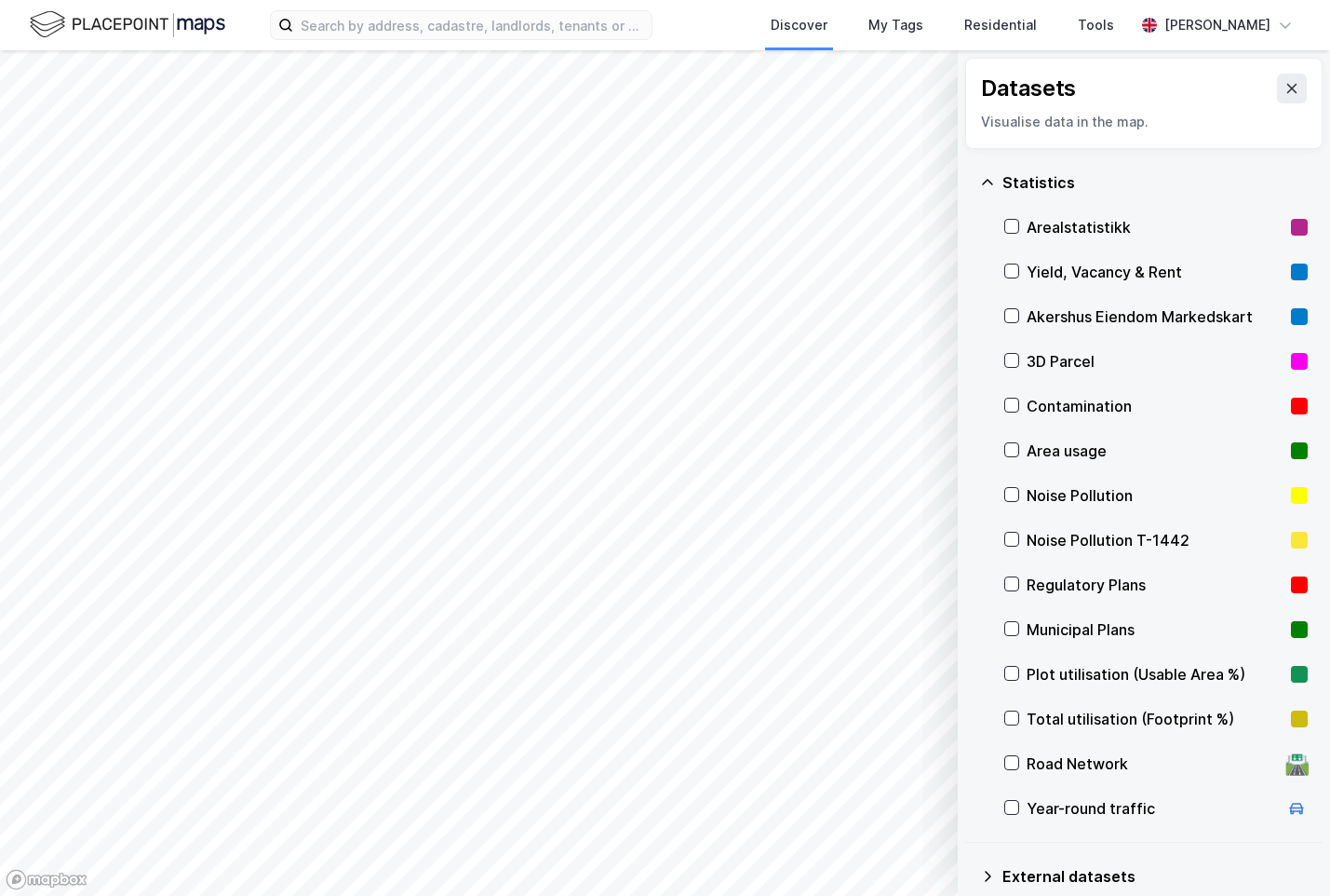
click at [1060, 193] on div "Statistics" at bounding box center [1155, 182] width 306 height 22
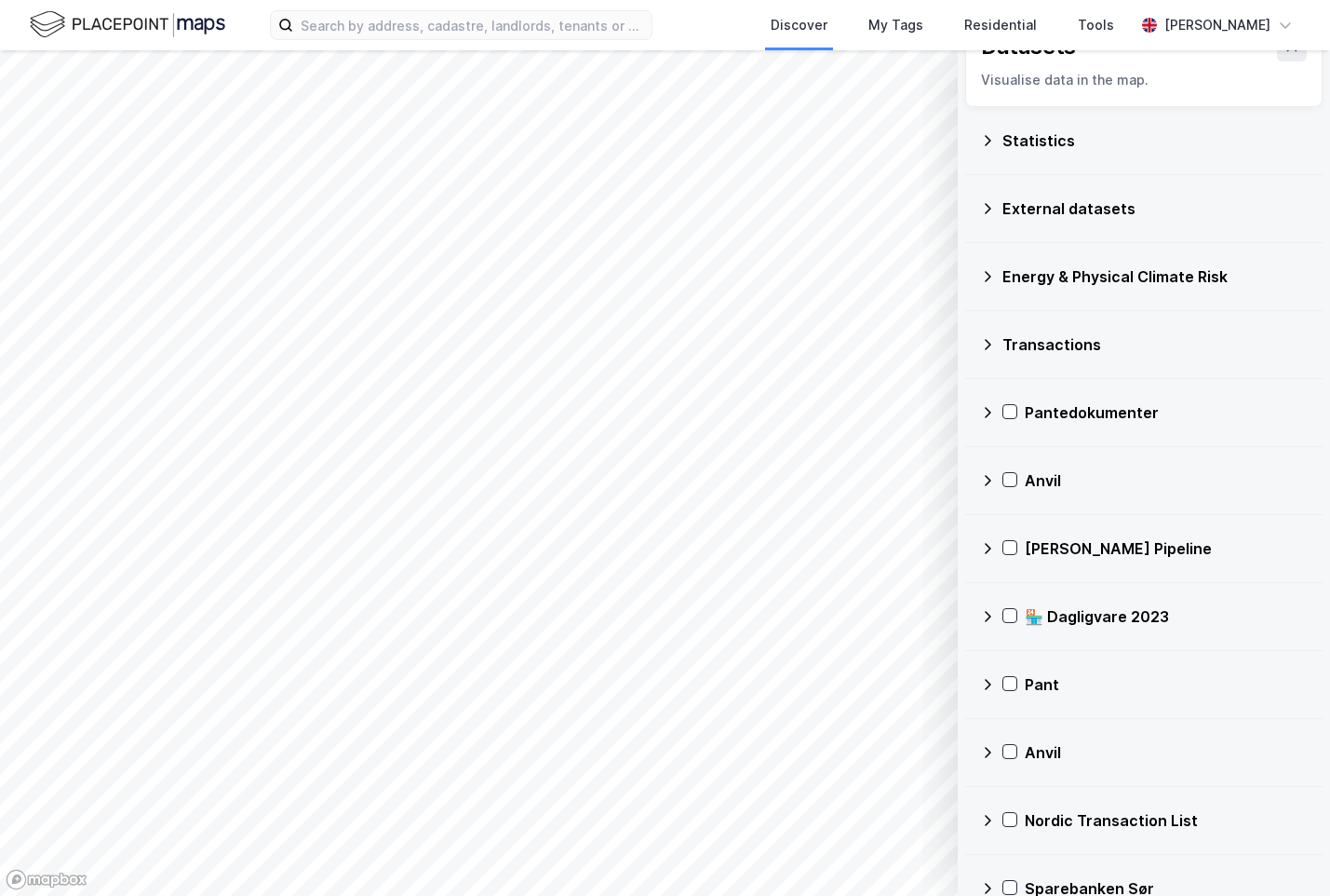
scroll to position [393, 0]
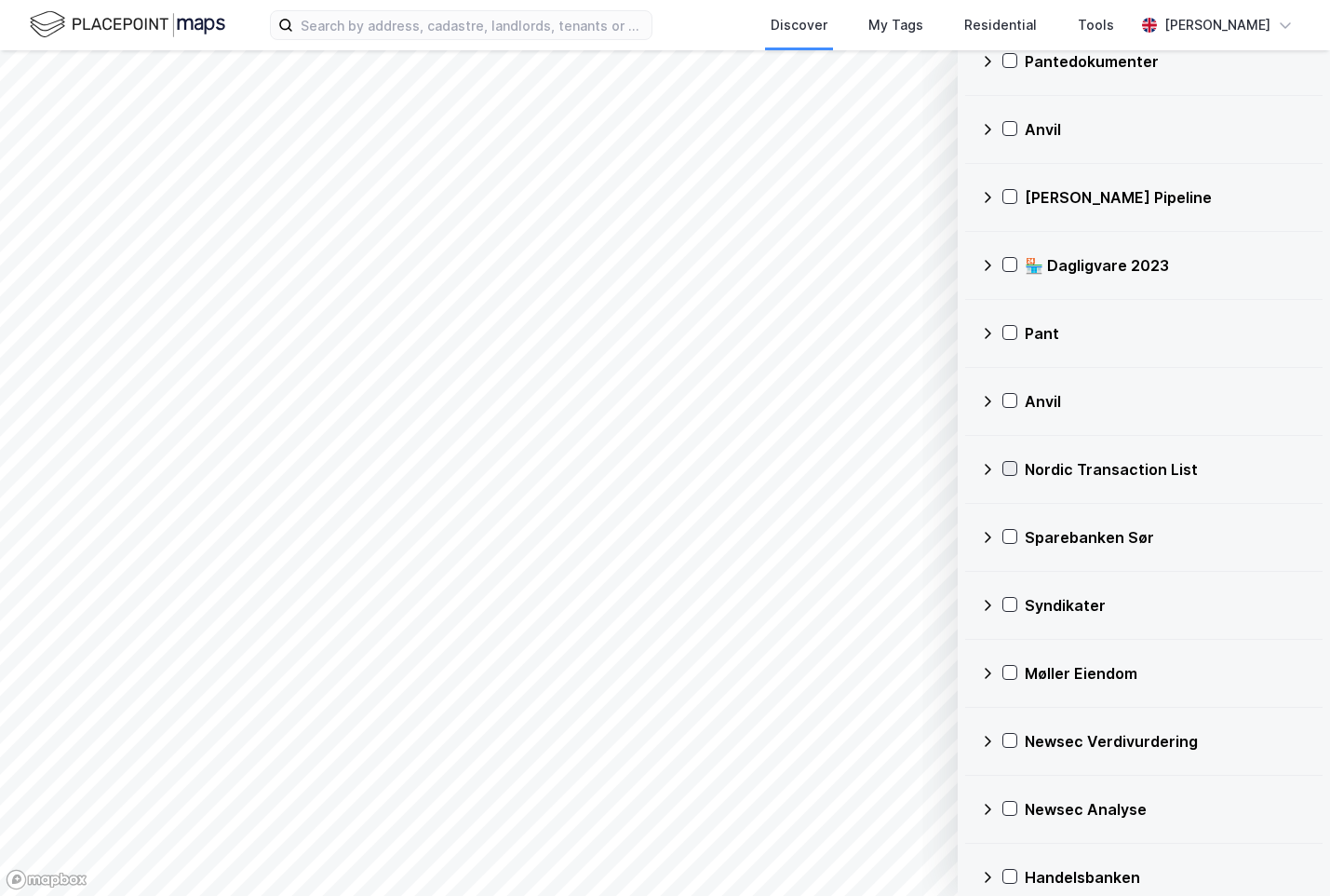
click at [1011, 466] on icon at bounding box center [1009, 468] width 13 height 13
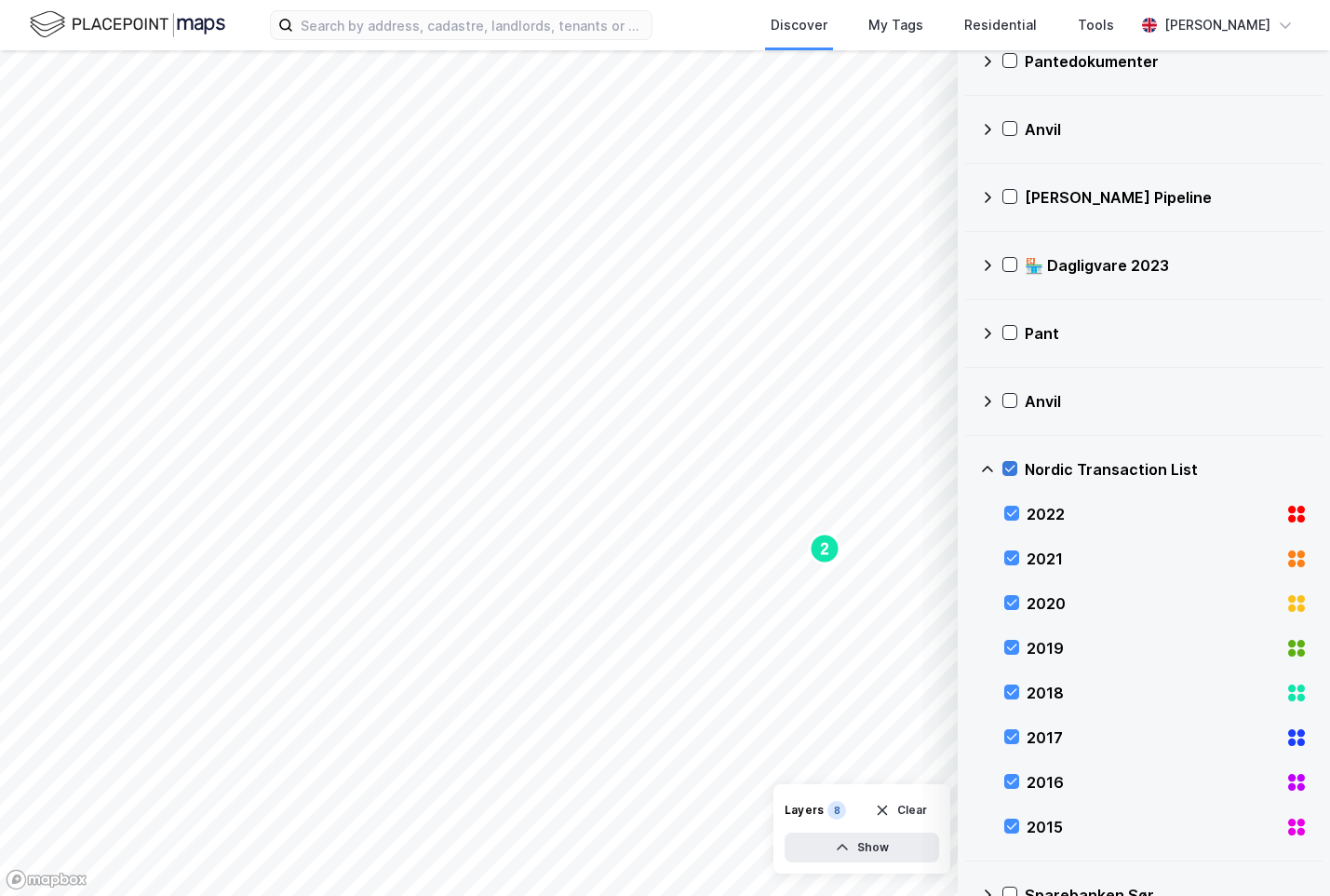
click at [1010, 472] on icon at bounding box center [1009, 468] width 13 height 13
click at [981, 470] on icon at bounding box center [988, 469] width 15 height 15
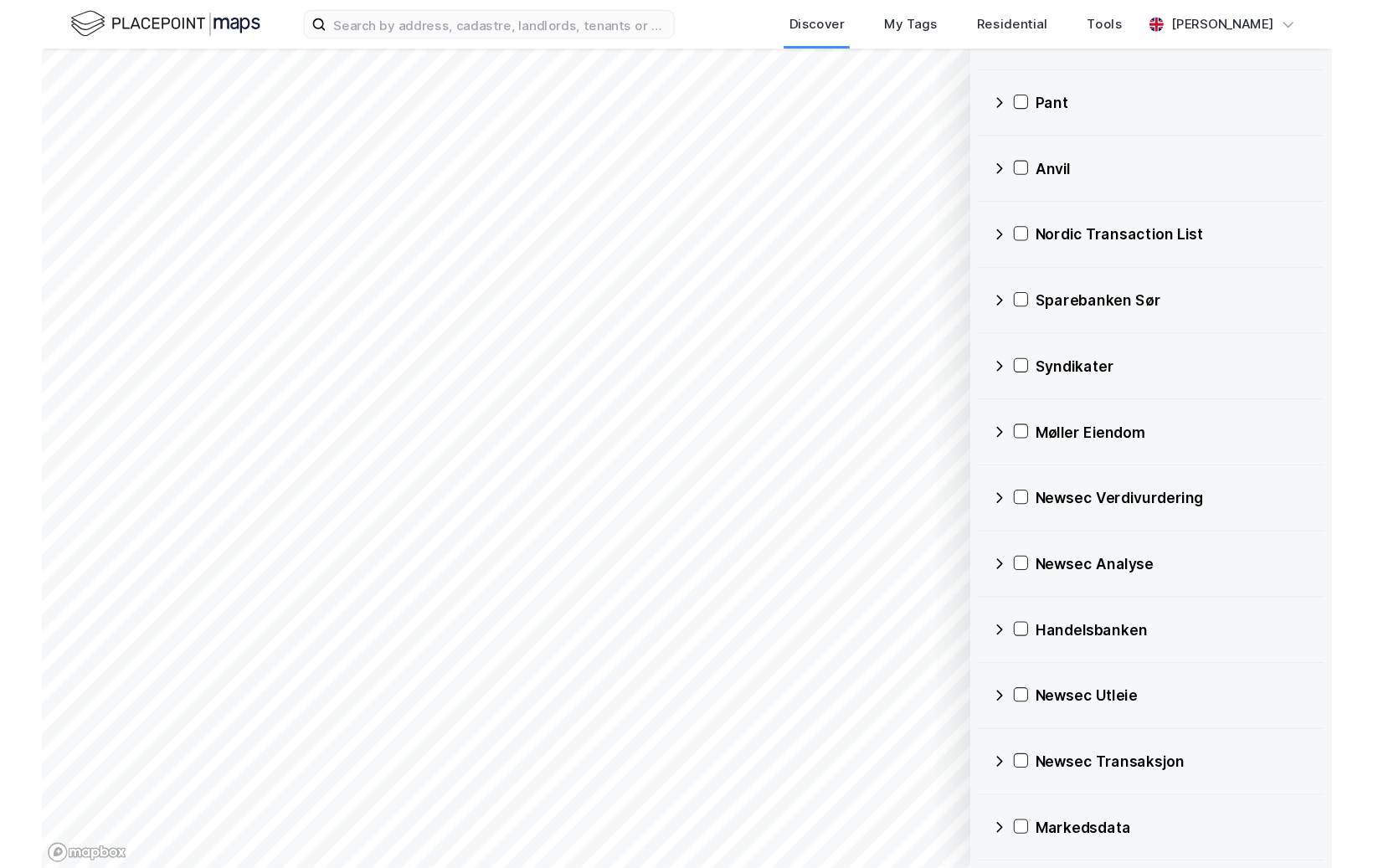
scroll to position [0, 0]
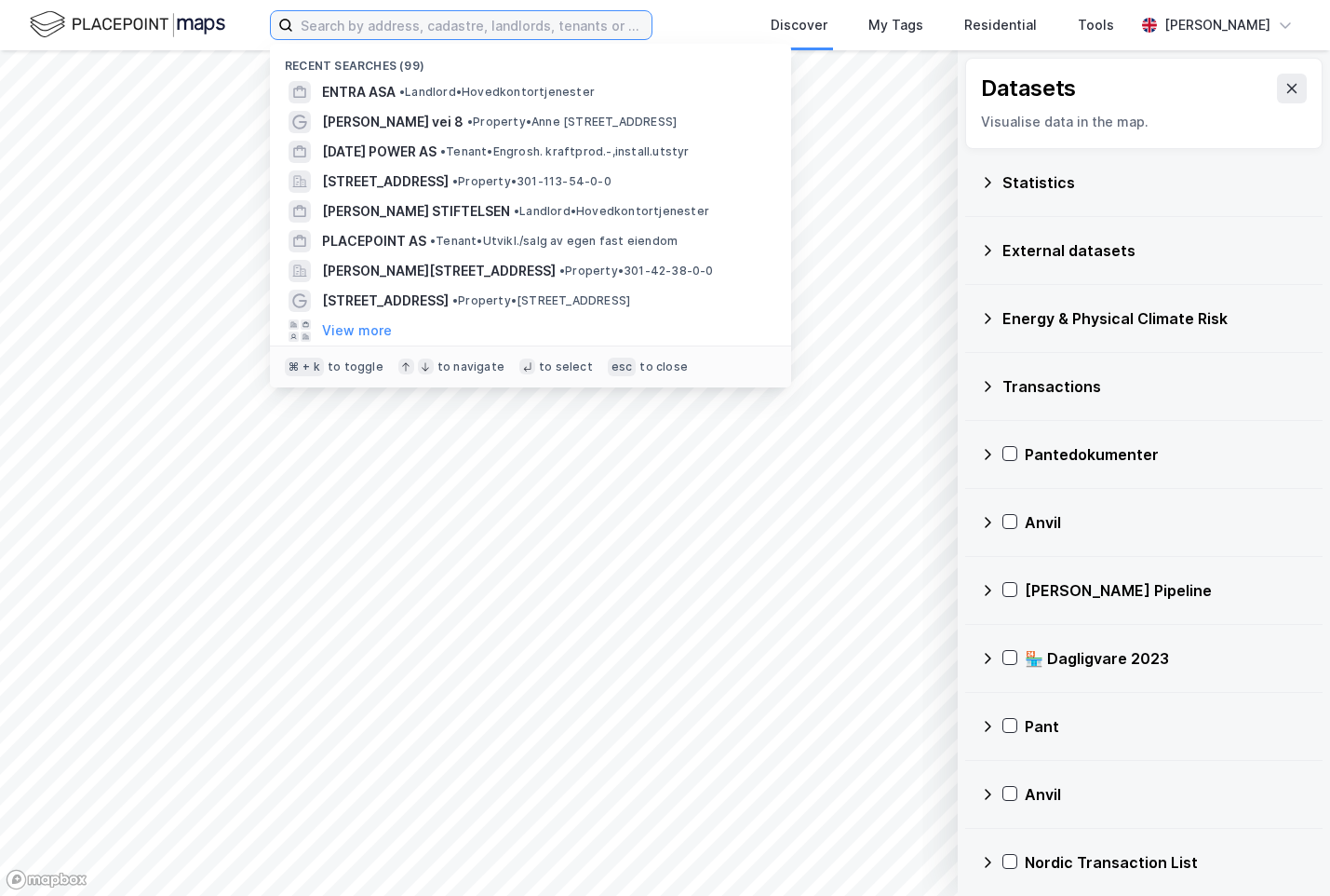
click at [372, 36] on input at bounding box center [473, 25] width 358 height 28
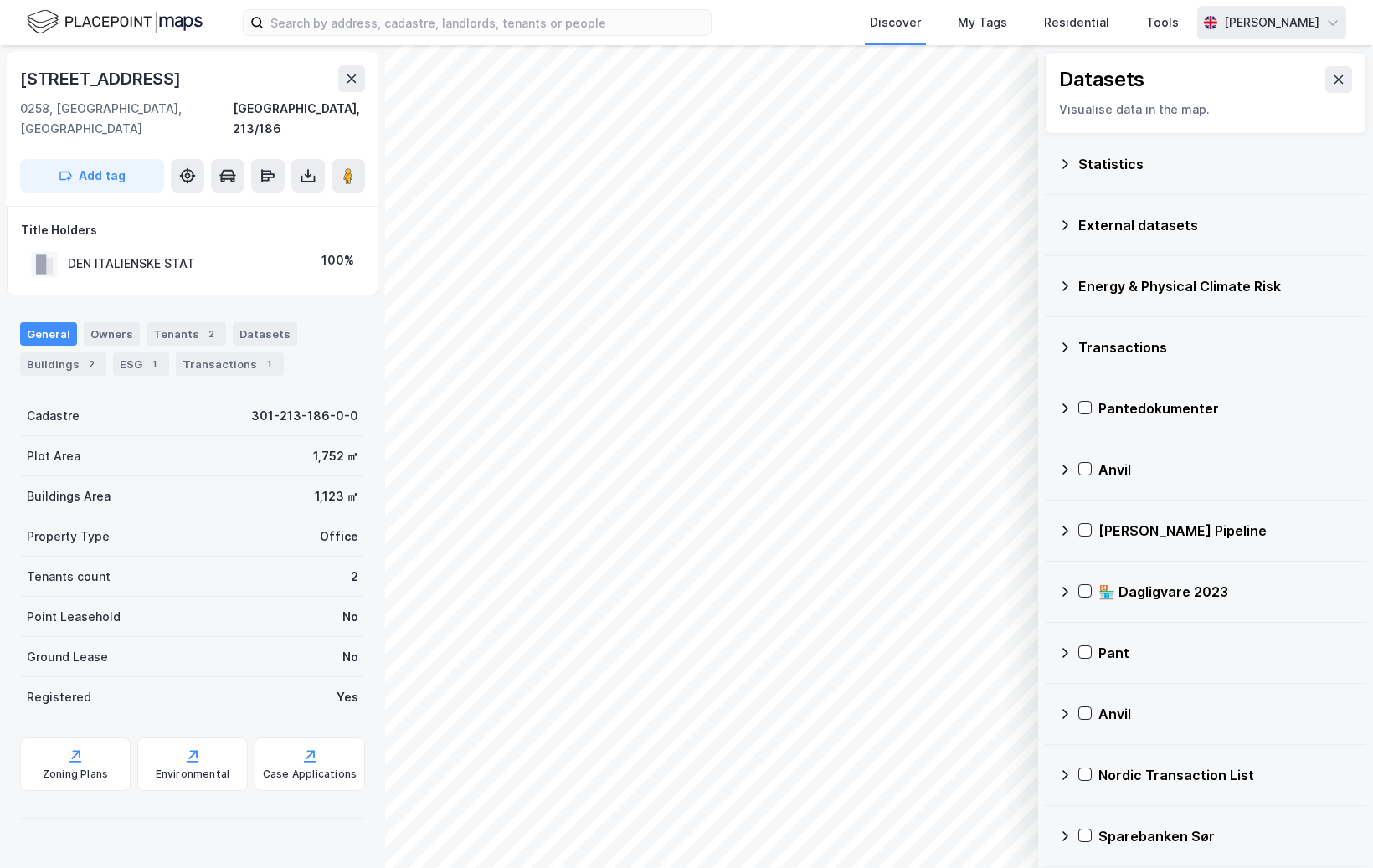
click at [1195, 25] on div "[PERSON_NAME]" at bounding box center [1271, 22] width 96 height 20
click at [1195, 98] on div "Open Supervisor Portal" at bounding box center [1232, 103] width 135 height 20
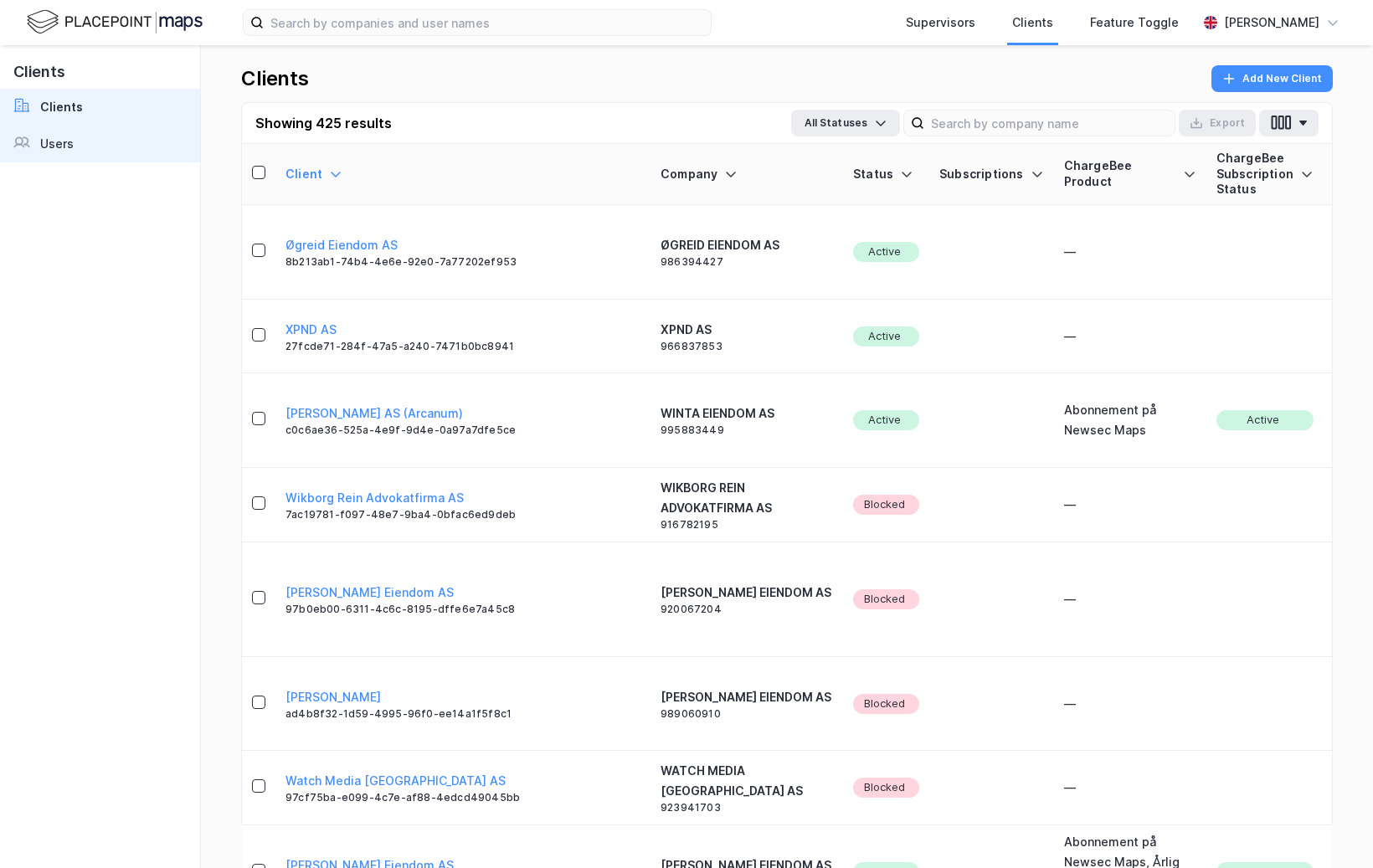
click at [51, 142] on div "Users" at bounding box center [56, 144] width 33 height 20
